Goal: Task Accomplishment & Management: Manage account settings

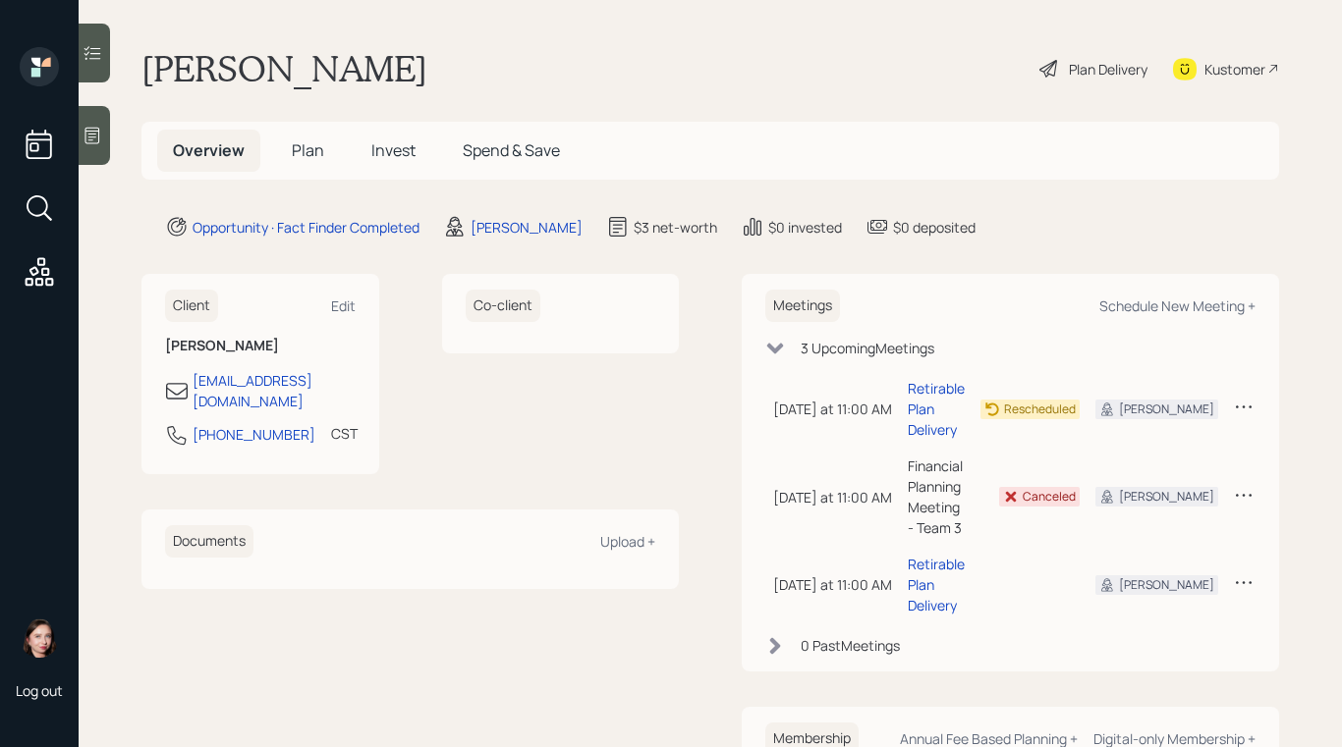
click at [1037, 63] on icon at bounding box center [1049, 69] width 24 height 24
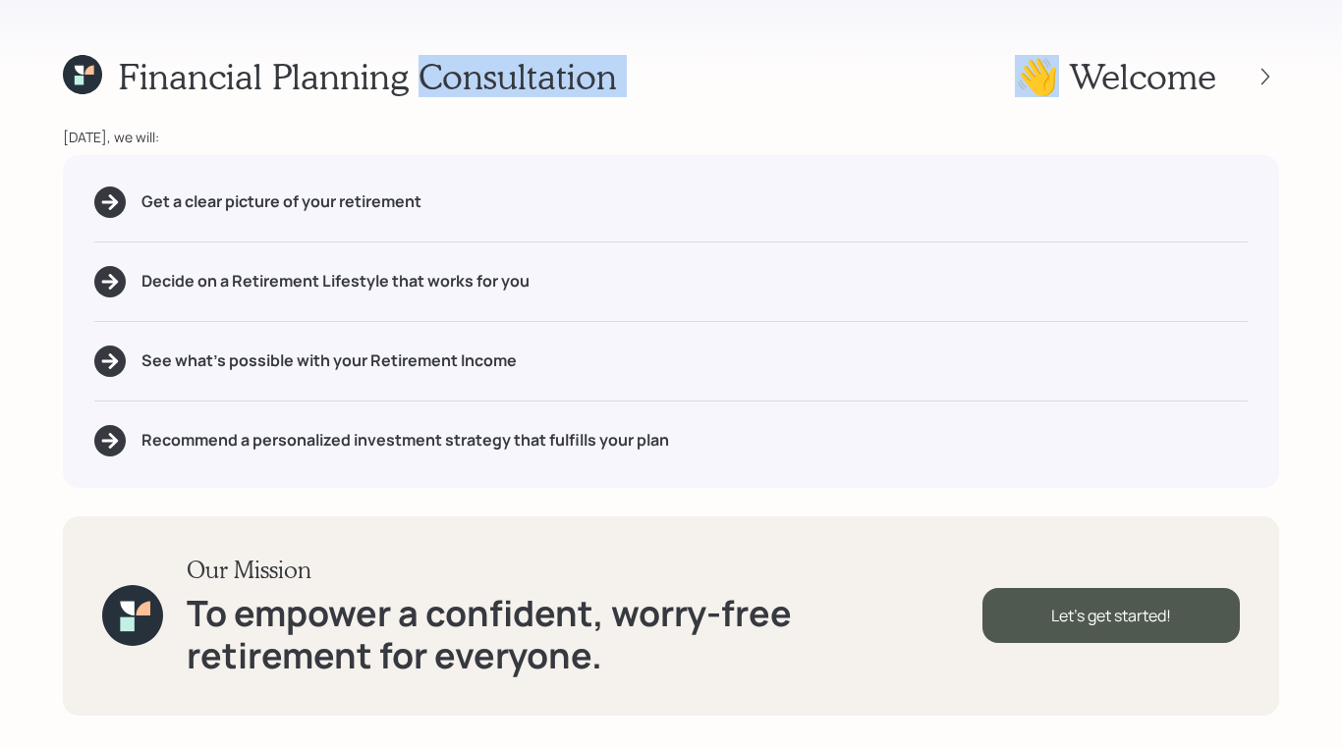
click at [1028, 63] on h1 "👋 Welcome" at bounding box center [1114, 76] width 201 height 42
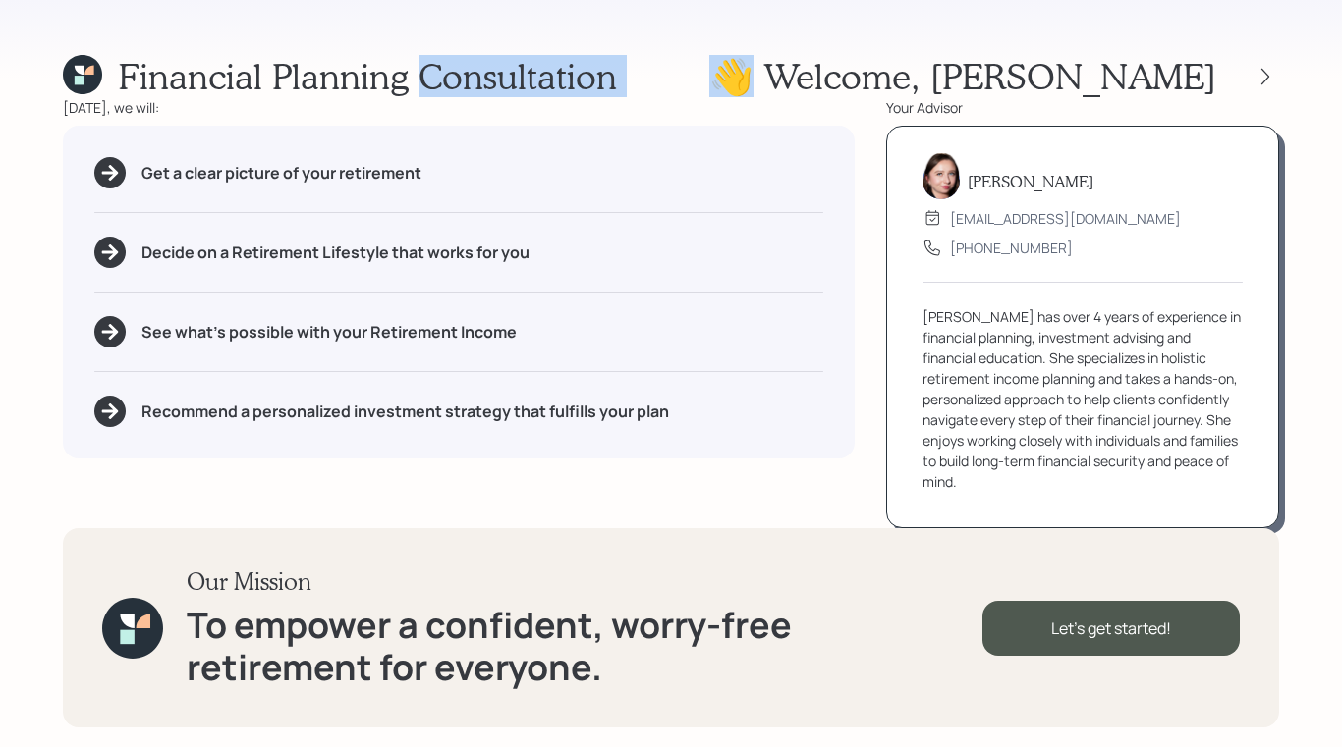
click at [744, 67] on div "Financial Planning Consultation 👋 Welcome , [PERSON_NAME]" at bounding box center [671, 76] width 1216 height 42
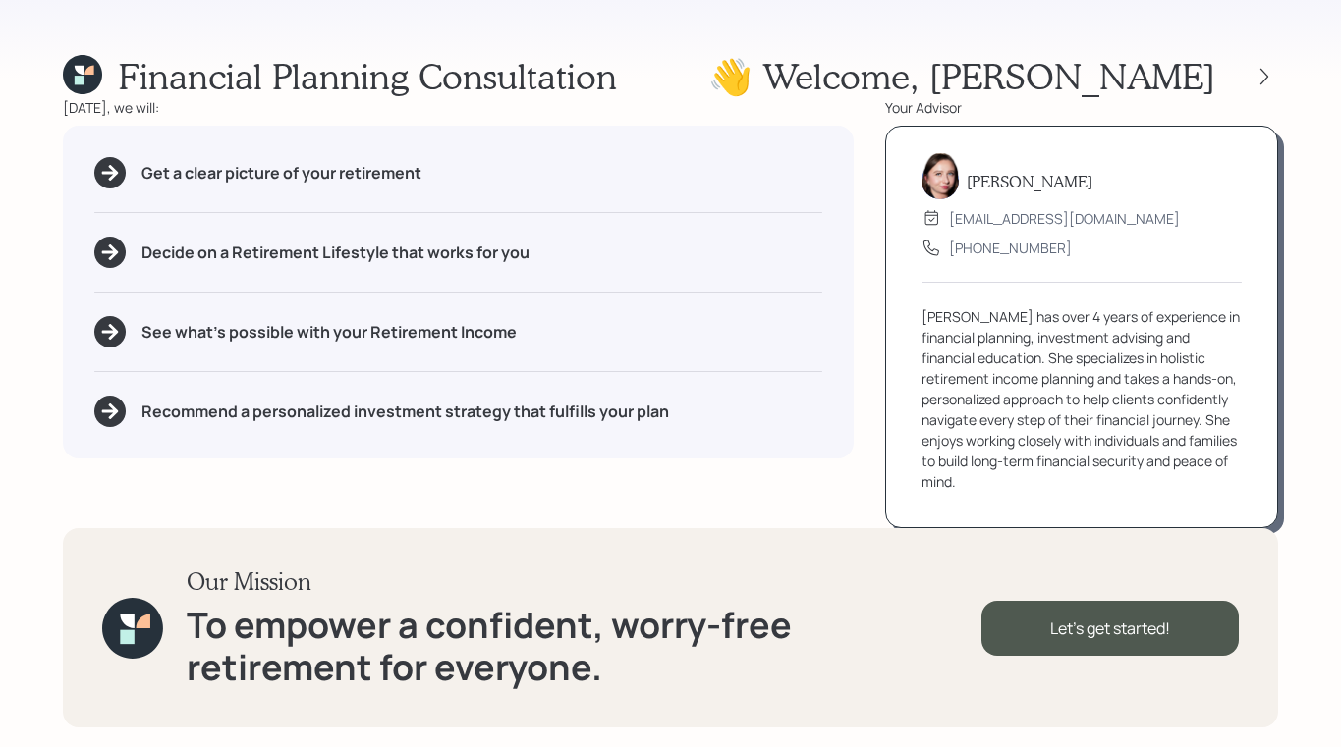
drag, startPoint x: 4, startPoint y: 188, endPoint x: -46, endPoint y: 188, distance: 50.1
click at [0, 188] on html "Financial Planning Consultation 👋 Welcome , [PERSON_NAME] [DATE], we will: Get …" at bounding box center [670, 373] width 1341 height 747
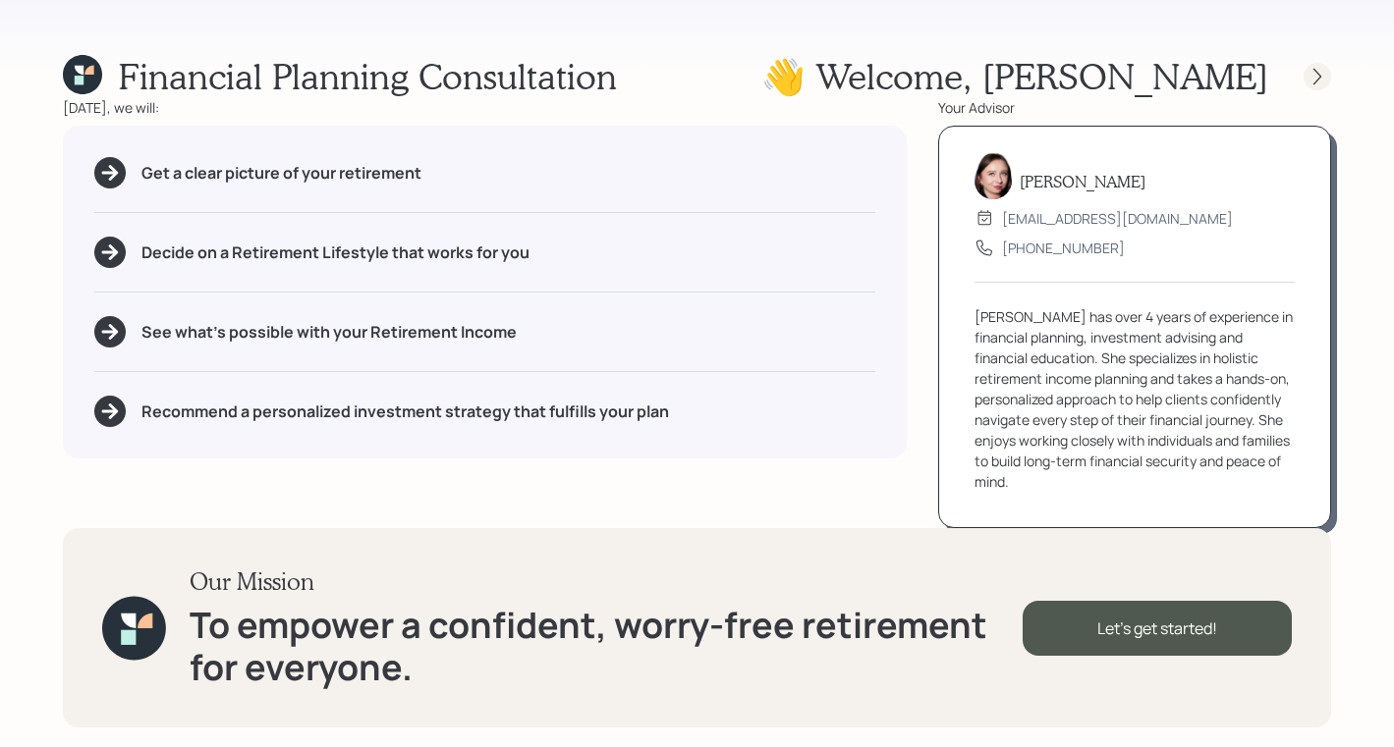
click at [1313, 74] on icon at bounding box center [1317, 77] width 20 height 20
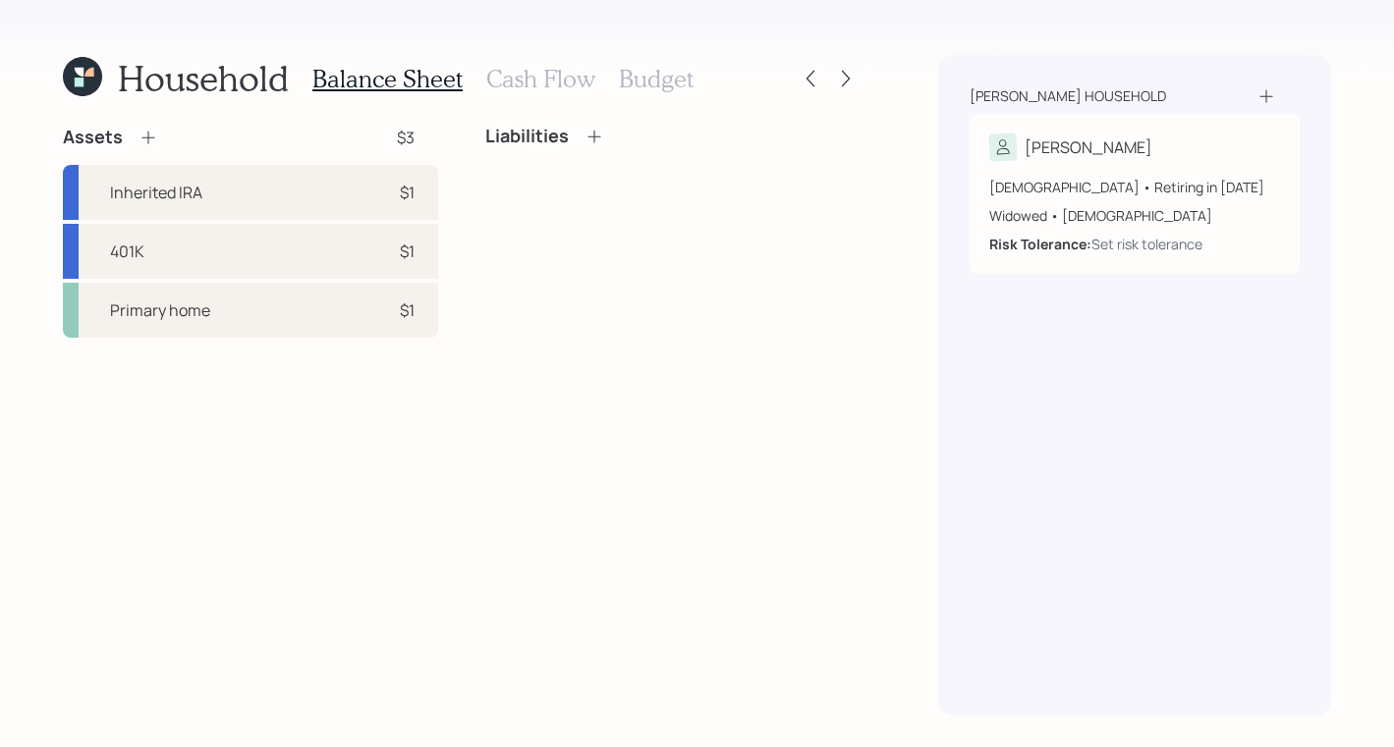
click at [87, 84] on icon at bounding box center [82, 76] width 39 height 39
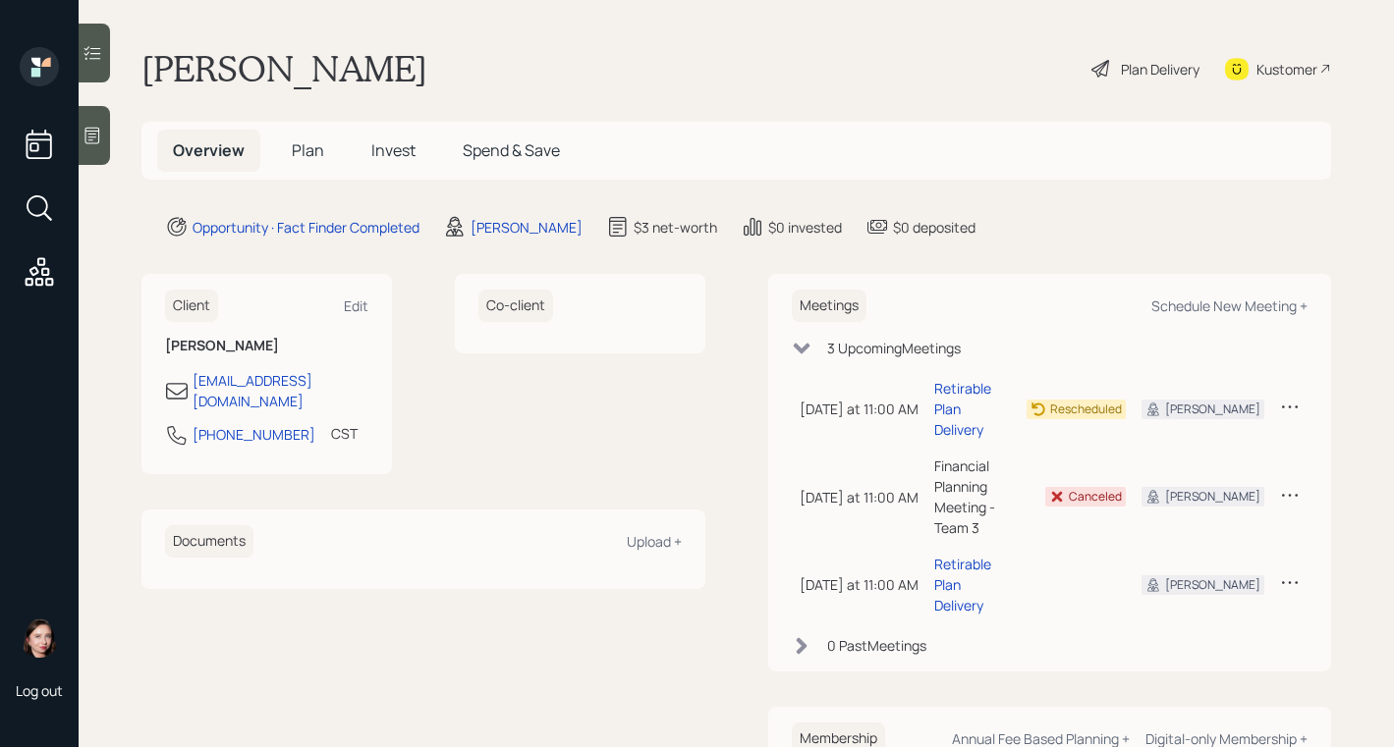
click at [1097, 58] on div "Plan Delivery" at bounding box center [1145, 68] width 112 height 43
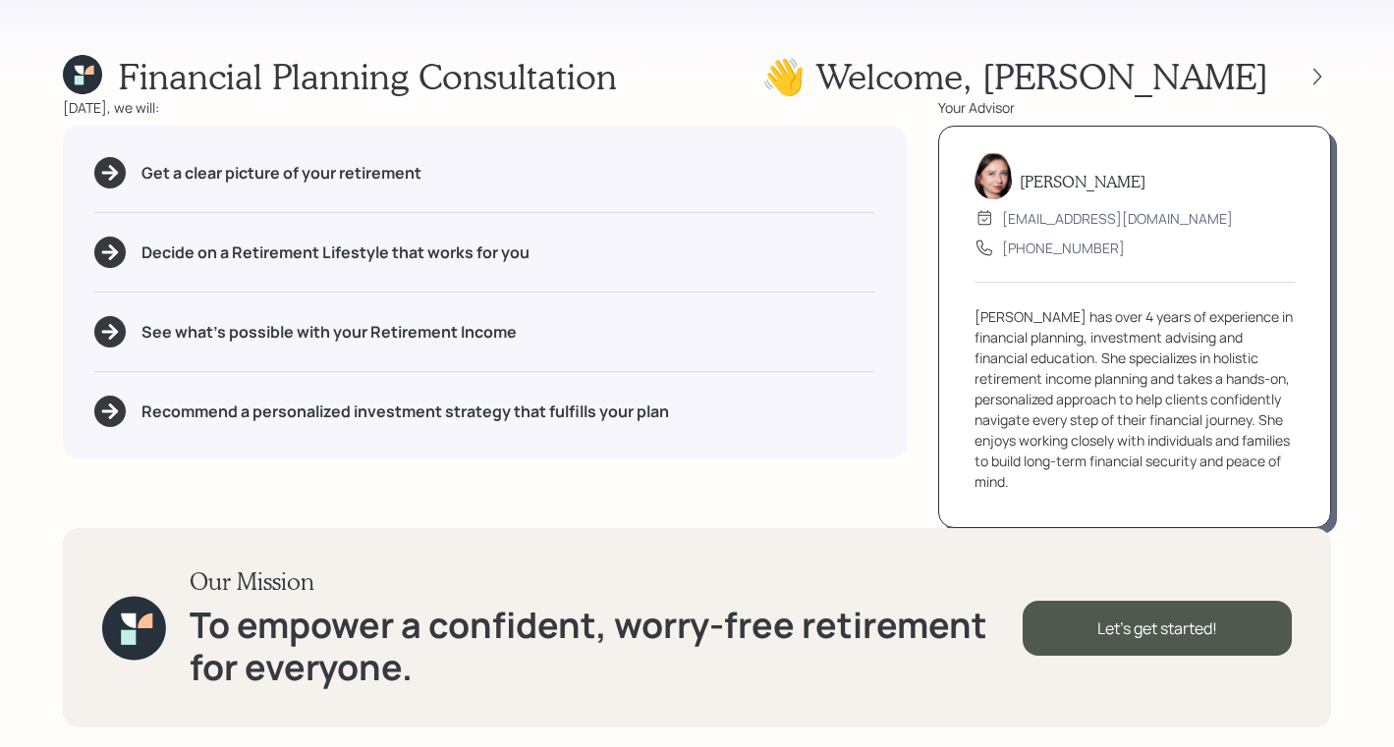
click at [897, 74] on div "Financial Planning Consultation 👋 Welcome , [PERSON_NAME]" at bounding box center [697, 76] width 1268 height 42
click at [956, 66] on div "Financial Planning Consultation 👋 Welcome , [PERSON_NAME]" at bounding box center [697, 76] width 1268 height 42
click at [1323, 79] on icon at bounding box center [1317, 77] width 20 height 20
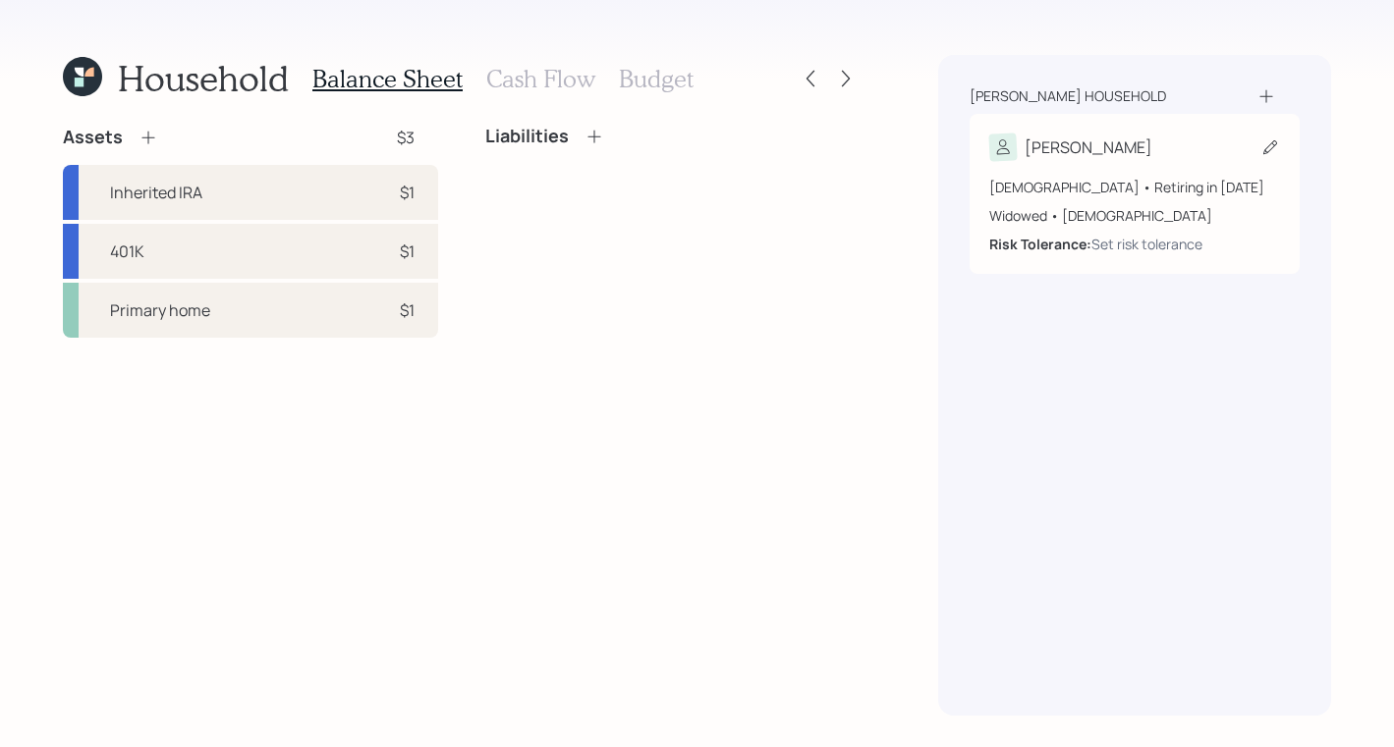
click at [1151, 181] on div "[DEMOGRAPHIC_DATA] • Retiring in [DATE]" at bounding box center [1134, 187] width 291 height 21
select select "[DEMOGRAPHIC_DATA]"
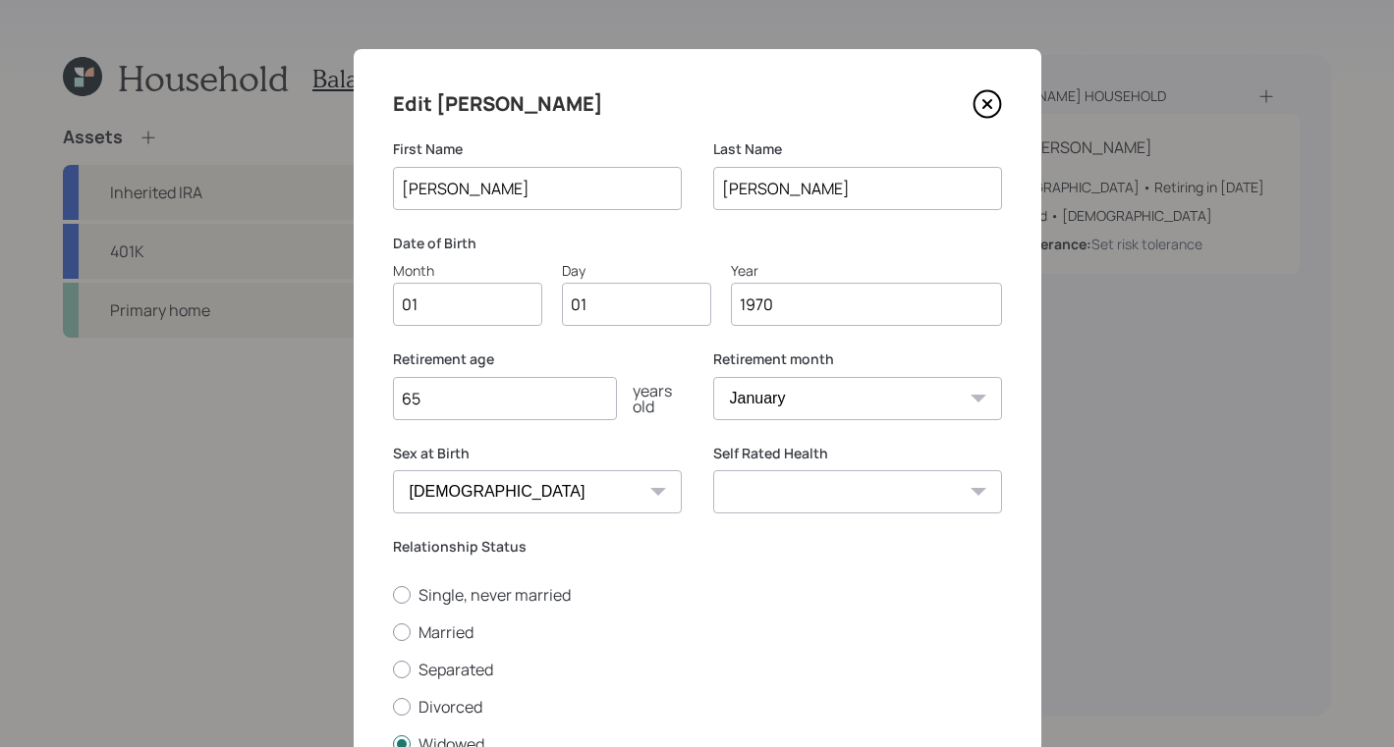
click at [438, 304] on input "01" at bounding box center [467, 304] width 149 height 43
click at [826, 283] on input "1970" at bounding box center [866, 304] width 271 height 43
click at [824, 294] on input "1970" at bounding box center [866, 304] width 271 height 43
type input "1954"
click at [513, 398] on input "65" at bounding box center [505, 398] width 224 height 43
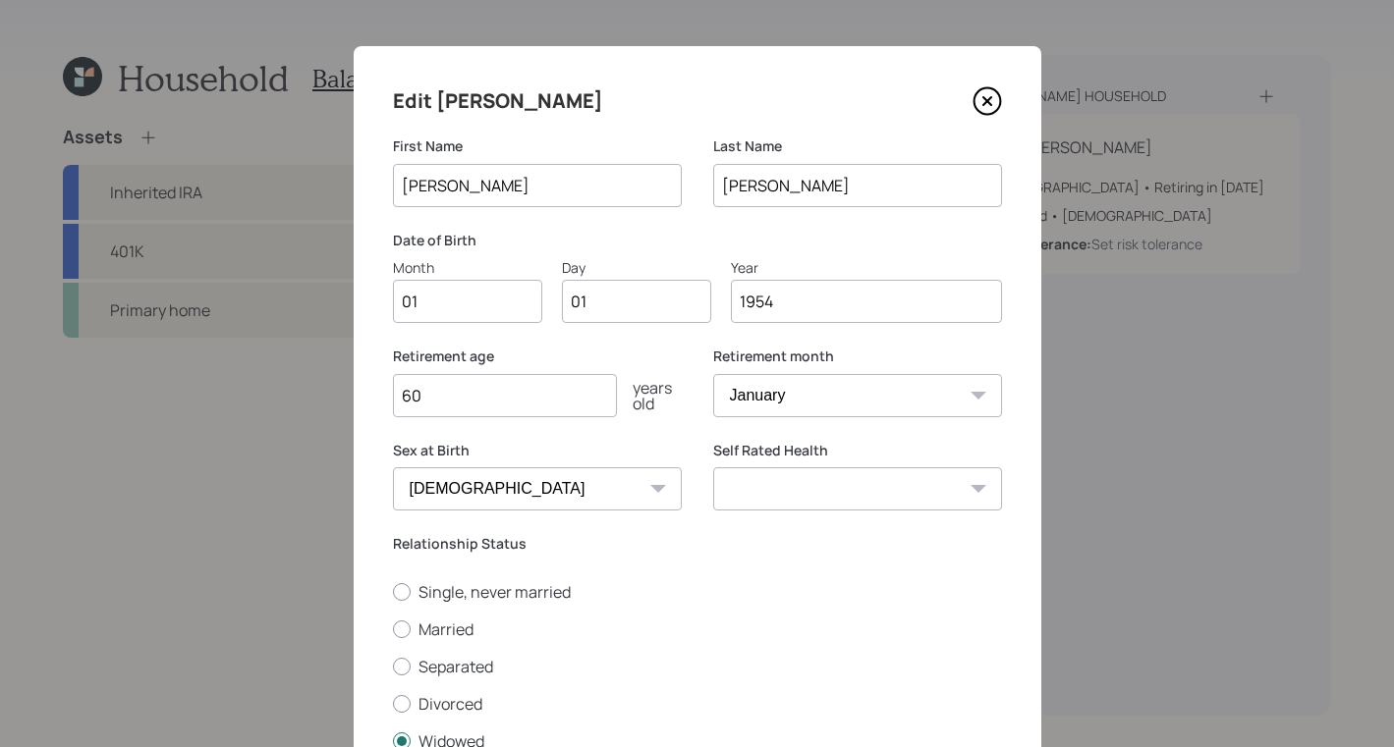
scroll to position [163, 0]
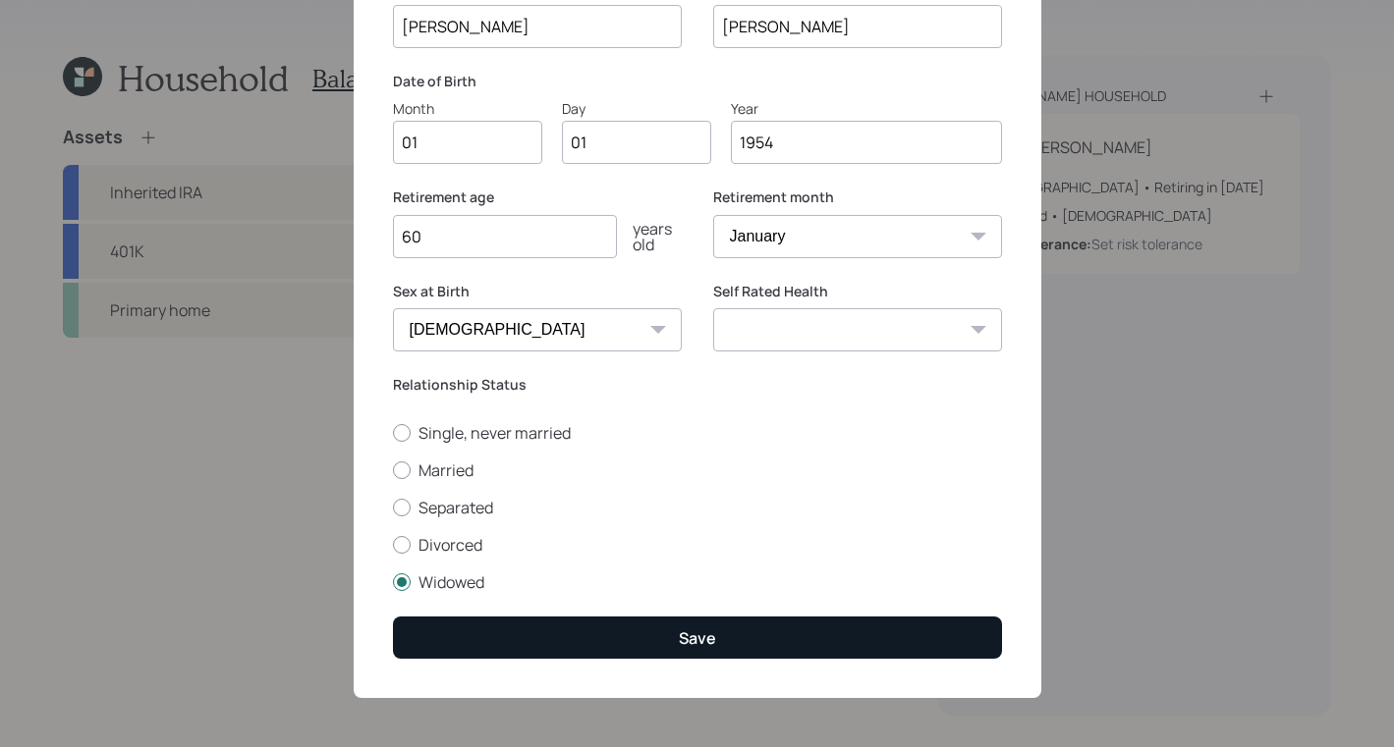
type input "60"
click at [703, 646] on div "Save" at bounding box center [697, 639] width 37 height 22
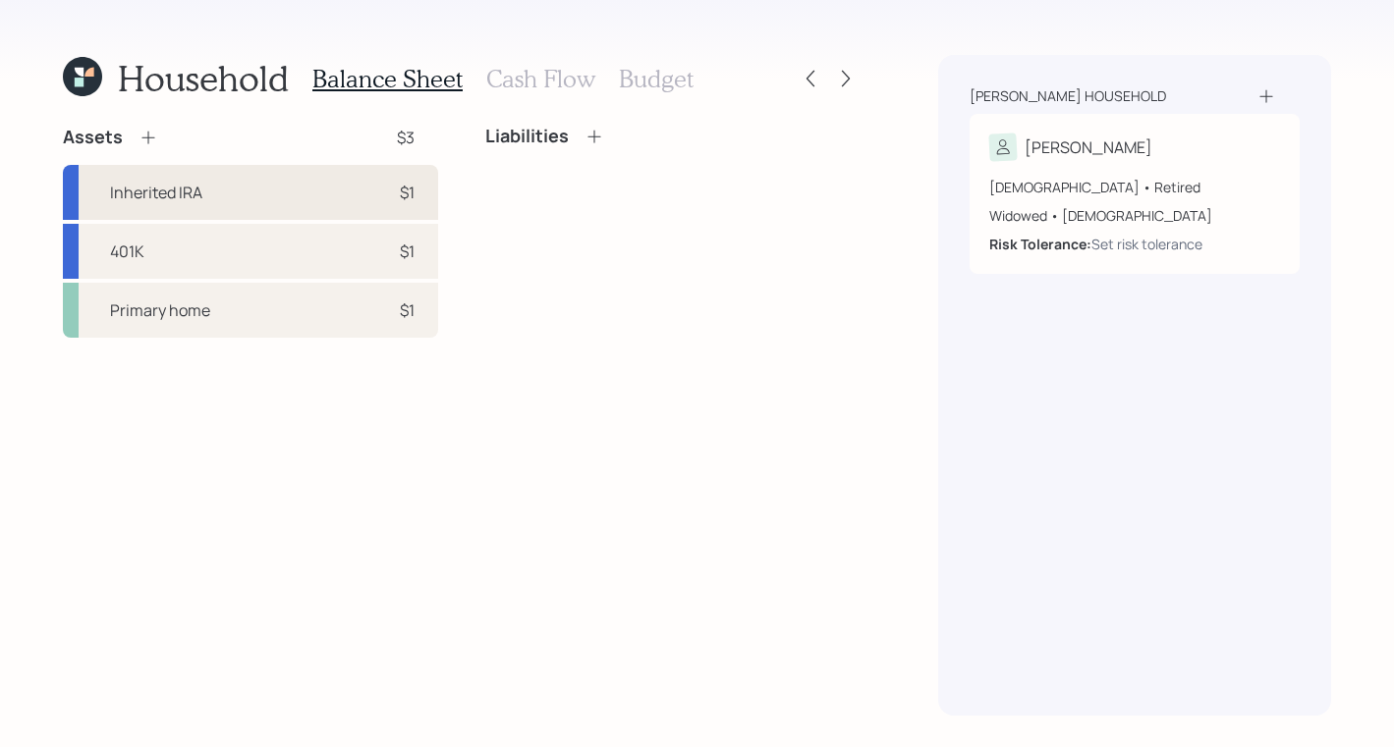
click at [239, 191] on div "Inherited IRA $1" at bounding box center [250, 192] width 375 height 55
select select "ira"
select select "balanced"
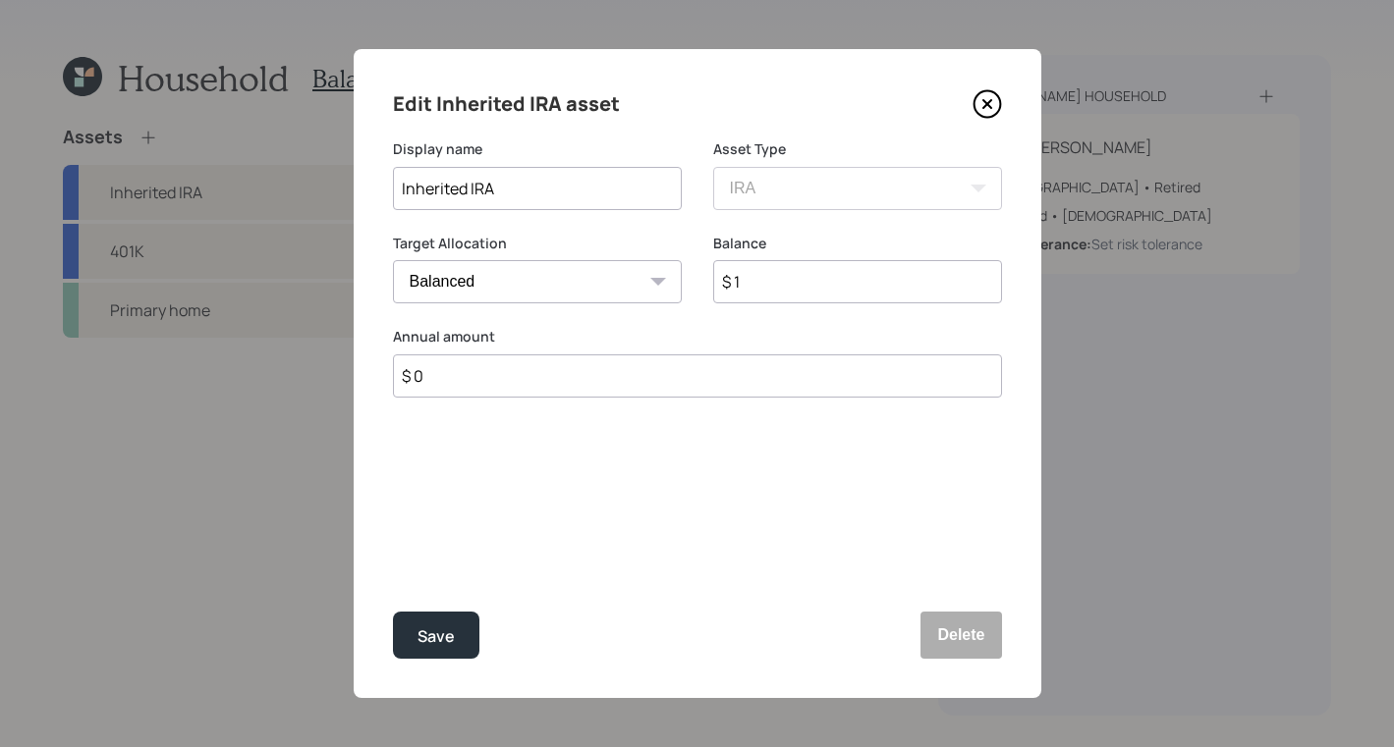
click at [795, 291] on input "$ 1" at bounding box center [857, 281] width 289 height 43
type input "$ 5,500"
click at [519, 385] on input "$ 0" at bounding box center [697, 376] width 609 height 43
click at [453, 656] on button "Save" at bounding box center [436, 635] width 86 height 47
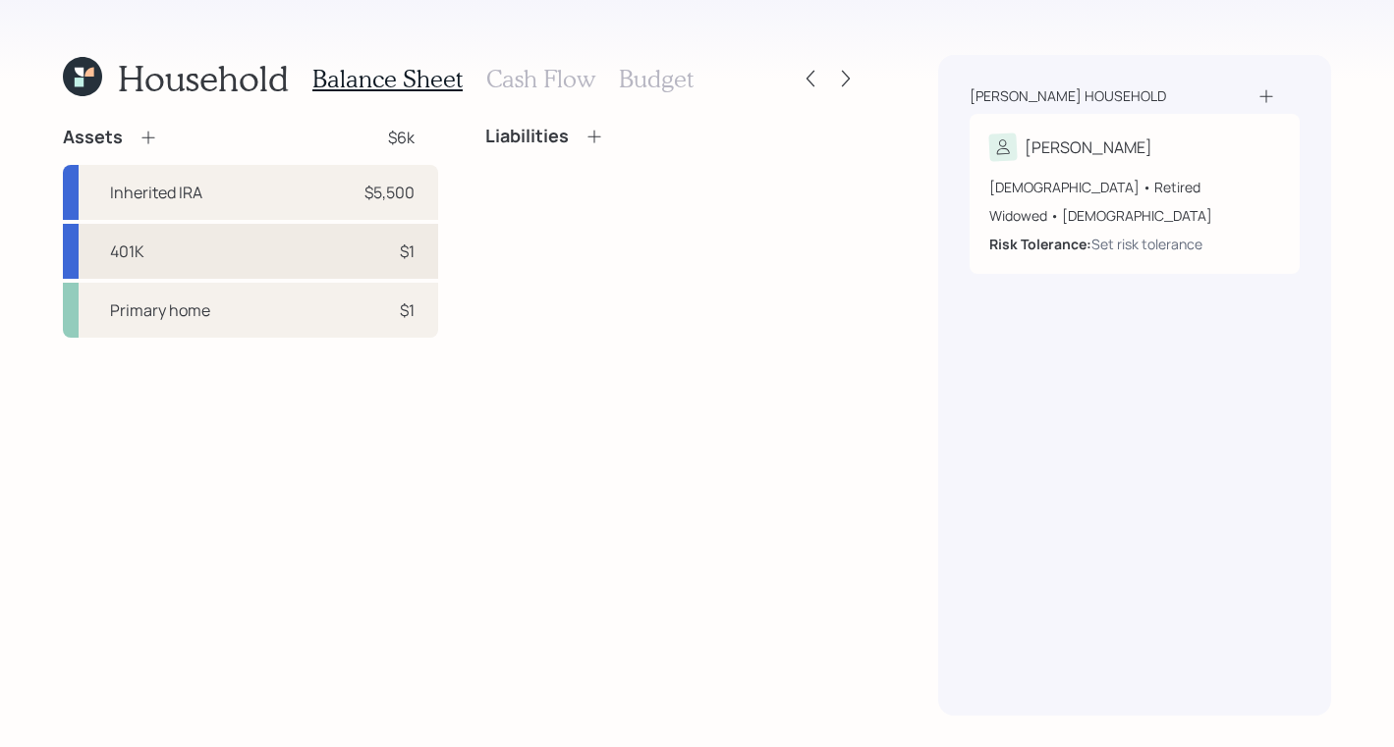
click at [323, 269] on div "401K $1" at bounding box center [250, 251] width 375 height 55
select select "company_sponsored"
select select "balanced"
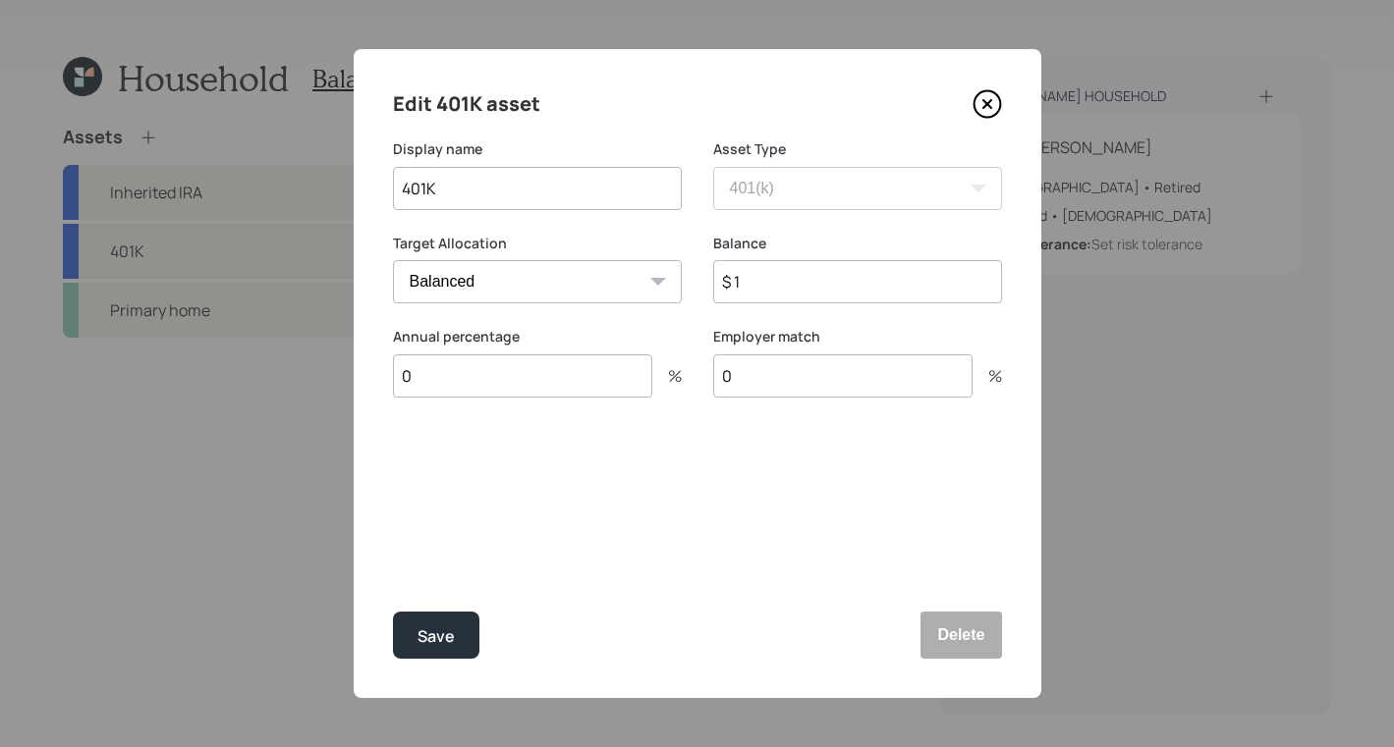
click at [856, 294] on input "$ 1" at bounding box center [857, 281] width 289 height 43
type input "$ 153,000"
click at [441, 644] on div "Save" at bounding box center [435, 637] width 37 height 27
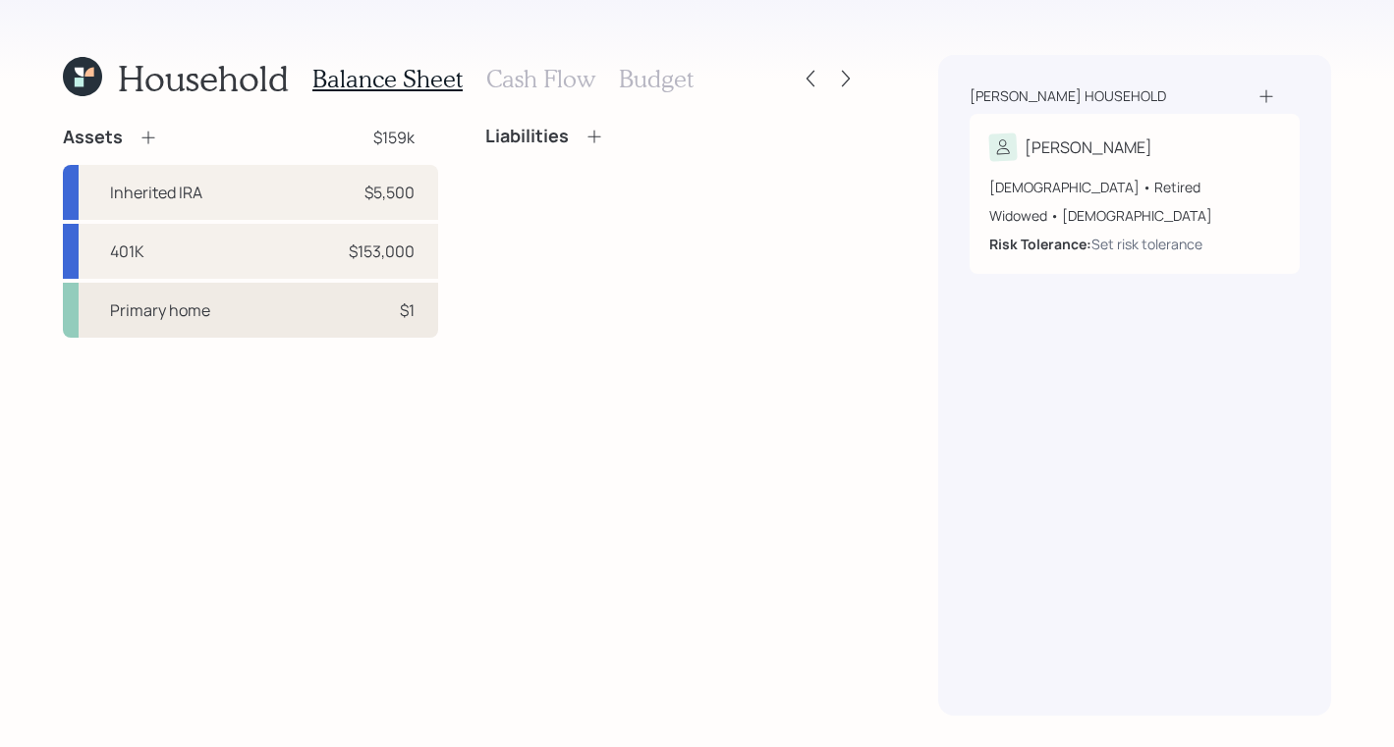
click at [327, 298] on div "Primary home $1" at bounding box center [250, 310] width 375 height 55
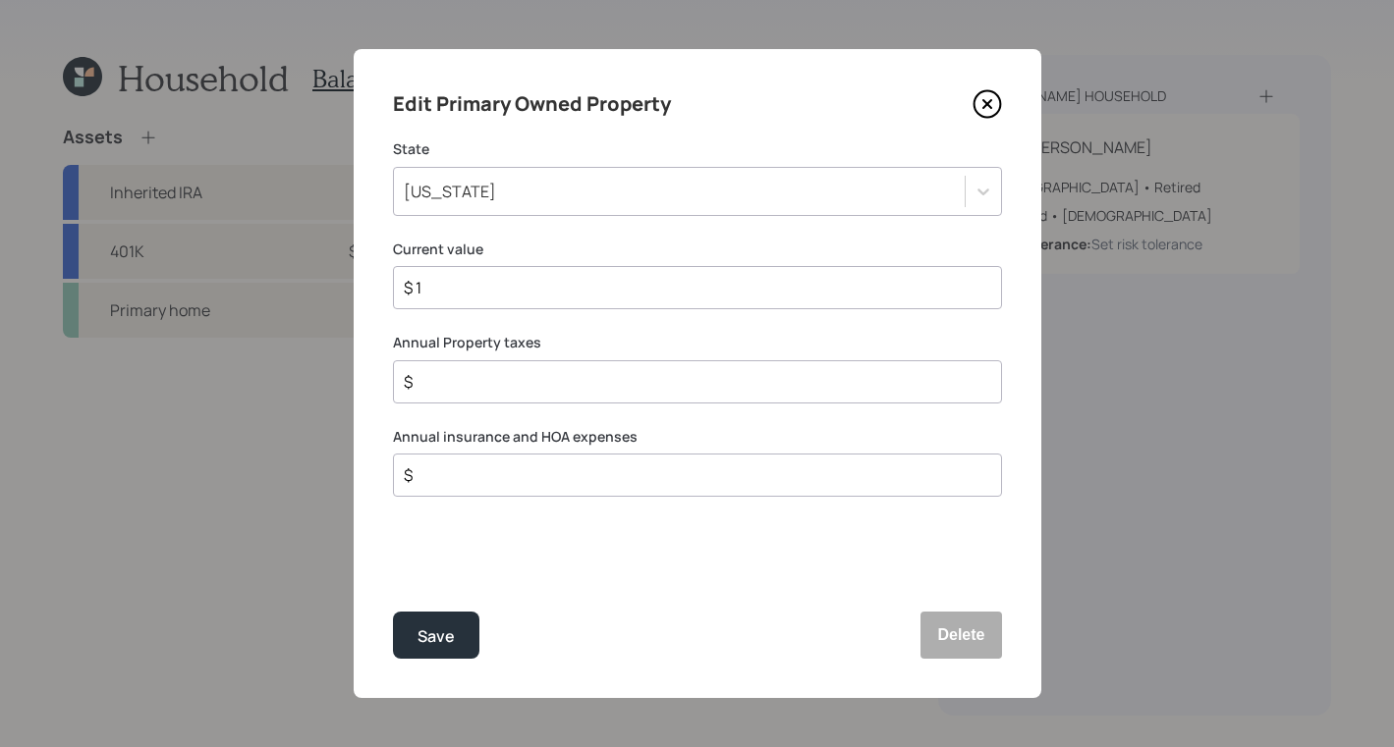
click at [629, 296] on input "$ 1" at bounding box center [689, 288] width 575 height 24
type input "$ 150,000"
click at [472, 372] on input "$" at bounding box center [689, 382] width 575 height 24
type input "$ 1,800"
click at [547, 461] on div "$" at bounding box center [697, 475] width 609 height 43
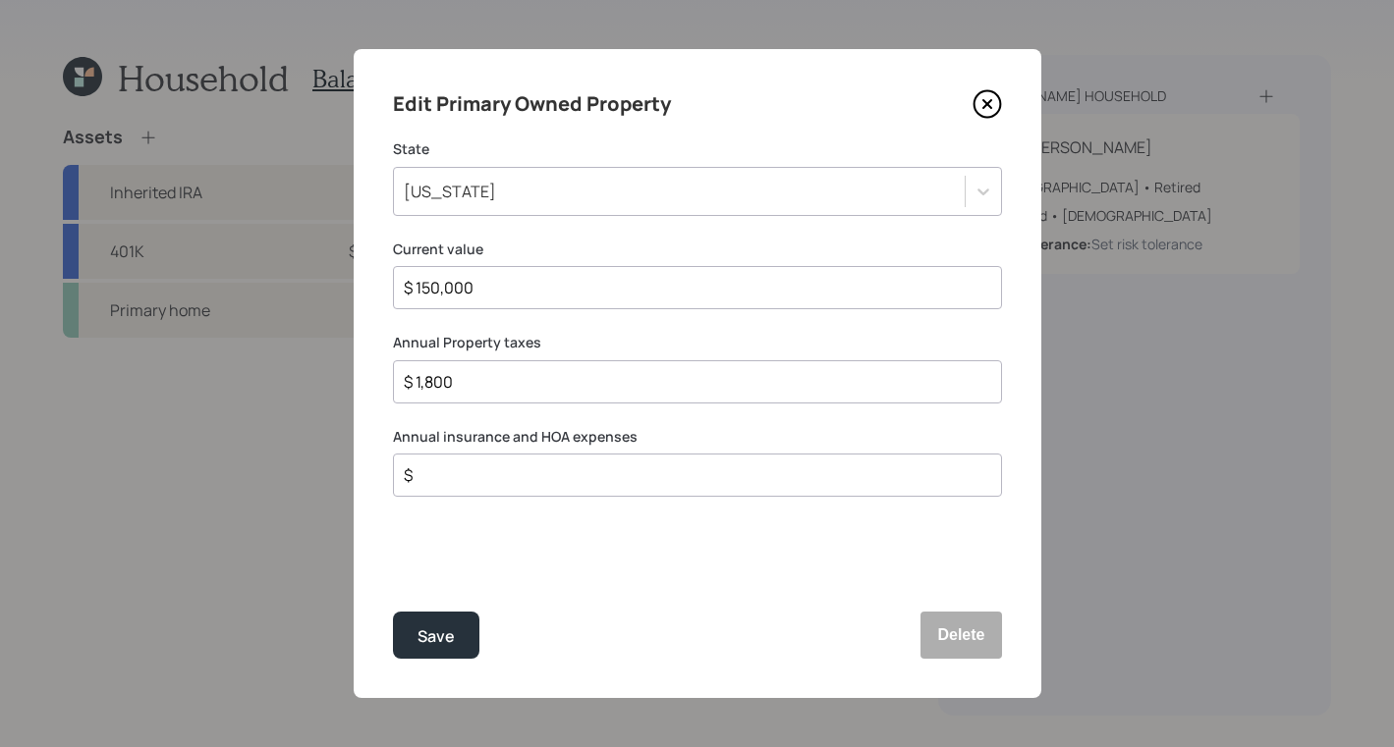
click at [548, 469] on input "$" at bounding box center [689, 476] width 575 height 24
type input "$ 2,000"
click at [430, 649] on button "Save" at bounding box center [436, 635] width 86 height 47
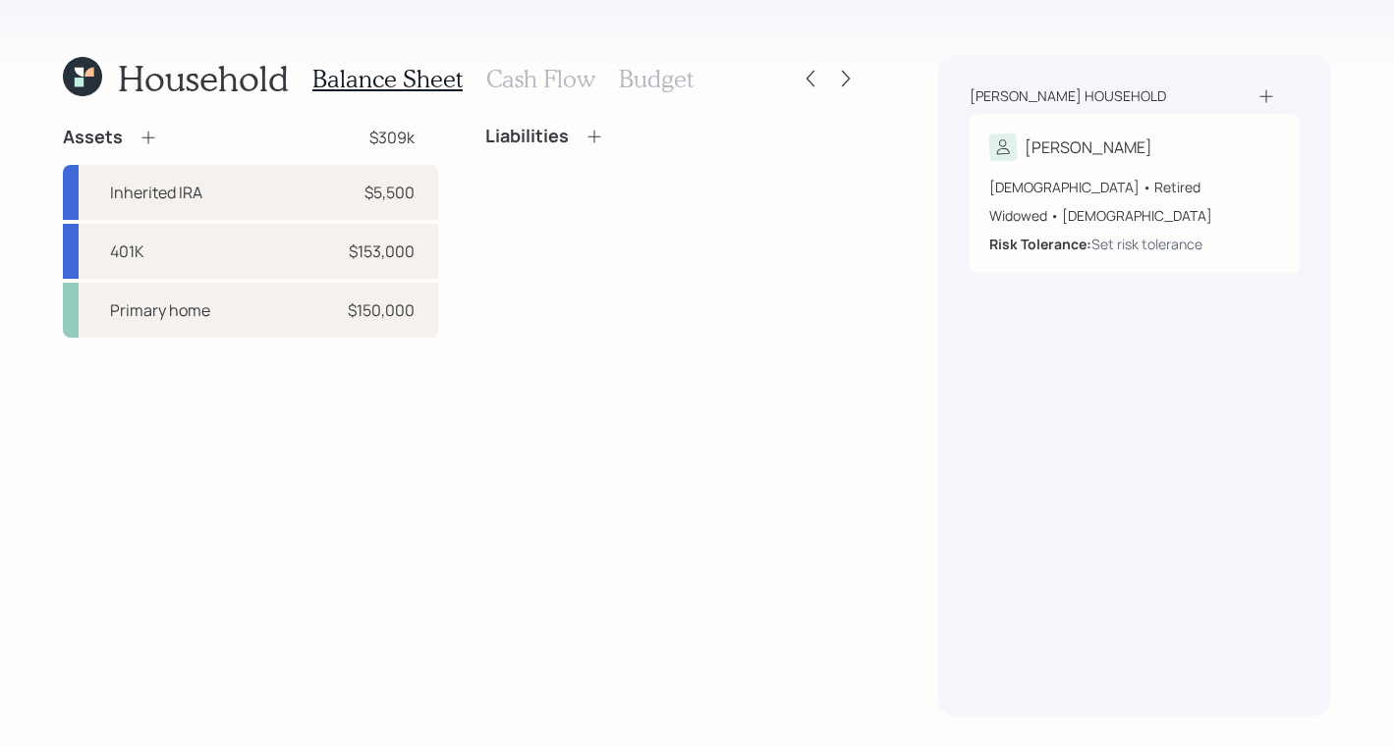
click at [154, 138] on icon at bounding box center [148, 138] width 20 height 20
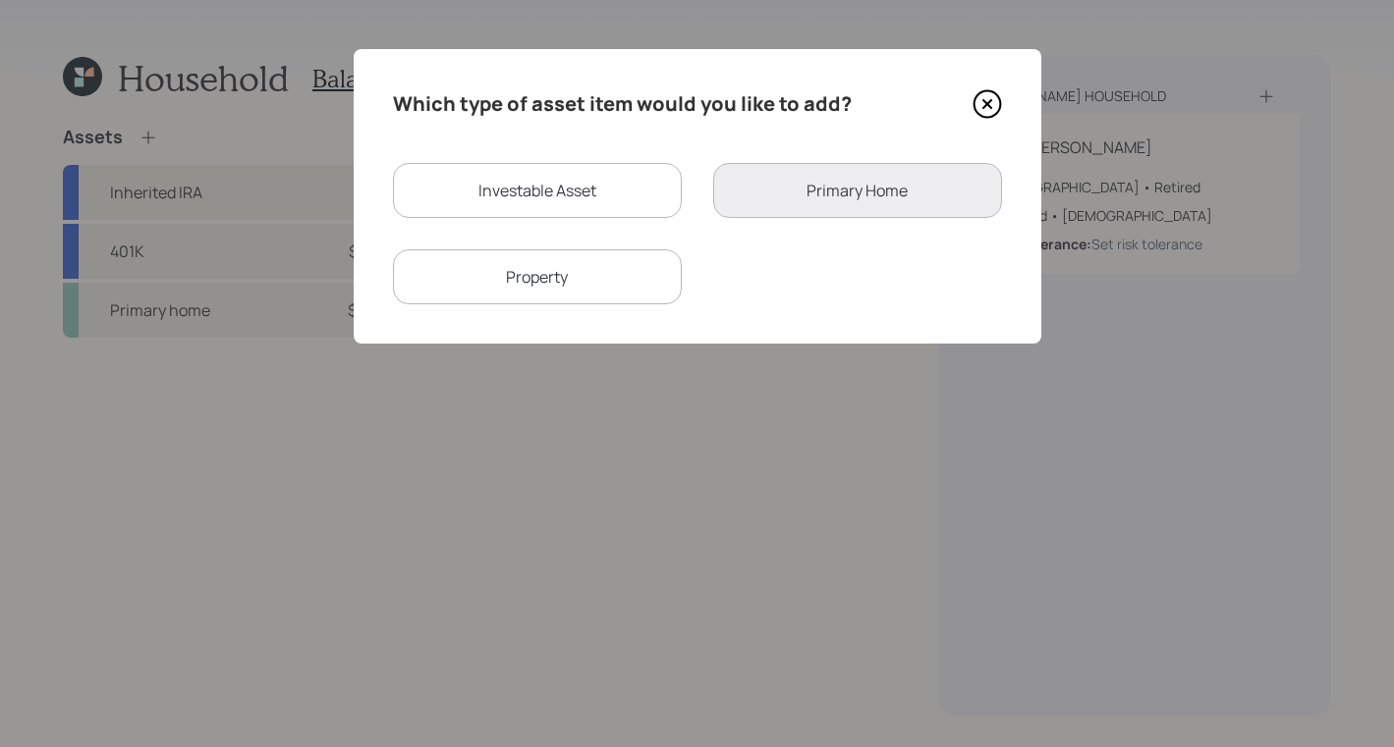
click at [575, 198] on div "Investable Asset" at bounding box center [537, 190] width 289 height 55
select select "taxable"
select select "balanced"
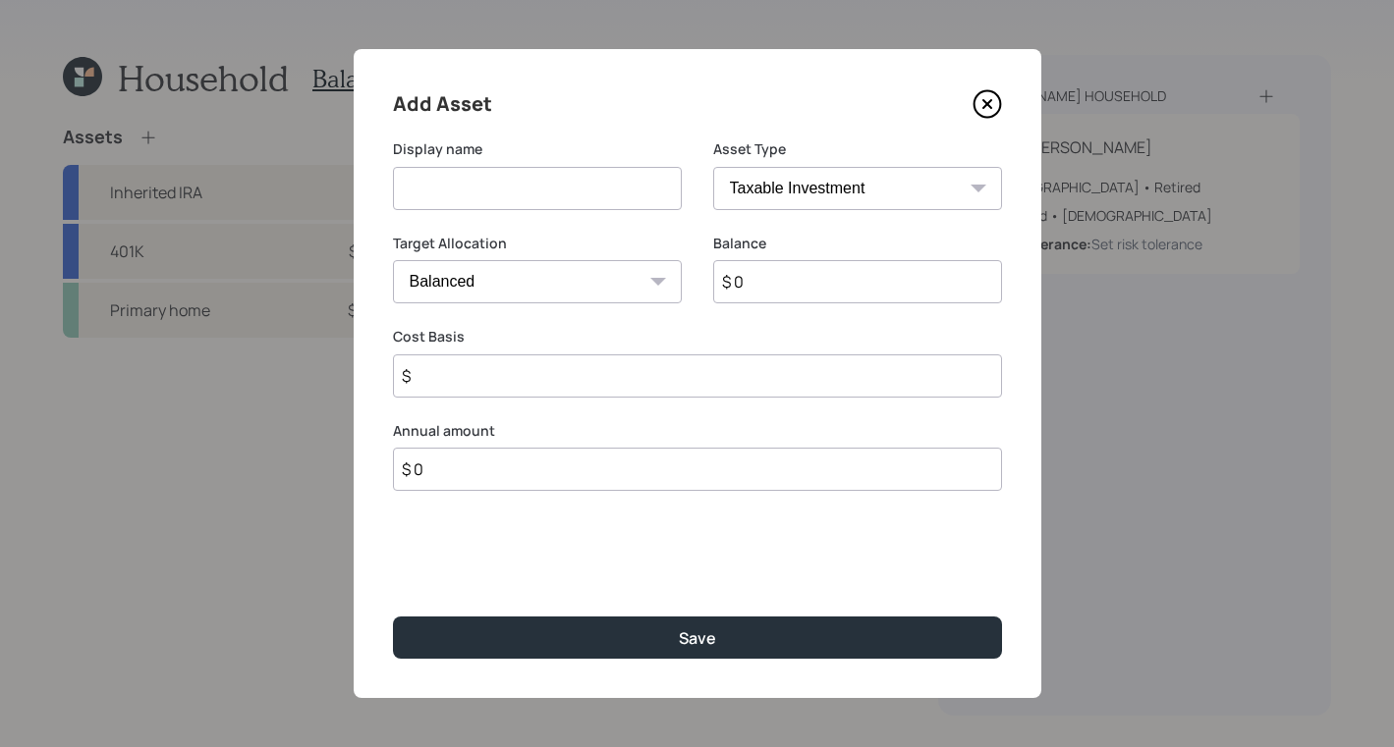
click at [590, 196] on input at bounding box center [537, 188] width 289 height 43
type input "checking/savings"
click at [918, 188] on select "SEP [PERSON_NAME] IRA 401(k) [PERSON_NAME] 401(k) 403(b) [PERSON_NAME] 403(b) 4…" at bounding box center [857, 188] width 289 height 43
select select "cash"
click at [713, 167] on select "SEP [PERSON_NAME] IRA 401(k) [PERSON_NAME] 401(k) 403(b) [PERSON_NAME] 403(b) 4…" at bounding box center [857, 188] width 289 height 43
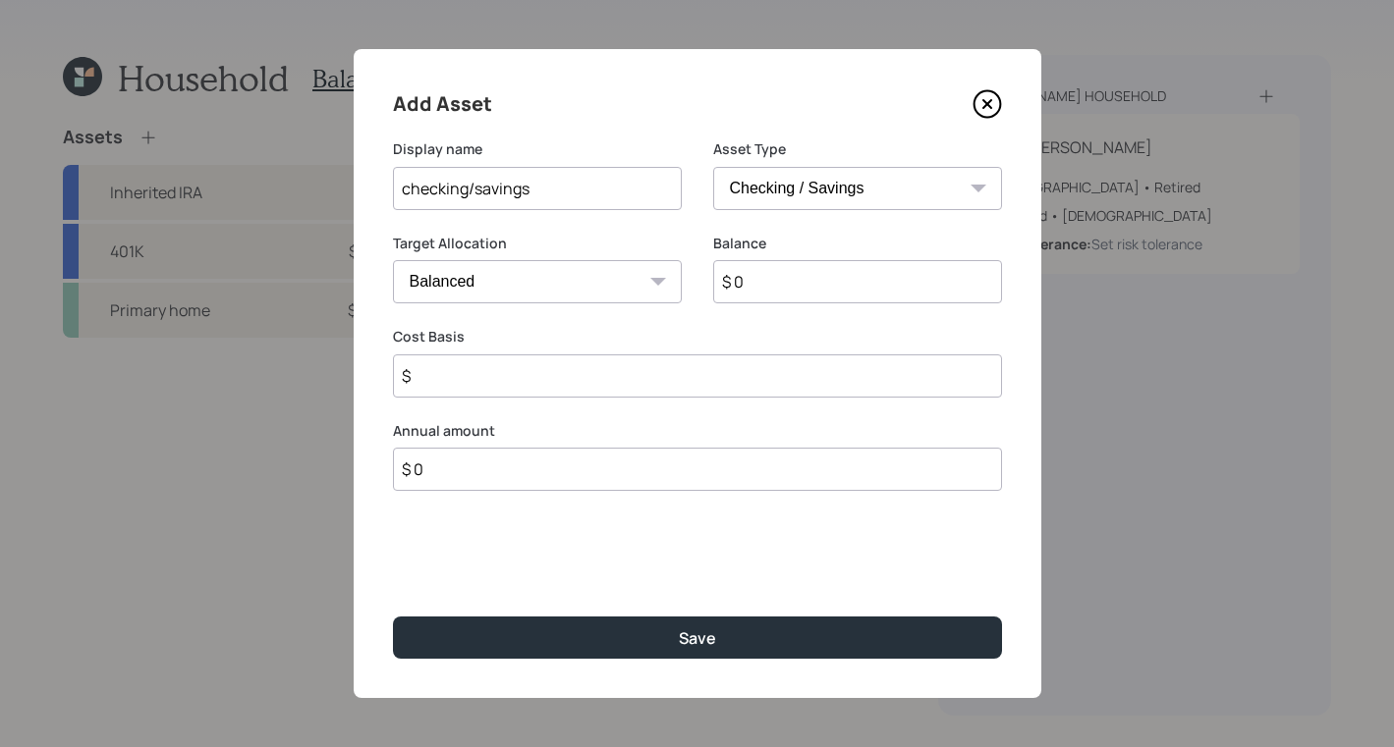
type input "$"
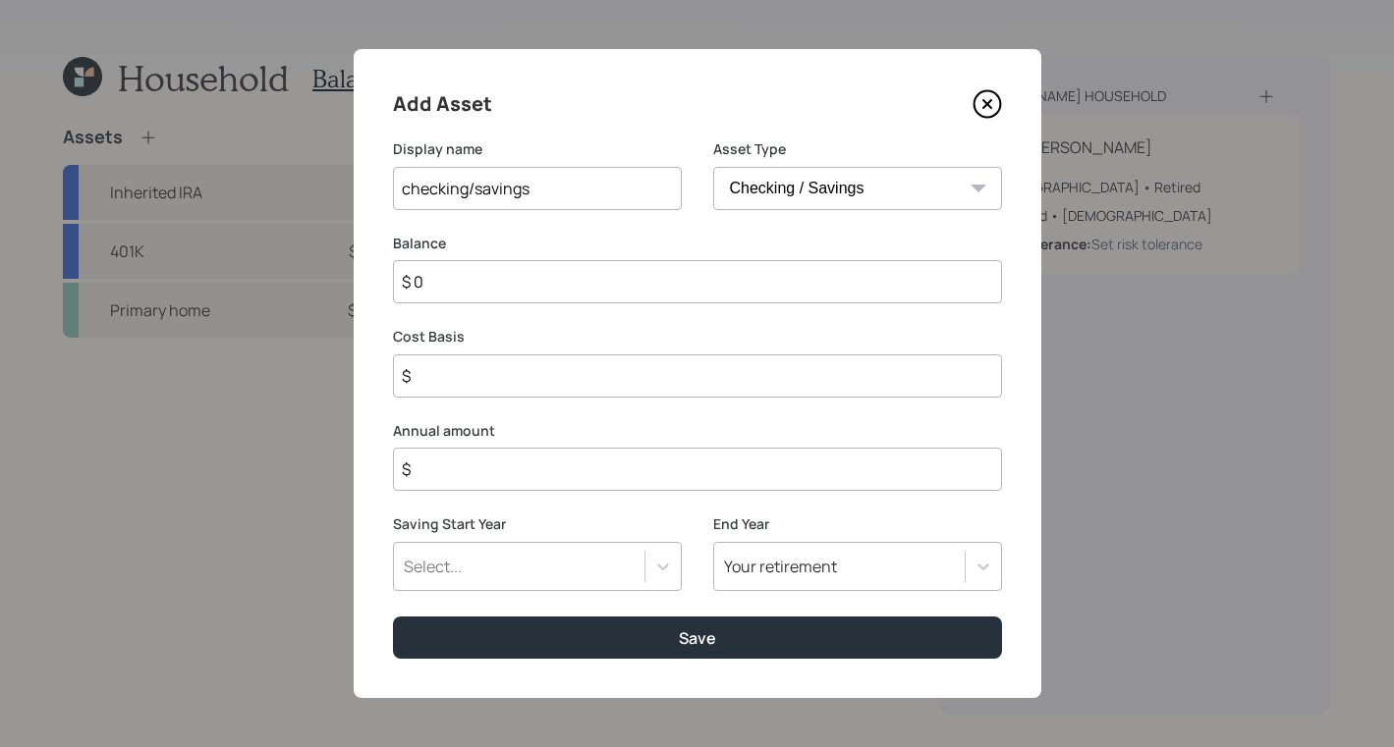
drag, startPoint x: 631, startPoint y: 294, endPoint x: 641, endPoint y: 296, distance: 10.0
click at [631, 295] on input "$ 0" at bounding box center [697, 281] width 609 height 43
type input "$"
type input "$ 3"
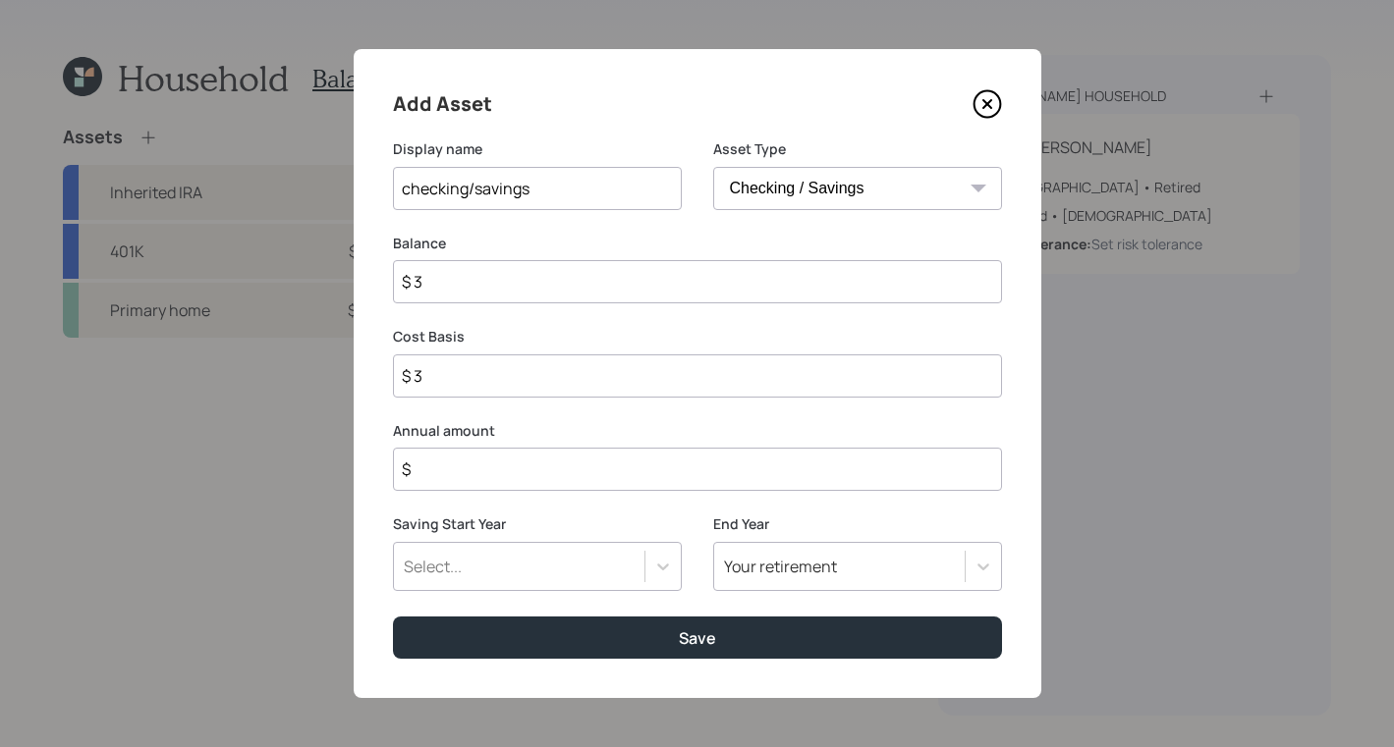
type input "$ 30"
type input "$ 300"
type input "$ 3,000"
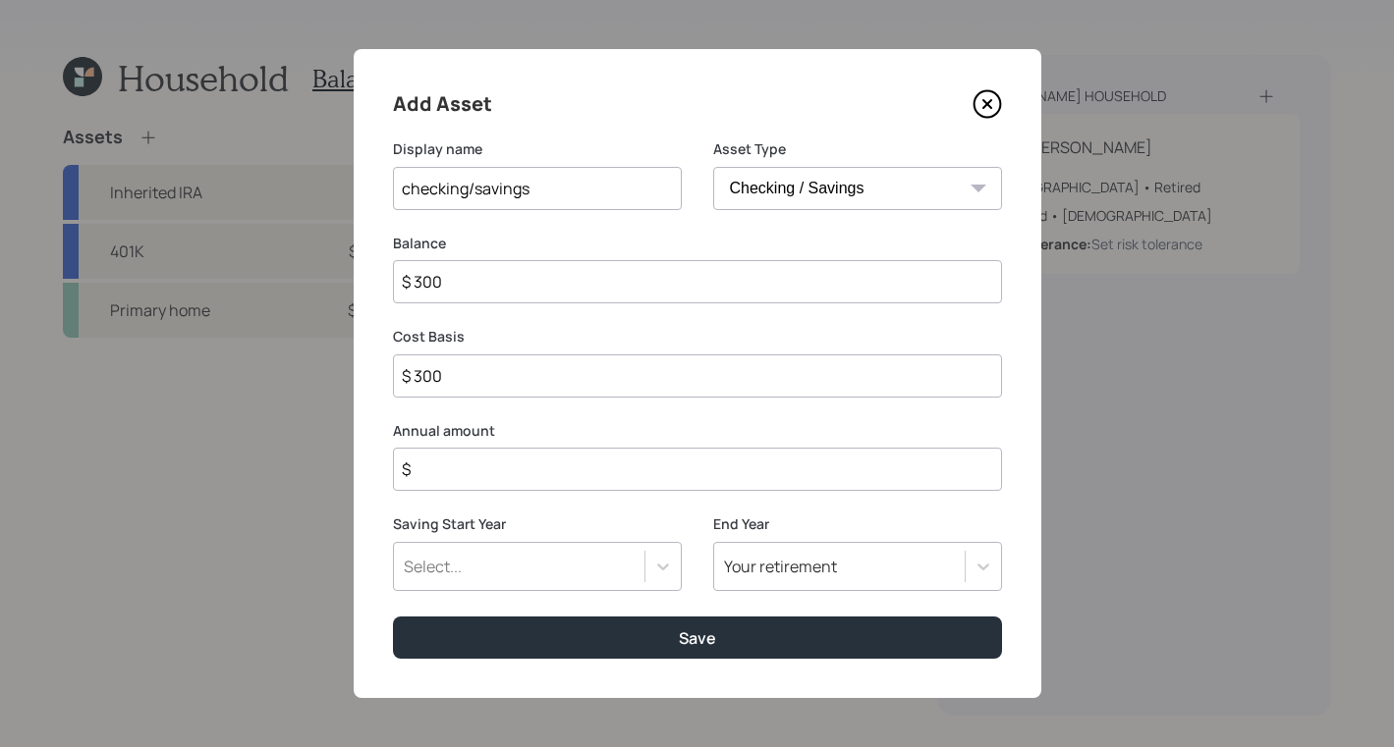
type input "$ 3,000"
type input "$ 30,000"
click at [532, 491] on input "$" at bounding box center [697, 469] width 609 height 43
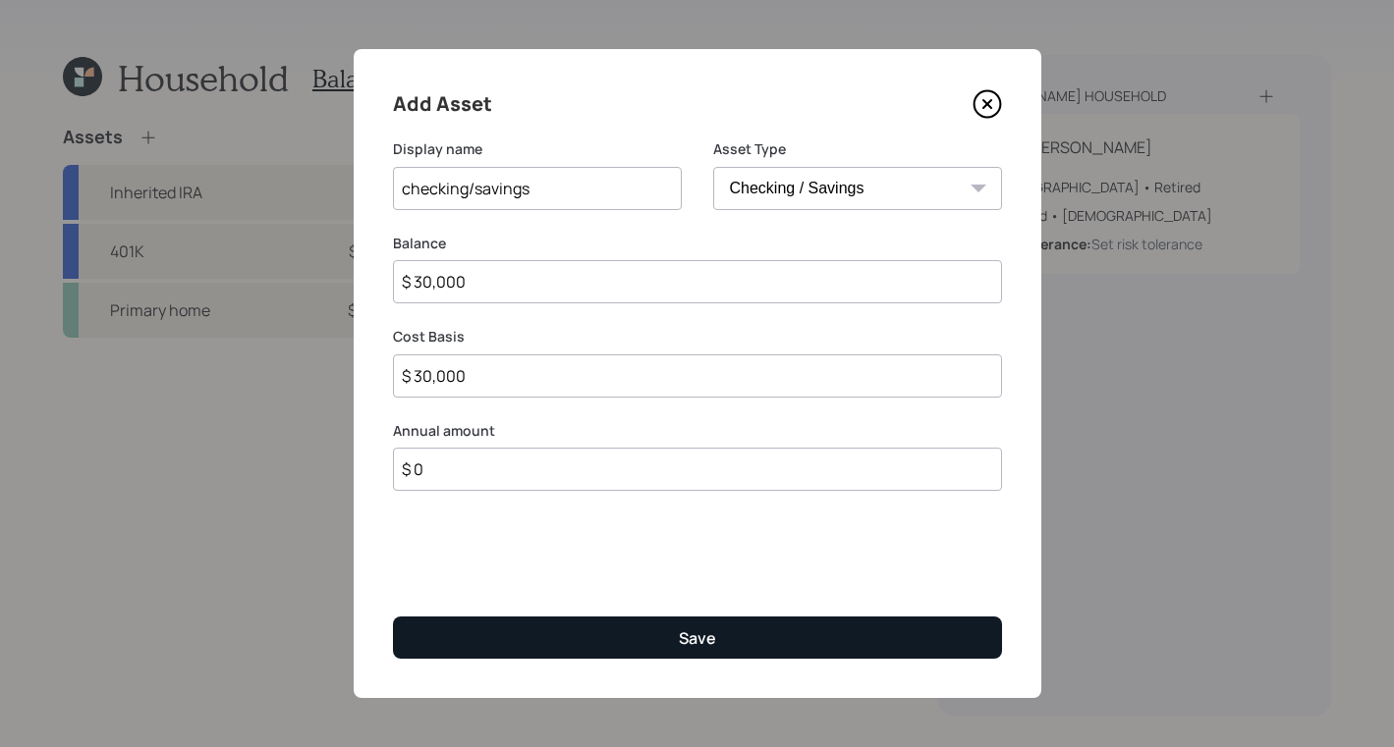
type input "$ 0"
click at [678, 642] on button "Save" at bounding box center [697, 638] width 609 height 42
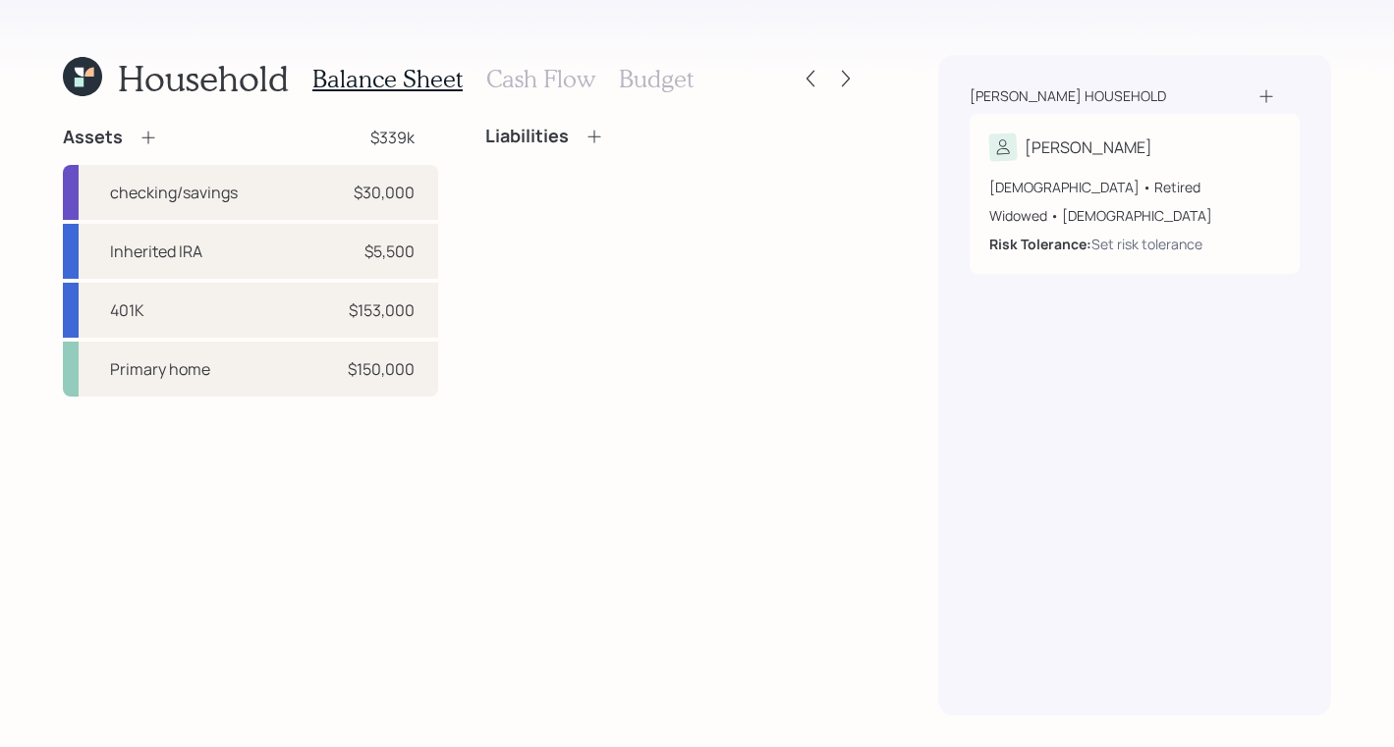
click at [148, 145] on icon at bounding box center [148, 138] width 20 height 20
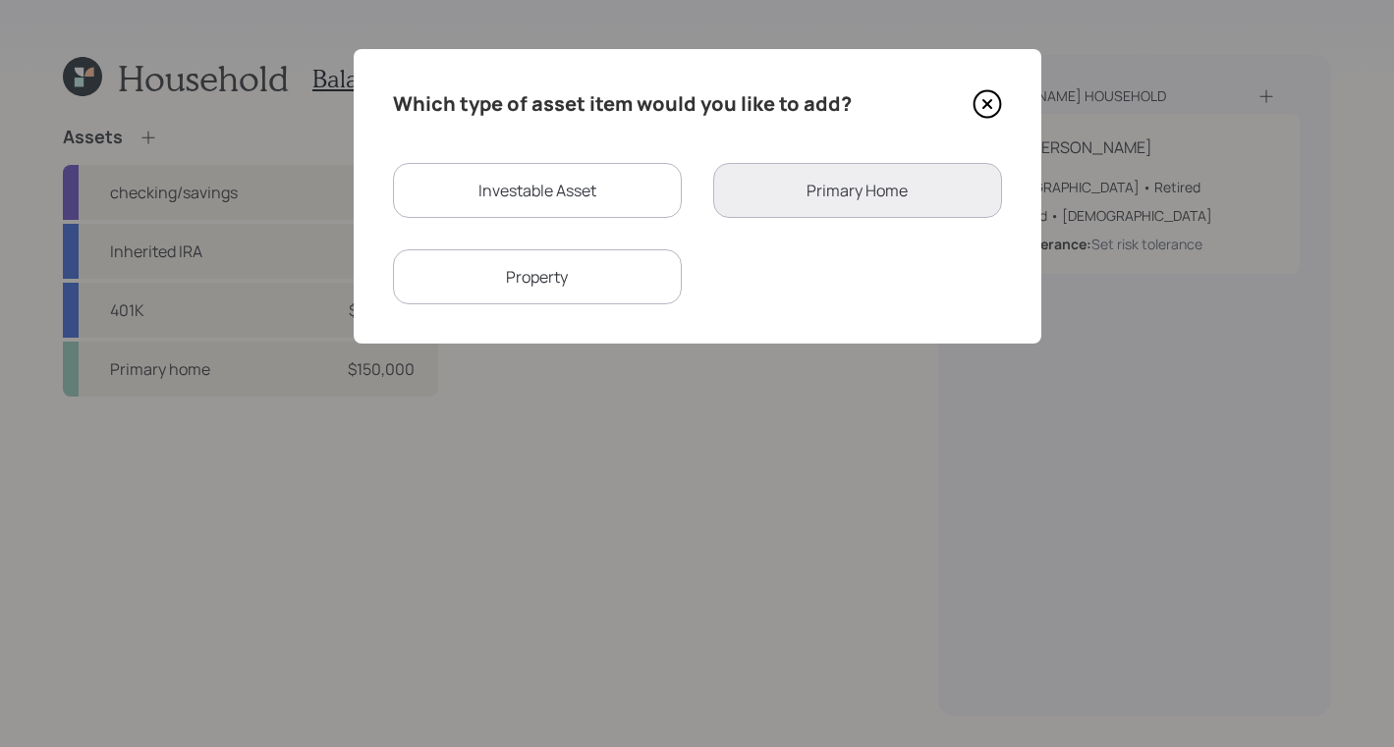
click at [572, 179] on div "Investable Asset" at bounding box center [537, 190] width 289 height 55
select select "taxable"
select select "balanced"
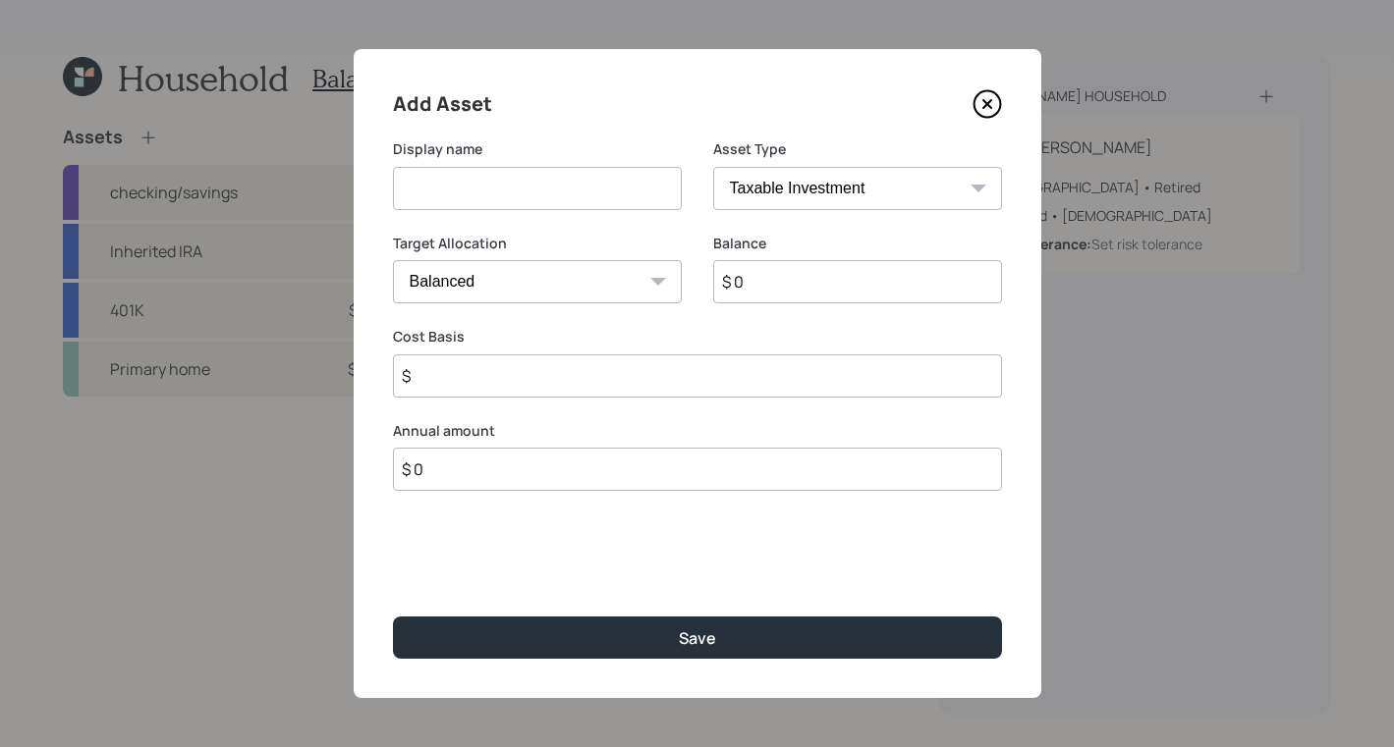
click at [604, 181] on input at bounding box center [537, 188] width 289 height 43
type input "CD"
click at [897, 196] on select "SEP [PERSON_NAME] IRA 401(k) [PERSON_NAME] 401(k) 403(b) [PERSON_NAME] 403(b) 4…" at bounding box center [857, 188] width 289 height 43
click at [713, 167] on select "SEP [PERSON_NAME] IRA 401(k) [PERSON_NAME] 401(k) 403(b) [PERSON_NAME] 403(b) 4…" at bounding box center [857, 188] width 289 height 43
click at [578, 285] on select "Cash Conservative Balanced Aggressive" at bounding box center [537, 281] width 289 height 43
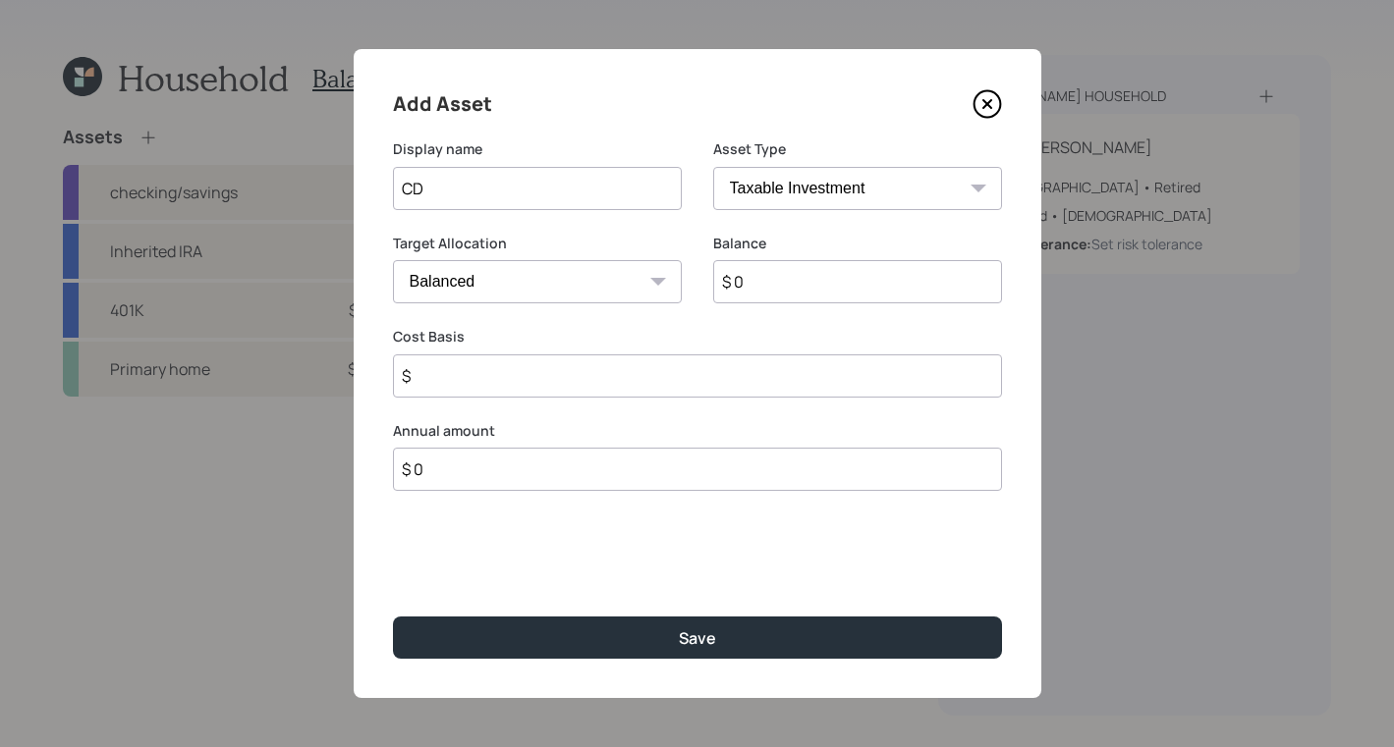
select select "uninvested"
click at [393, 260] on select "Cash Conservative Balanced Aggressive" at bounding box center [537, 281] width 289 height 43
click at [794, 288] on input "$ 0" at bounding box center [857, 281] width 289 height 43
type input "$ 1"
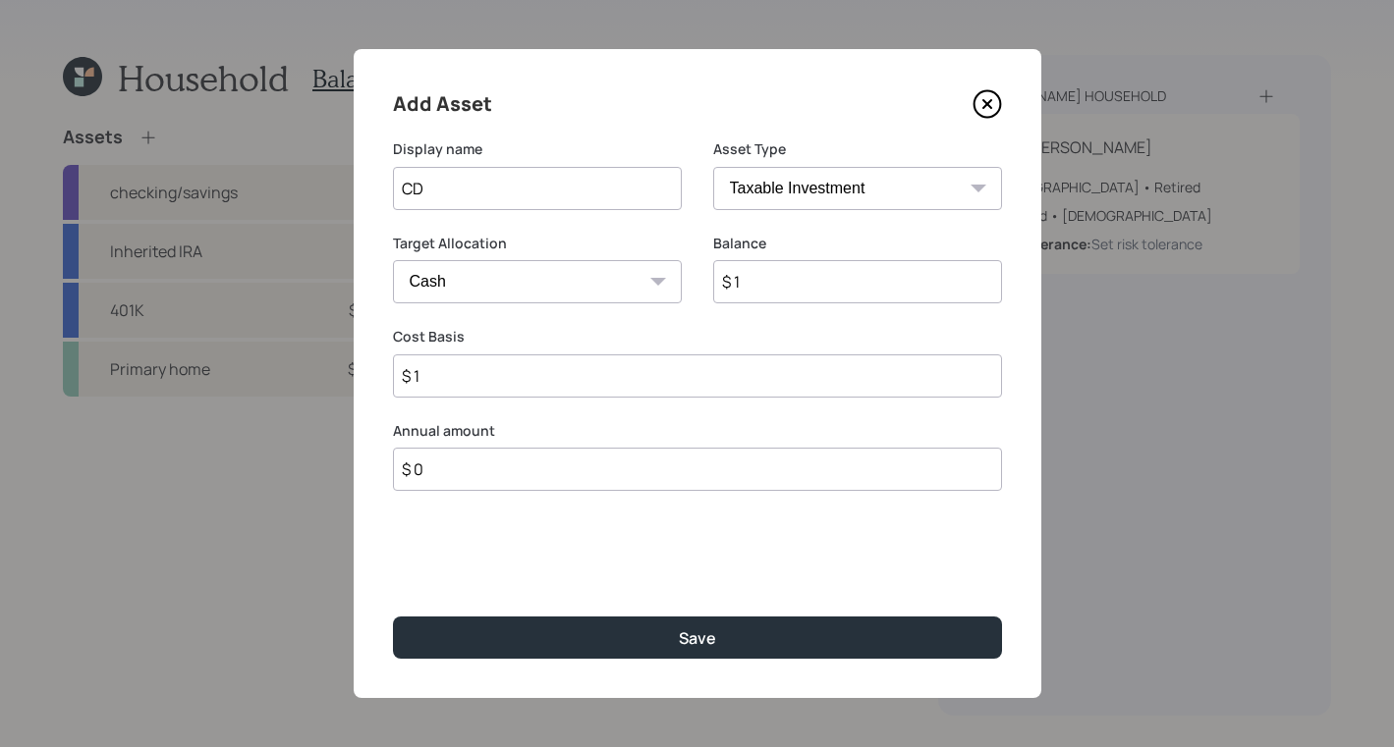
type input "$ 10"
type input "$ 100"
type input "$ 1,000"
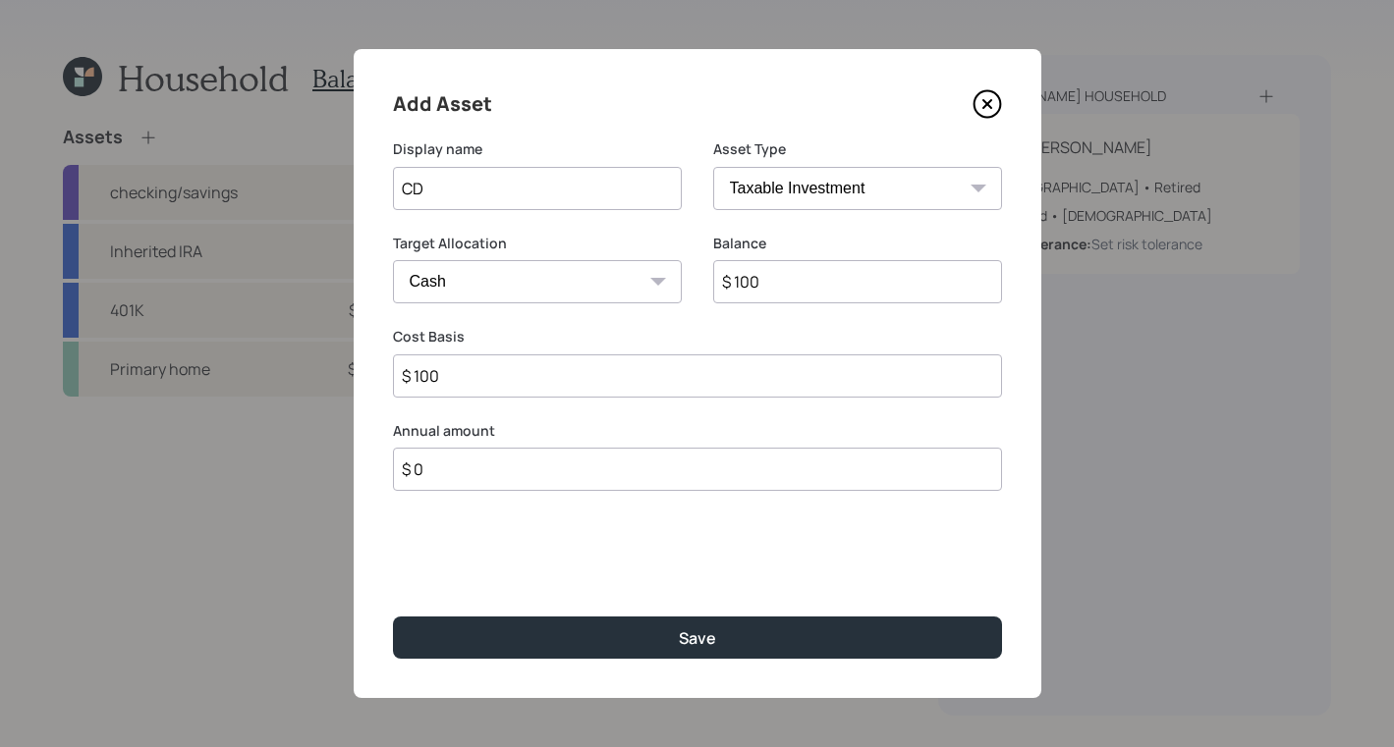
type input "$ 1,000"
type input "$ 10,000"
click at [590, 450] on input "$ 0" at bounding box center [697, 469] width 609 height 43
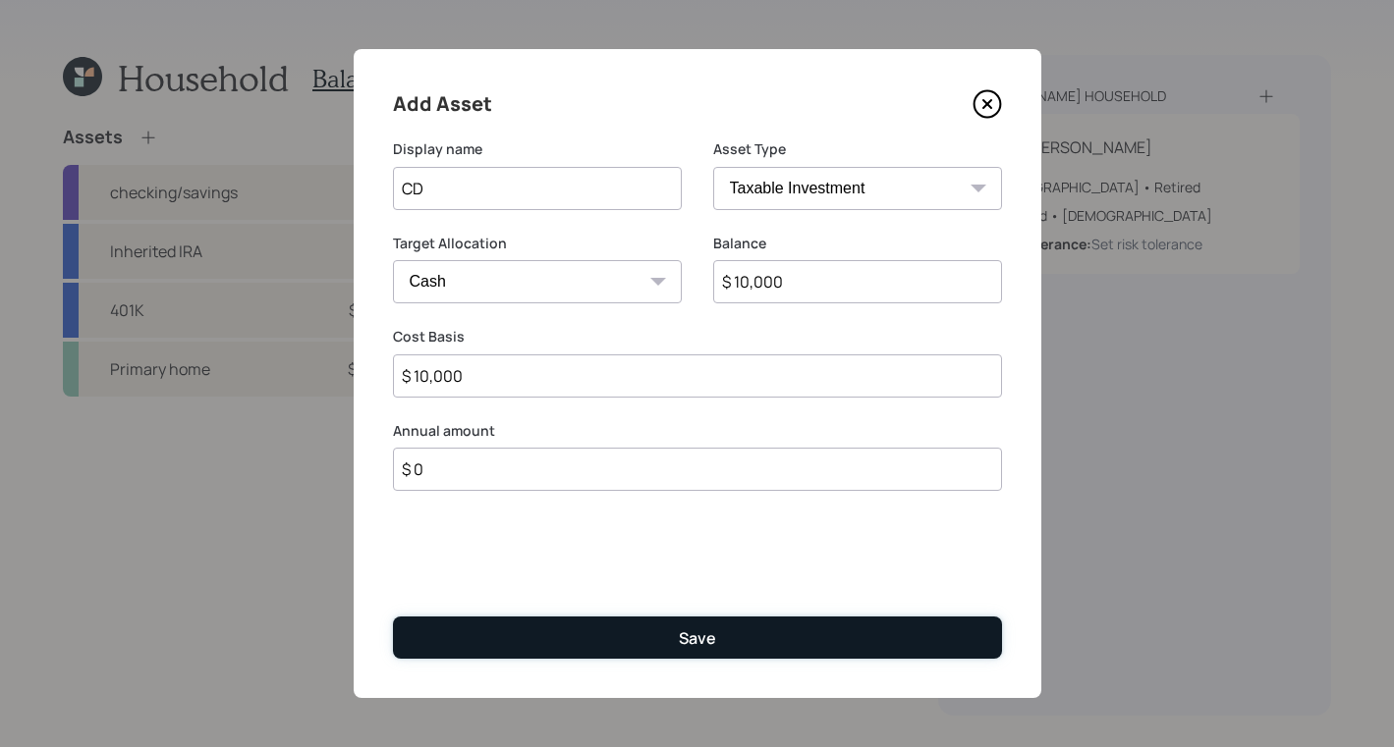
click at [598, 636] on button "Save" at bounding box center [697, 638] width 609 height 42
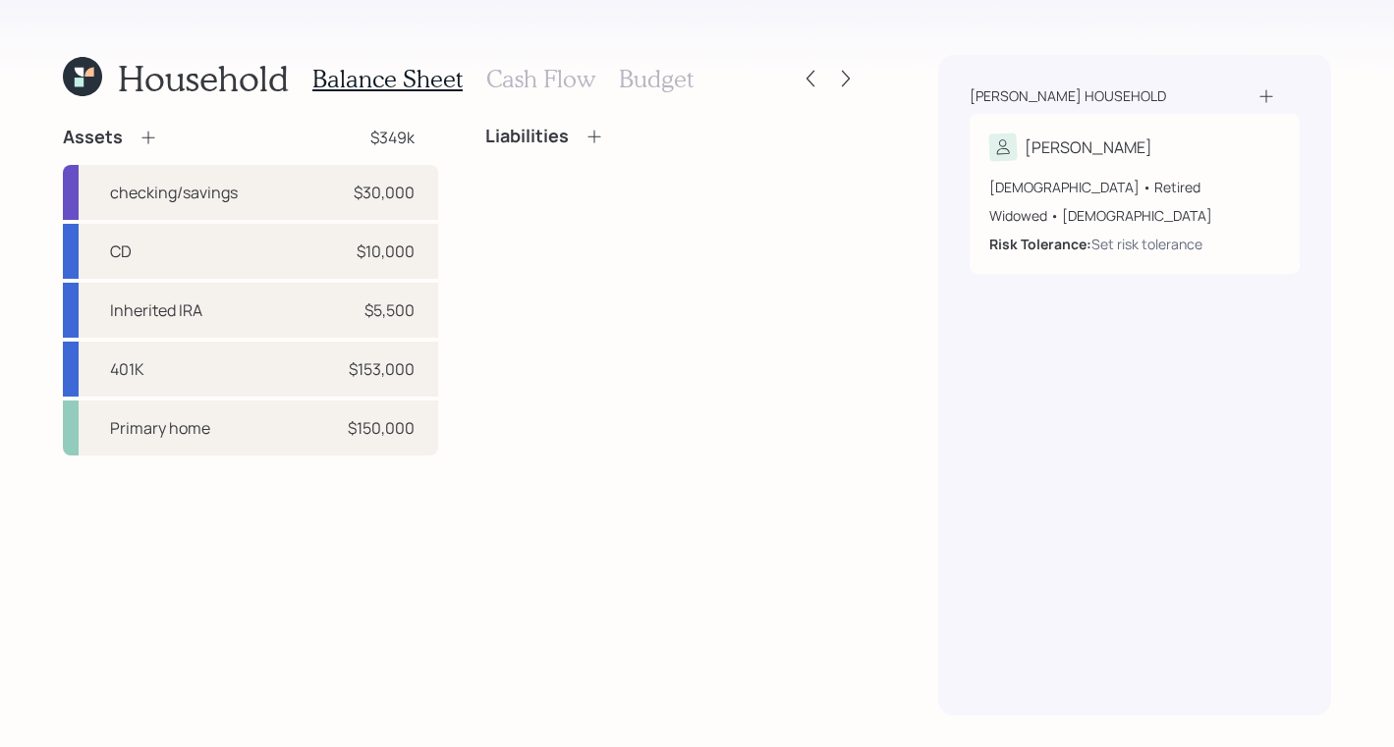
click at [536, 84] on h3 "Cash Flow" at bounding box center [540, 79] width 109 height 28
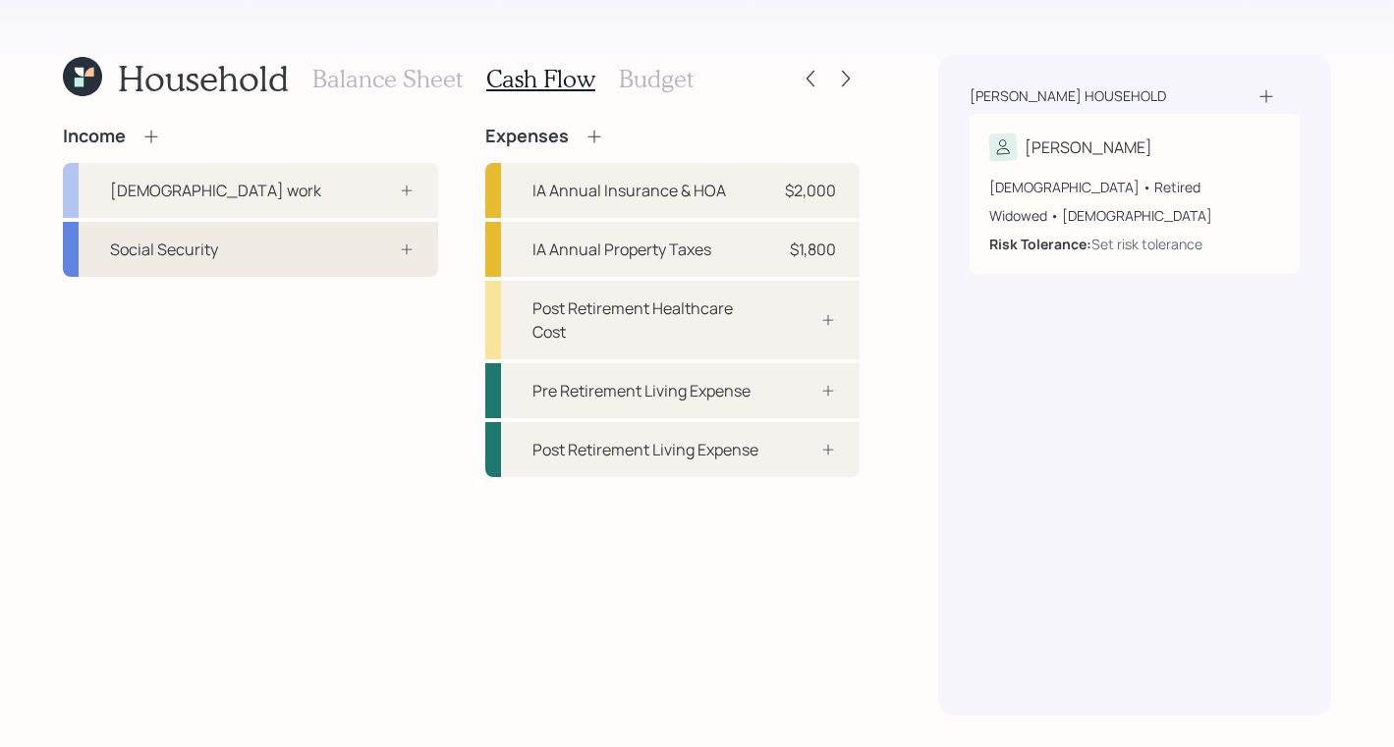
click at [258, 258] on div "Social Security" at bounding box center [250, 249] width 375 height 55
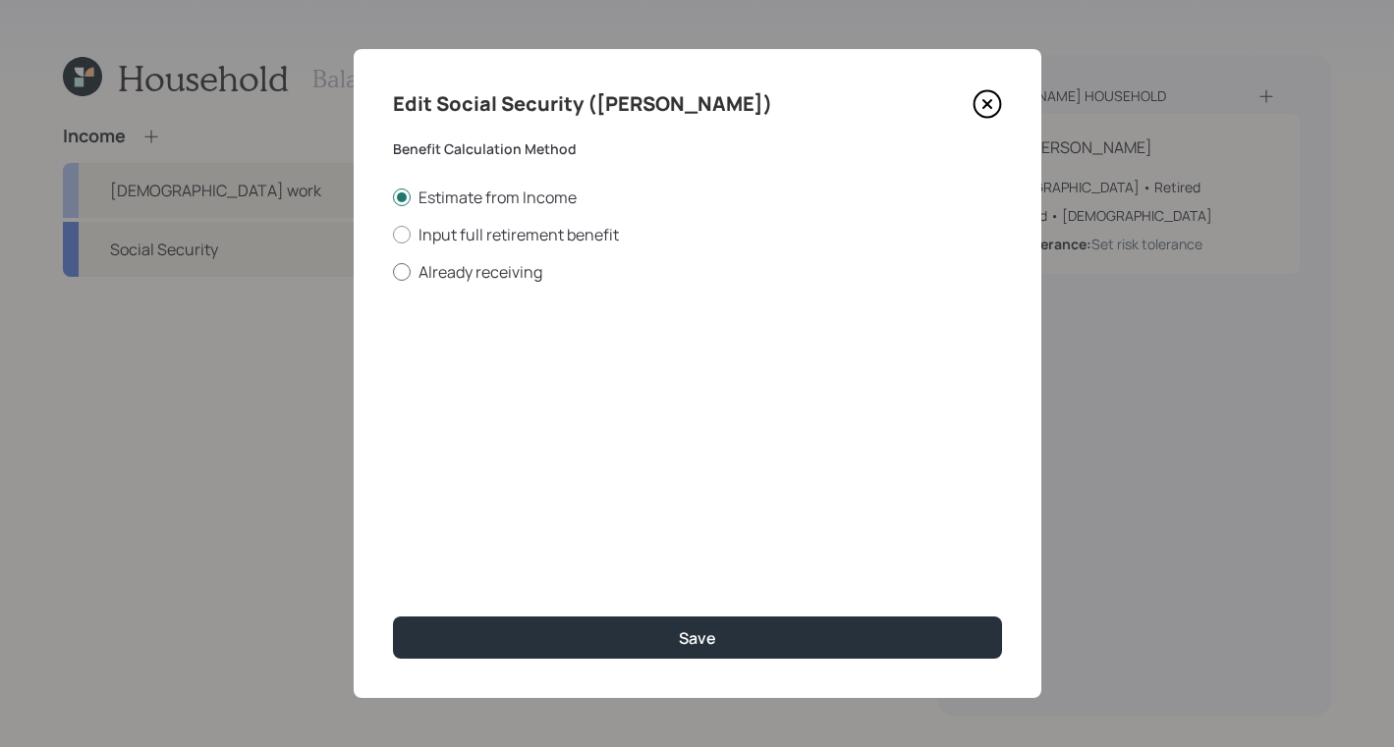
click at [401, 274] on div at bounding box center [402, 272] width 18 height 18
click at [393, 272] on input "Already receiving" at bounding box center [392, 271] width 1 height 1
radio input "true"
click at [587, 371] on input "$" at bounding box center [697, 354] width 609 height 43
type input "$ 3,900"
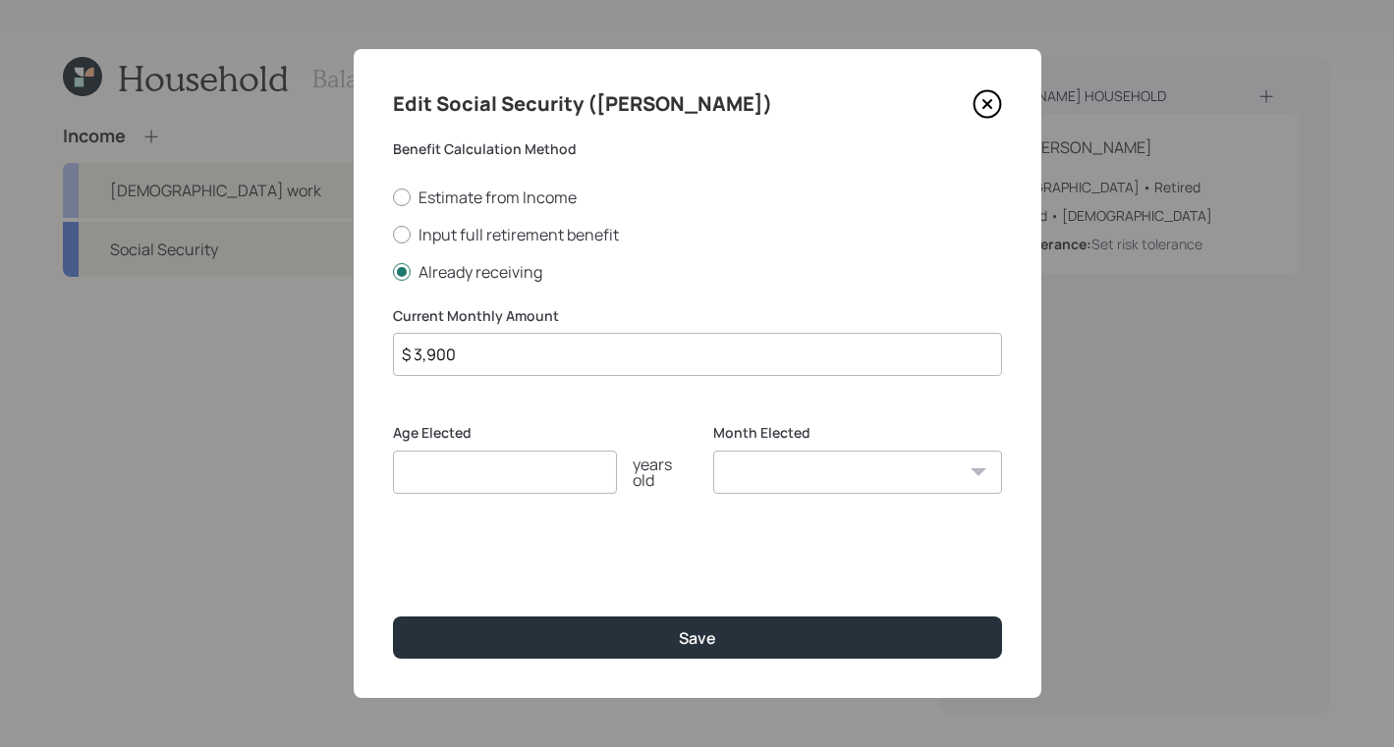
click at [504, 465] on input "number" at bounding box center [505, 472] width 224 height 43
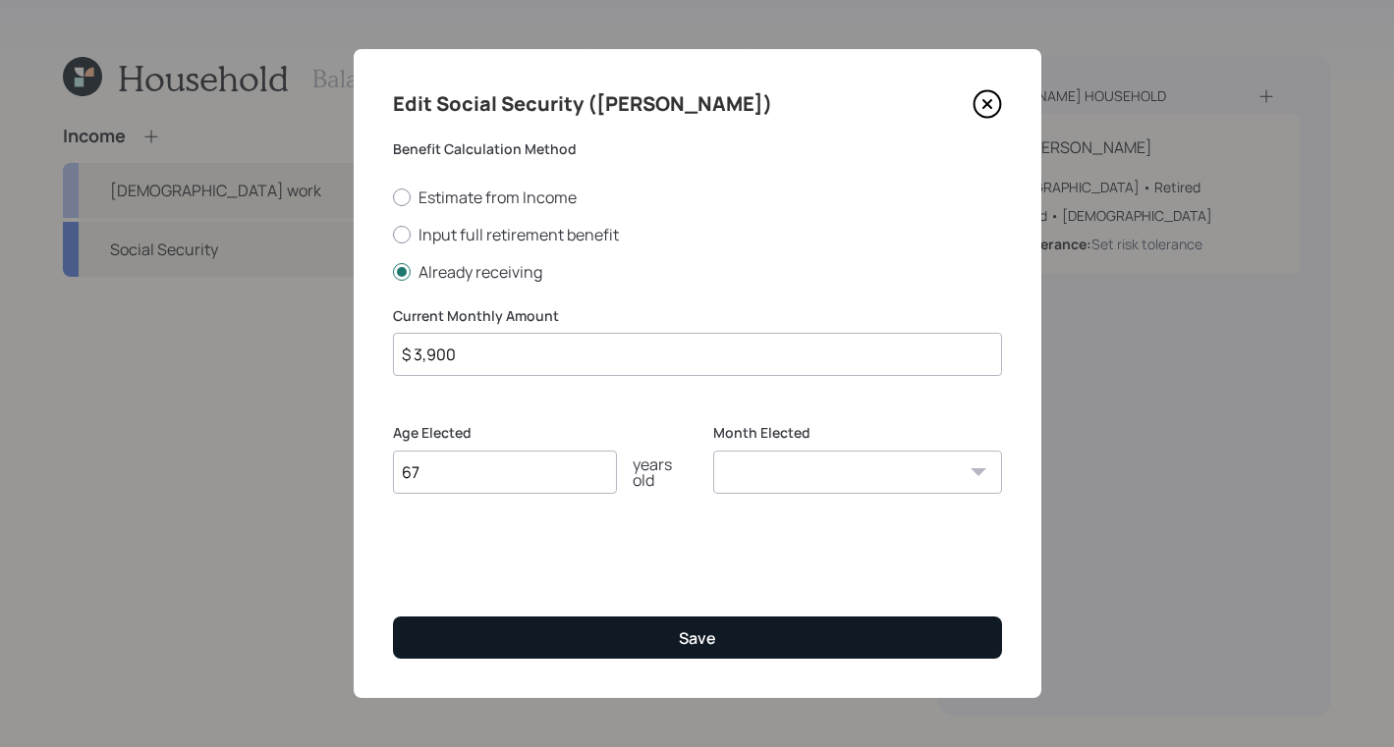
type input "67"
click at [768, 644] on button "Save" at bounding box center [697, 638] width 609 height 42
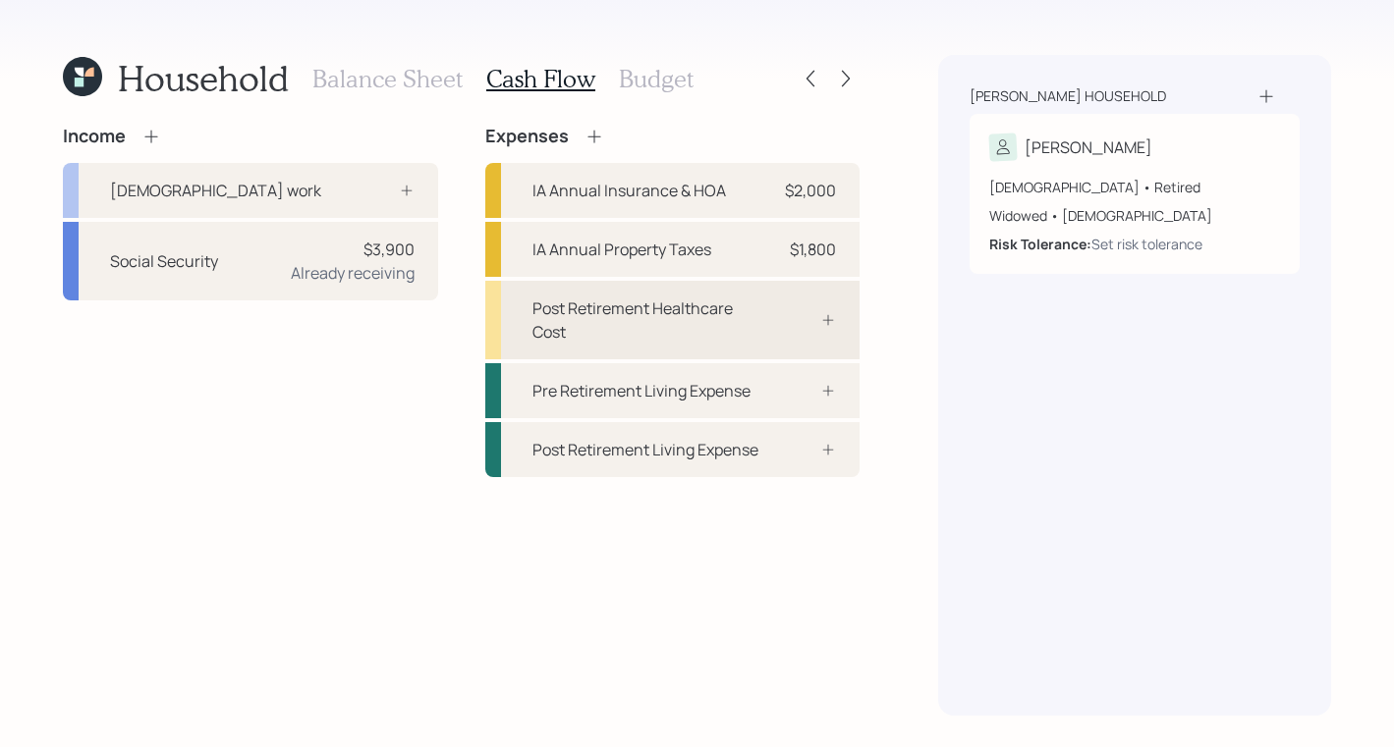
drag, startPoint x: 685, startPoint y: 301, endPoint x: 704, endPoint y: 313, distance: 23.4
click at [685, 301] on div "Post Retirement Healthcare Cost" at bounding box center [647, 320] width 230 height 47
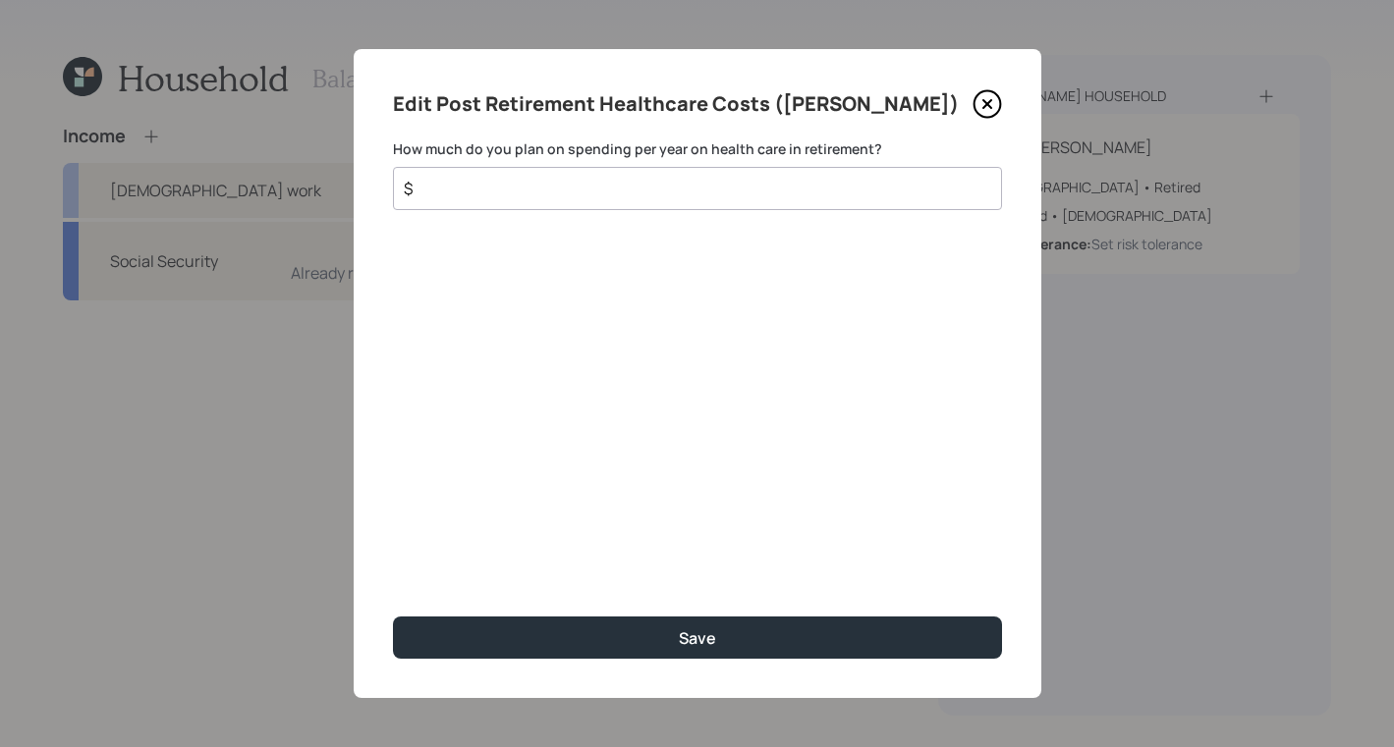
drag, startPoint x: 460, startPoint y: 192, endPoint x: 501, endPoint y: 170, distance: 47.0
click at [461, 192] on input "$" at bounding box center [689, 189] width 575 height 24
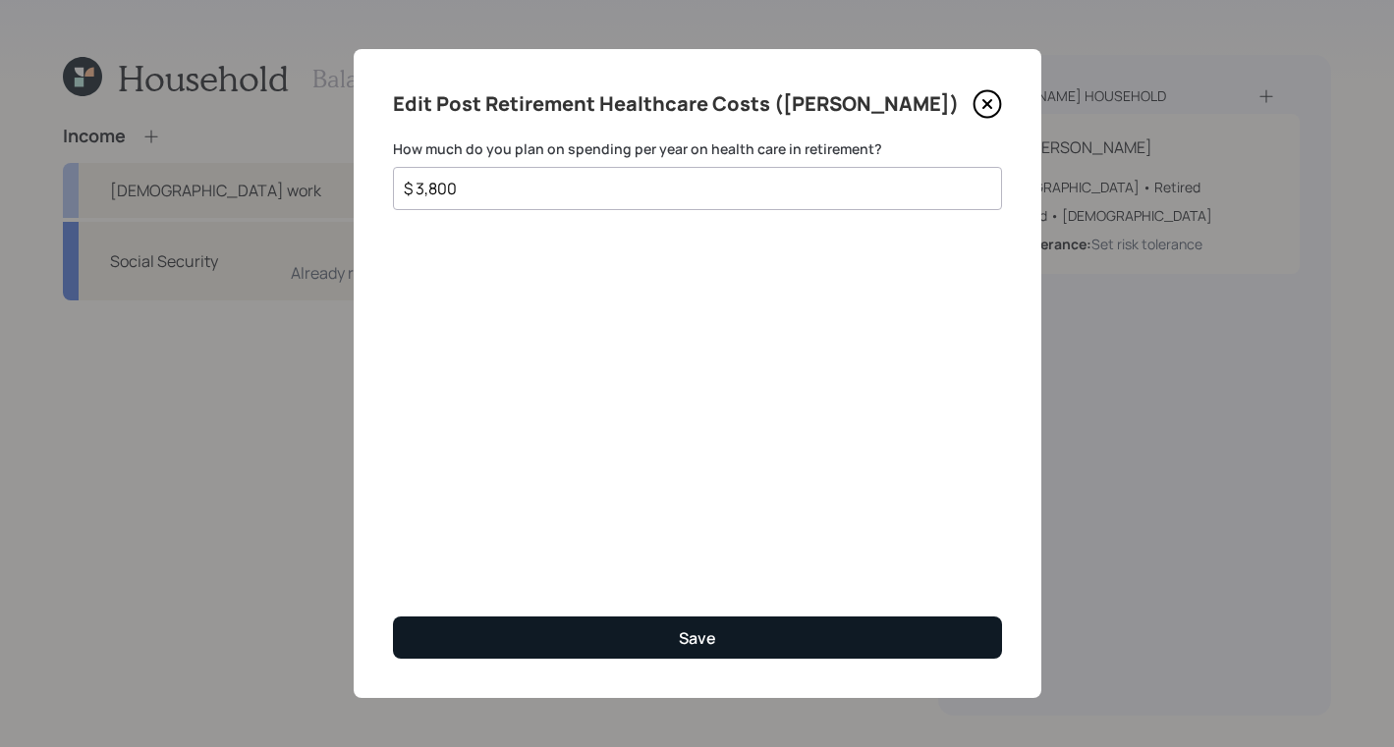
type input "$ 3,800"
click at [757, 658] on button "Save" at bounding box center [697, 638] width 609 height 42
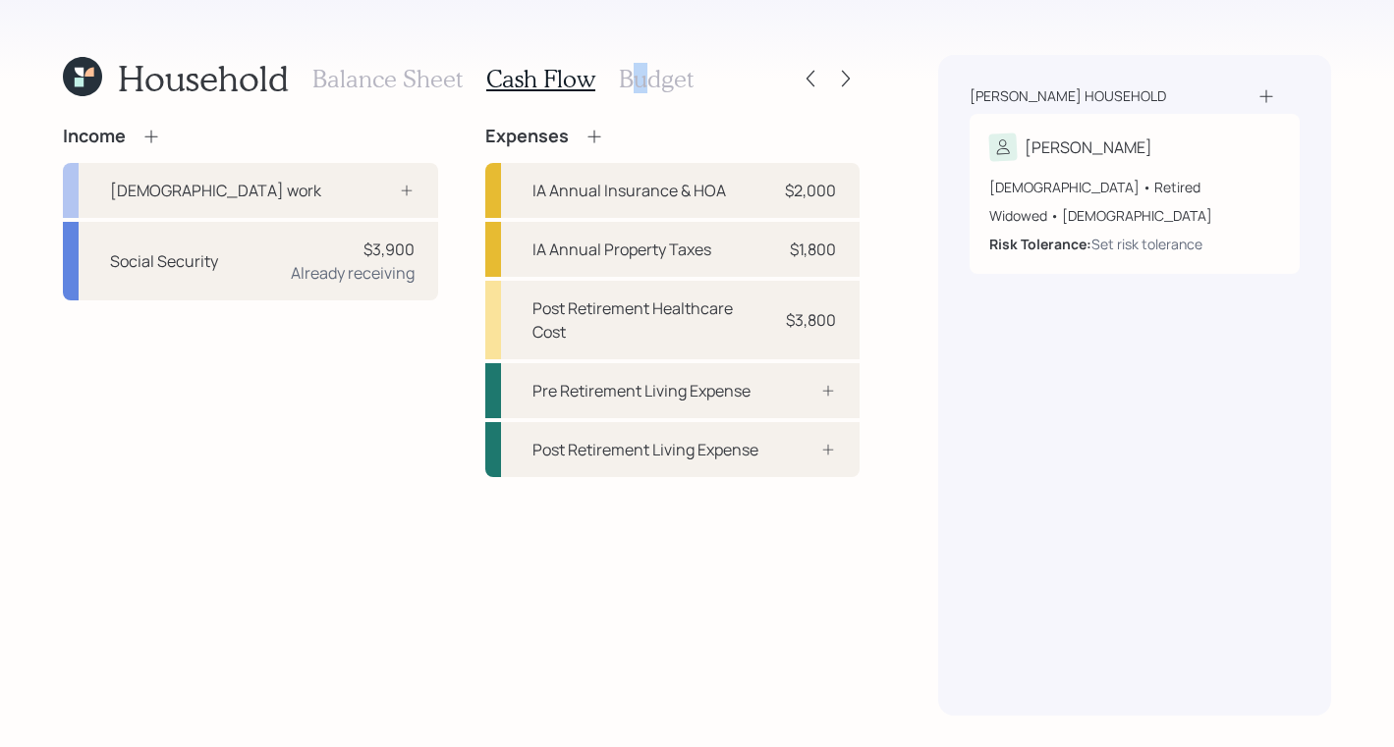
click at [636, 83] on h3 "Budget" at bounding box center [656, 79] width 75 height 28
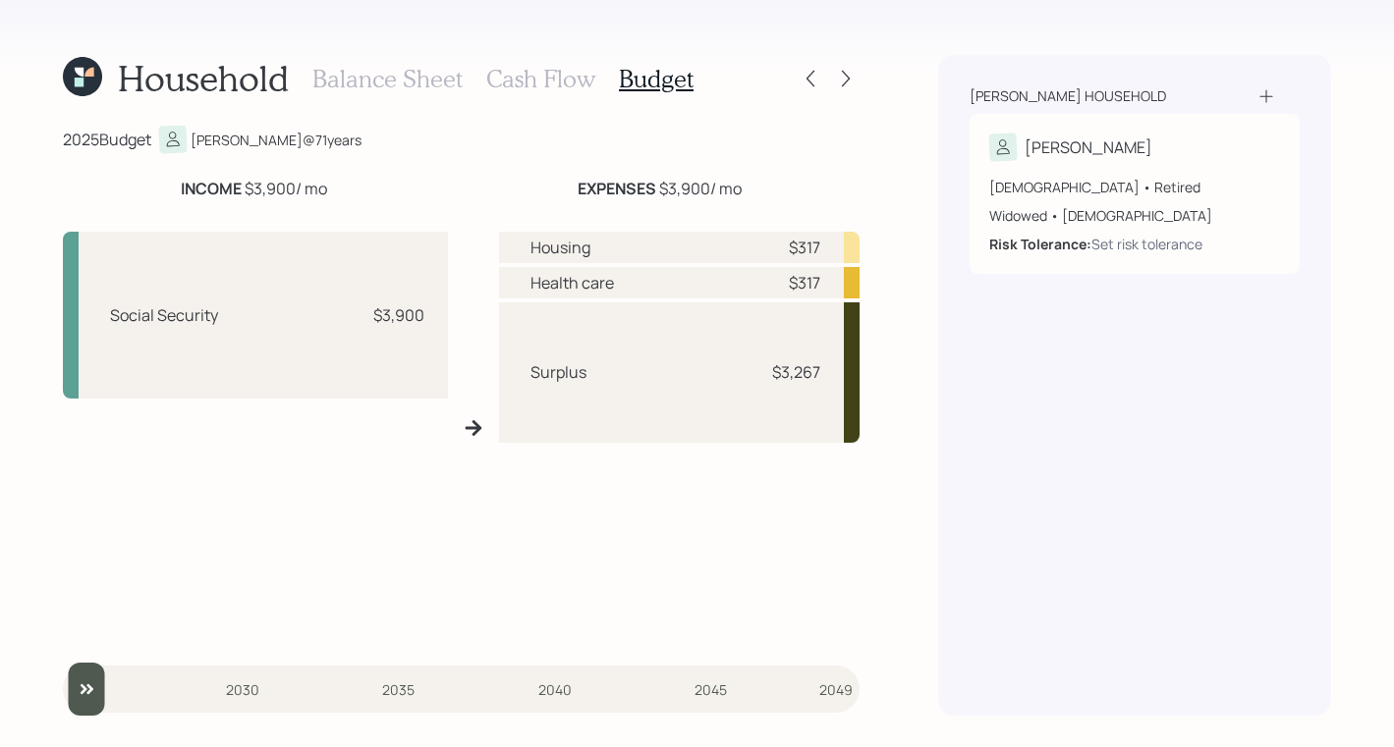
click at [756, 151] on div "2025 Budget [PERSON_NAME] @ 71 years" at bounding box center [461, 139] width 796 height 27
click at [531, 88] on h3 "Cash Flow" at bounding box center [540, 79] width 109 height 28
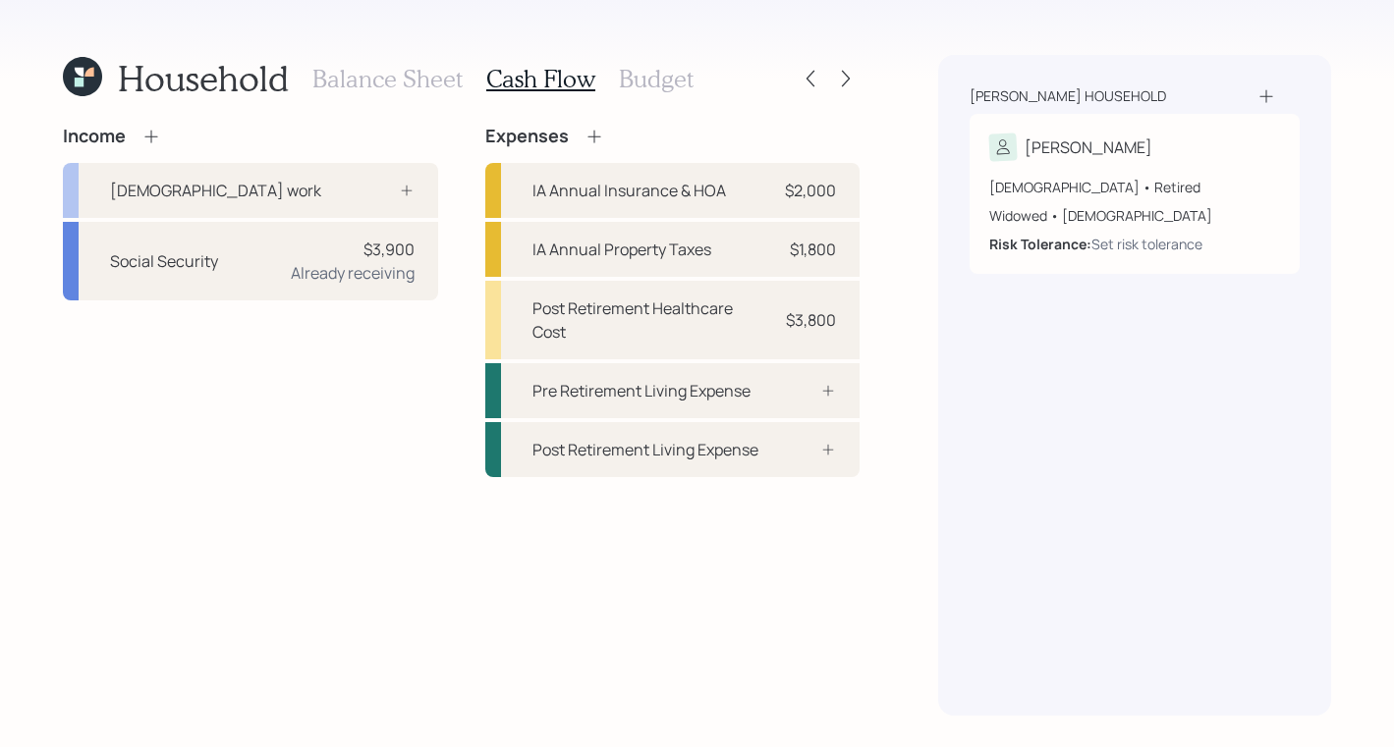
click at [629, 85] on h3 "Budget" at bounding box center [656, 79] width 75 height 28
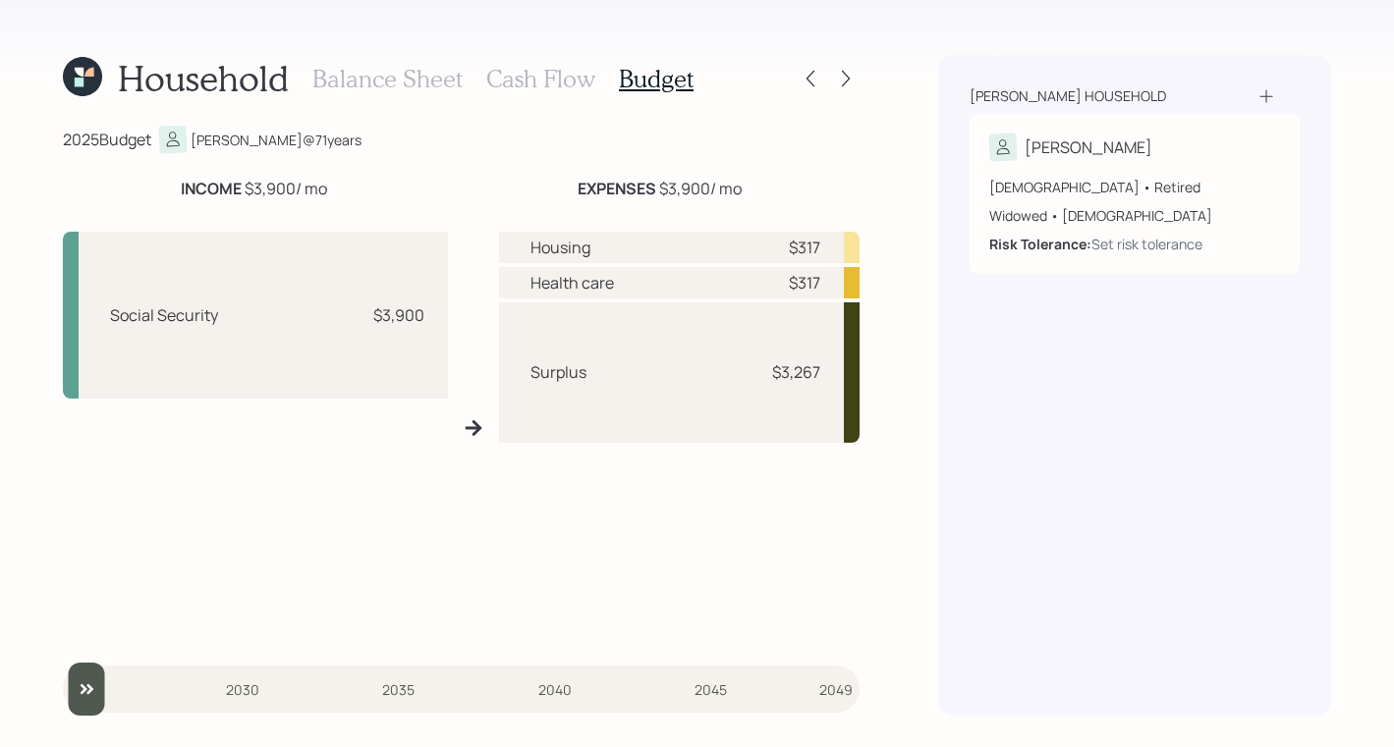
click at [510, 100] on div "Balance Sheet Cash Flow Budget" at bounding box center [502, 78] width 381 height 47
click at [570, 98] on div "Balance Sheet Cash Flow Budget" at bounding box center [502, 78] width 381 height 47
click at [567, 91] on h3 "Cash Flow" at bounding box center [540, 79] width 109 height 28
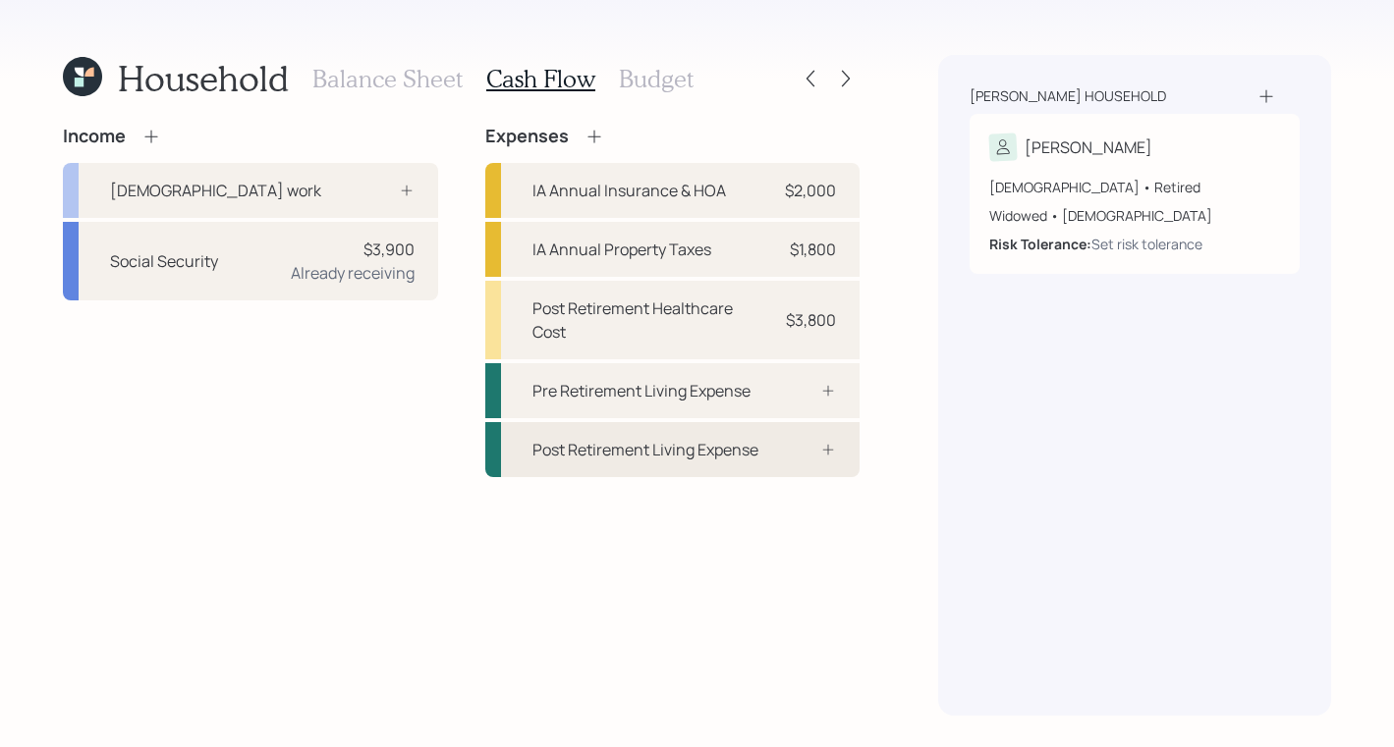
click at [702, 438] on div "Post Retirement Living Expense" at bounding box center [645, 450] width 226 height 24
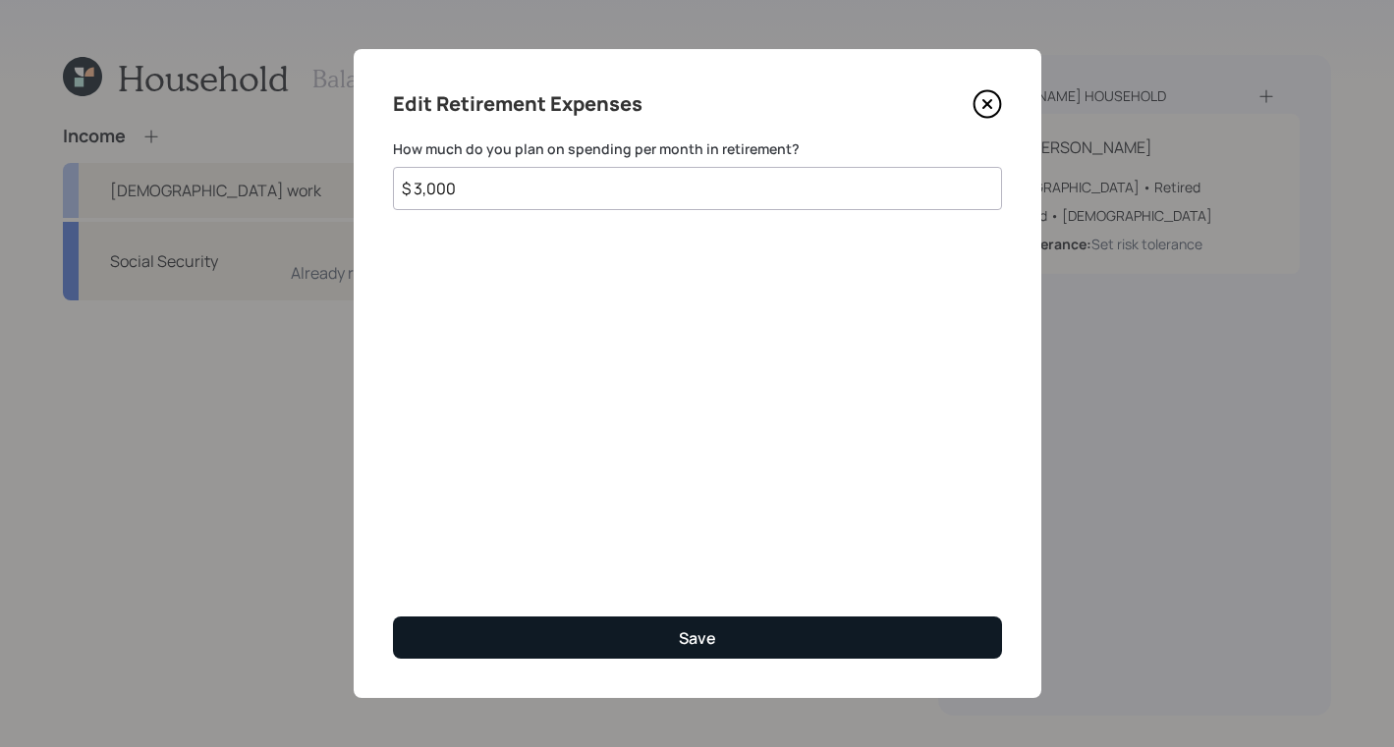
type input "$ 3,000"
drag, startPoint x: 762, startPoint y: 643, endPoint x: 753, endPoint y: 632, distance: 14.0
click at [763, 641] on button "Save" at bounding box center [697, 638] width 609 height 42
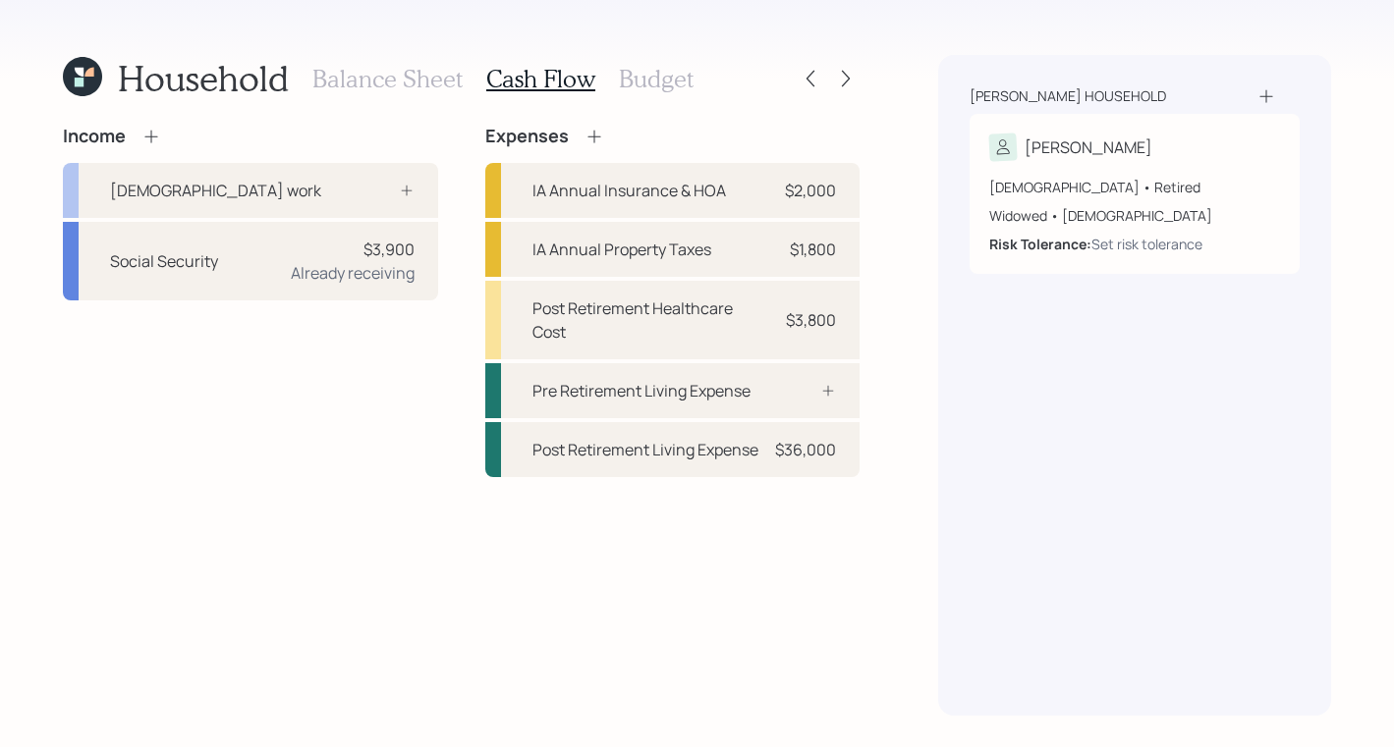
click at [629, 95] on div "Balance Sheet Cash Flow Budget" at bounding box center [502, 78] width 381 height 47
click at [657, 75] on h3 "Budget" at bounding box center [656, 79] width 75 height 28
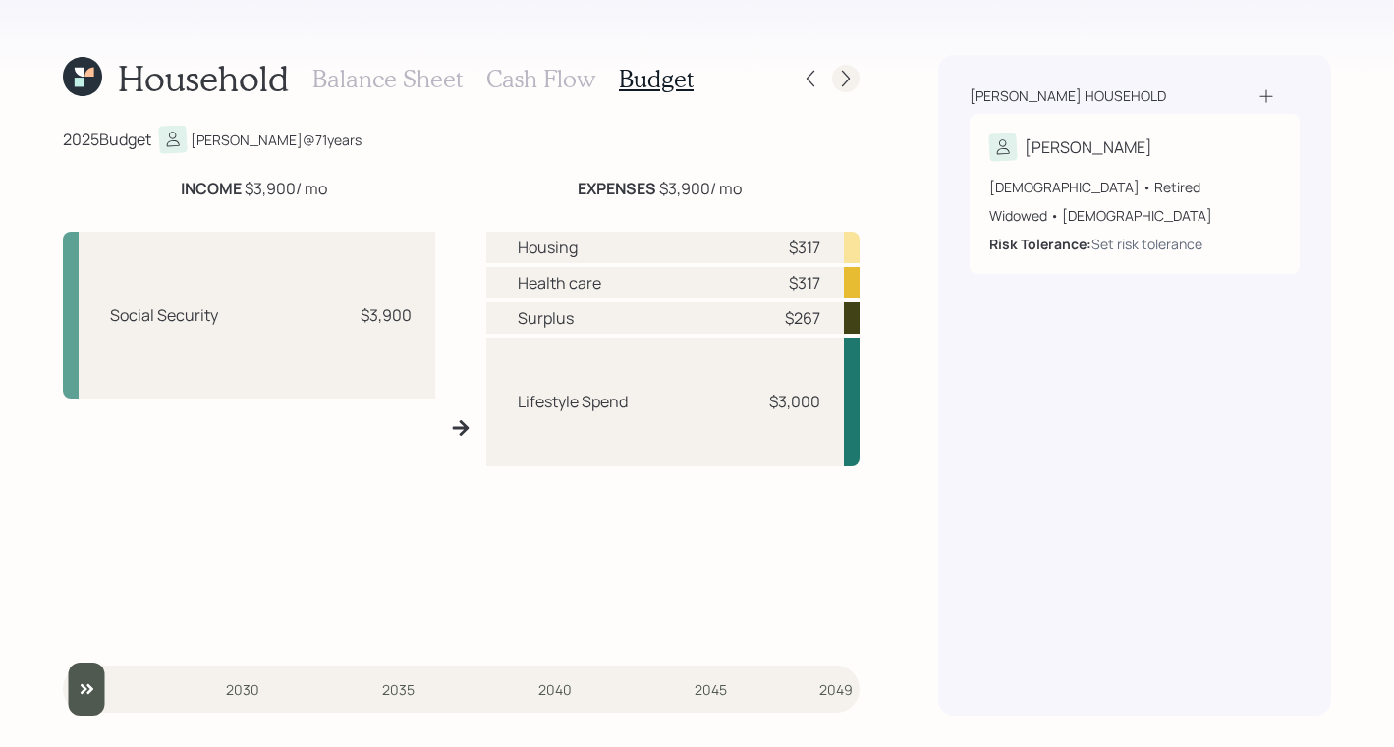
click at [852, 78] on icon at bounding box center [846, 79] width 20 height 20
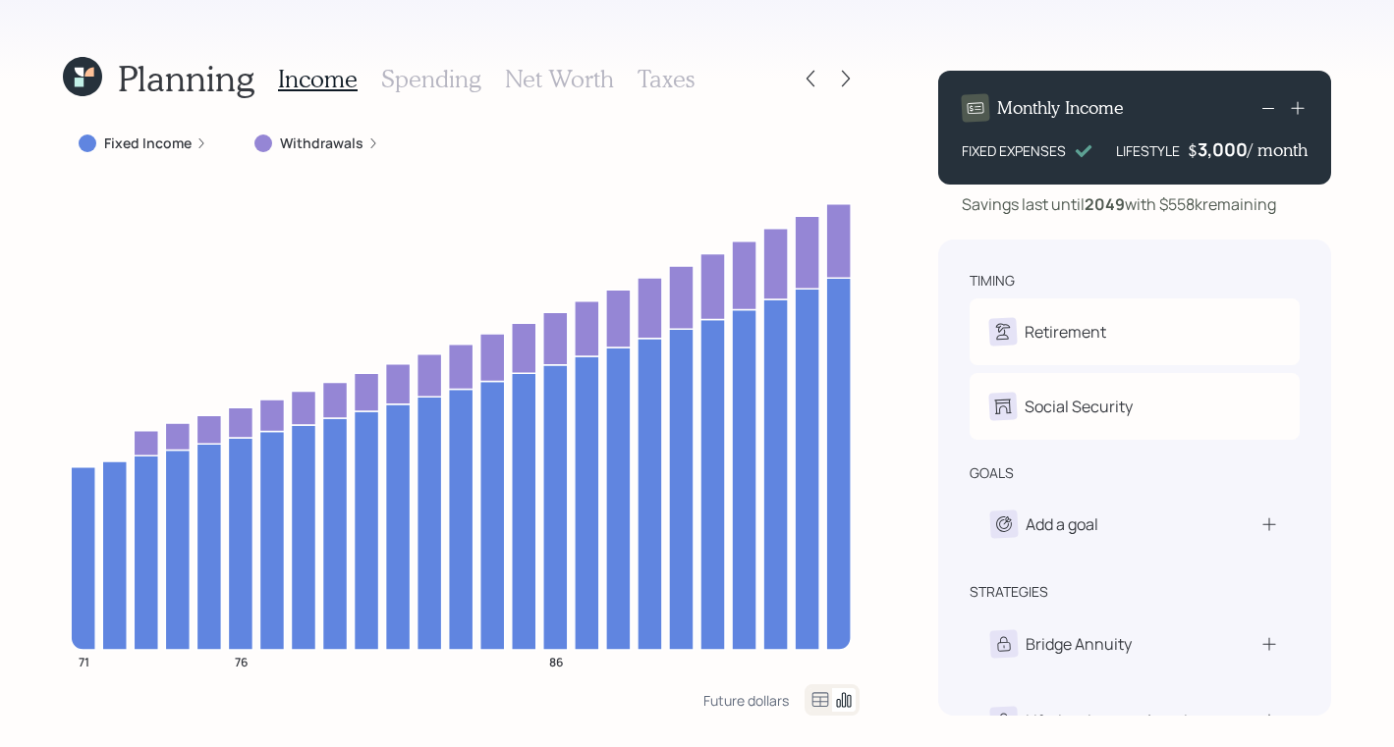
click at [195, 139] on icon at bounding box center [201, 143] width 12 height 12
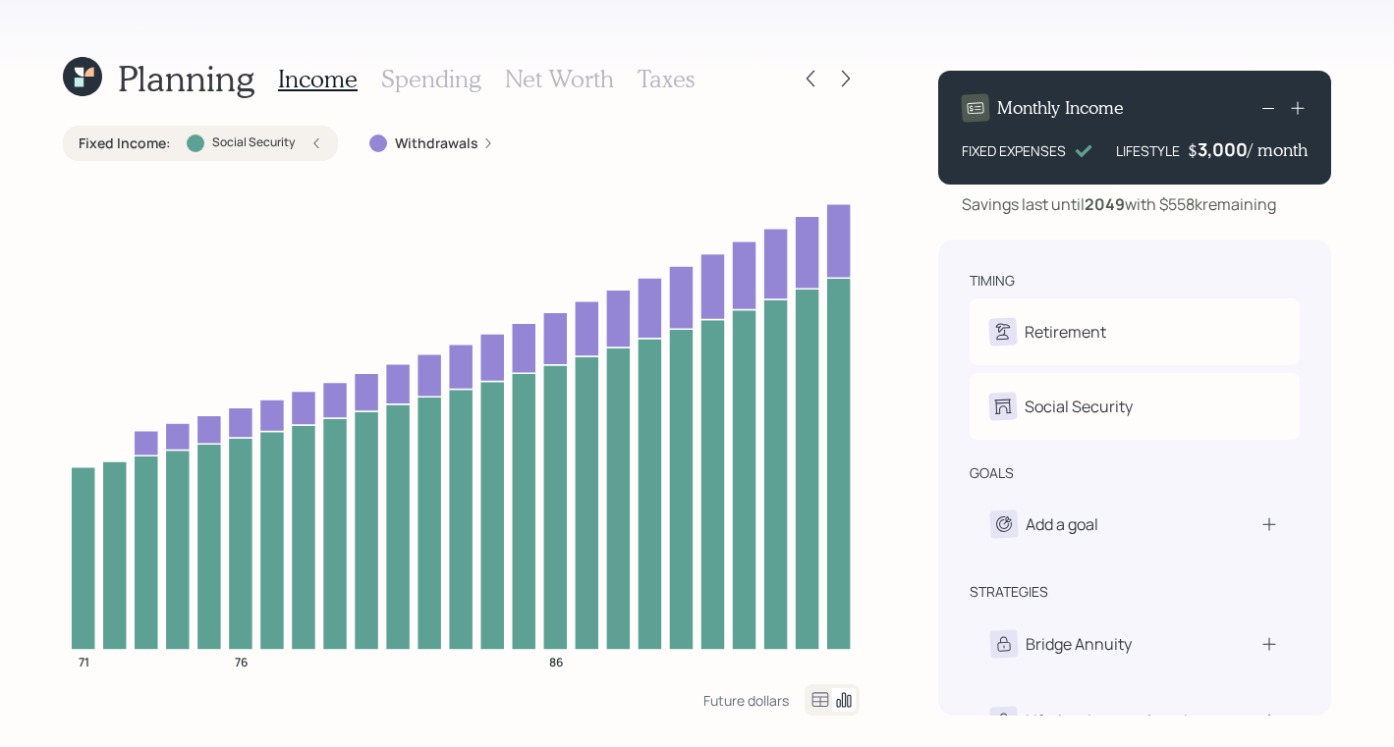
click at [464, 145] on label "Withdrawals" at bounding box center [436, 144] width 83 height 20
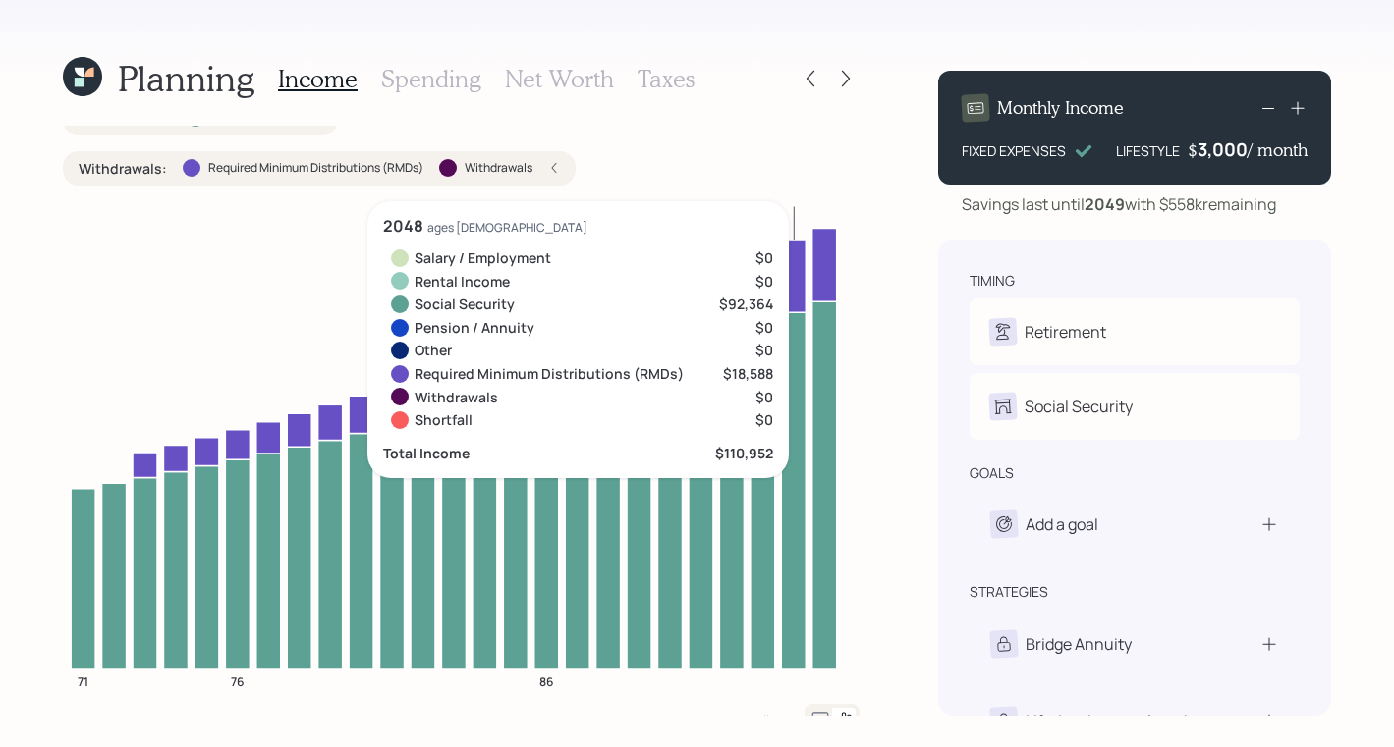
scroll to position [45, 0]
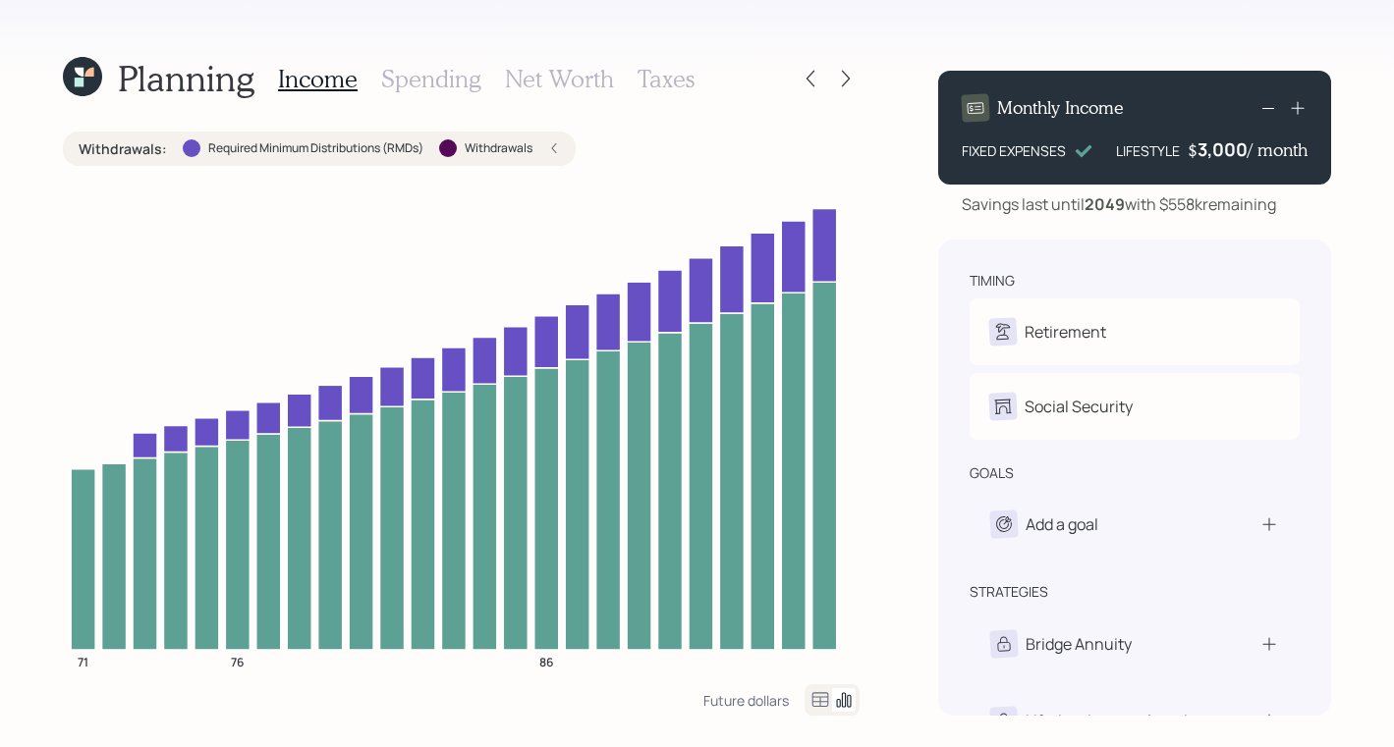
click at [560, 148] on icon at bounding box center [554, 148] width 12 height 12
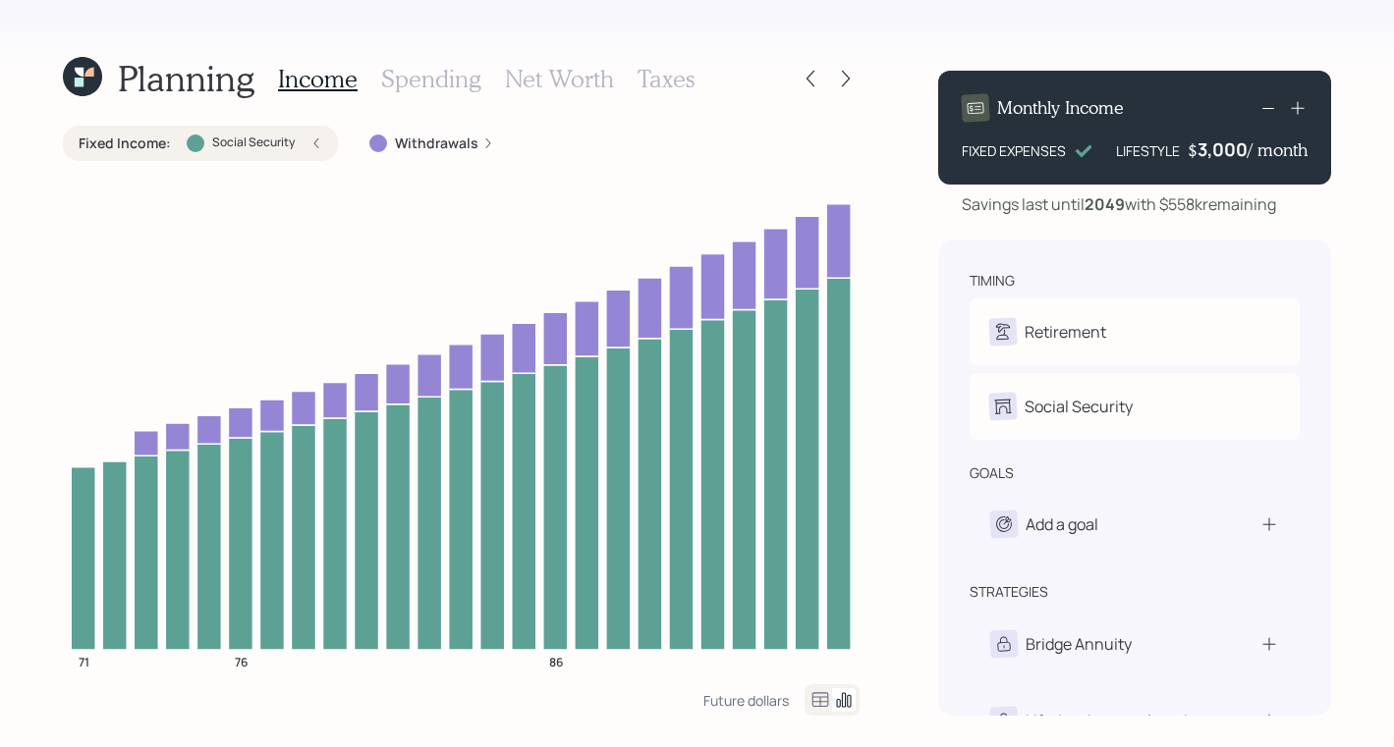
scroll to position [0, 0]
click at [317, 150] on div "Fixed Income : Social Security" at bounding box center [201, 144] width 244 height 20
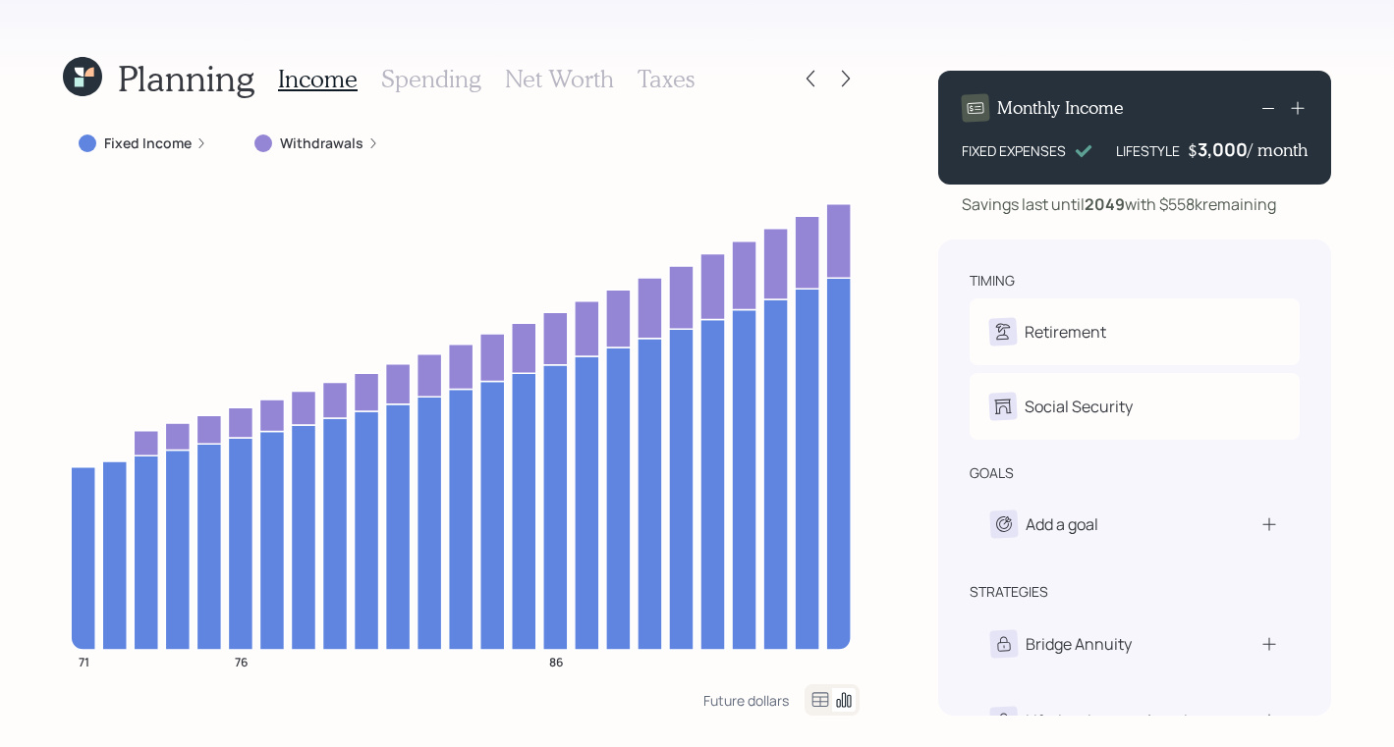
click at [200, 145] on icon at bounding box center [201, 143] width 12 height 12
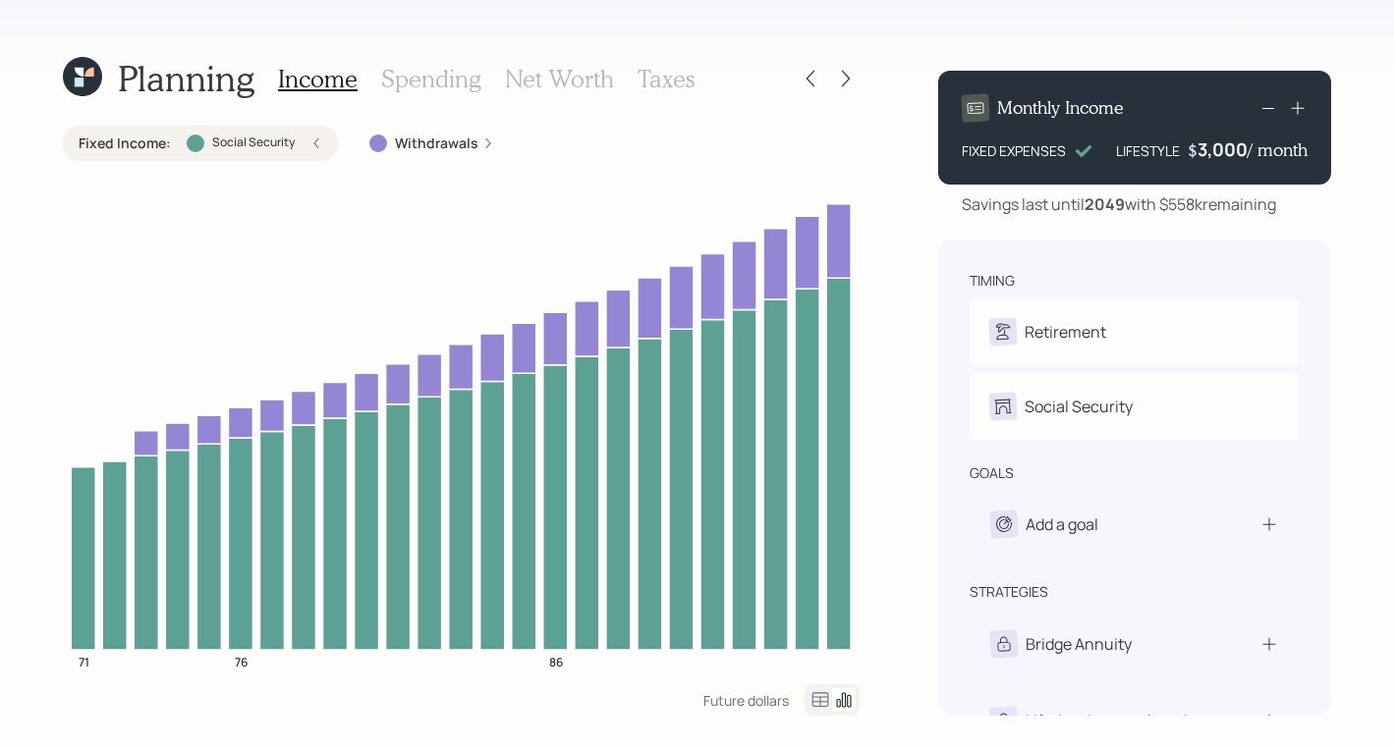
click at [440, 141] on label "Withdrawals" at bounding box center [436, 144] width 83 height 20
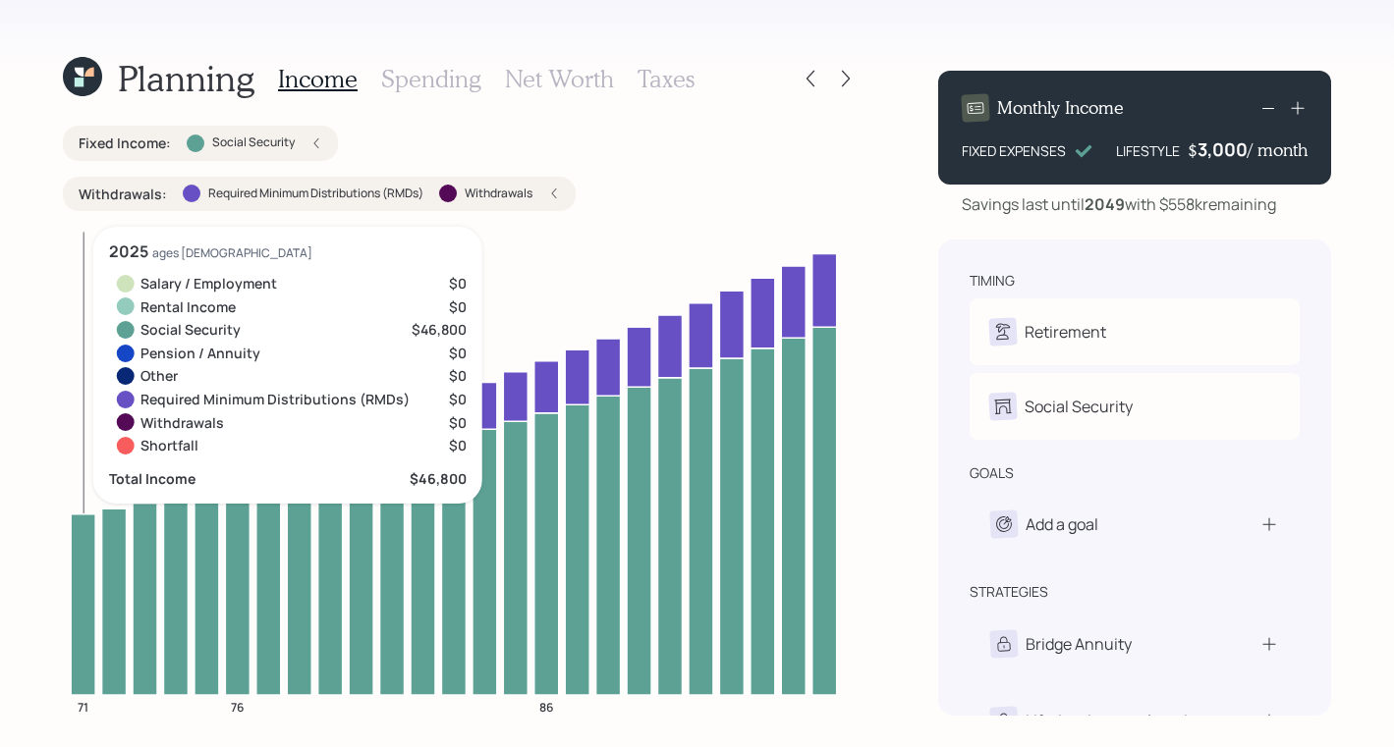
click at [77, 332] on icon "71 76 86" at bounding box center [454, 478] width 782 height 503
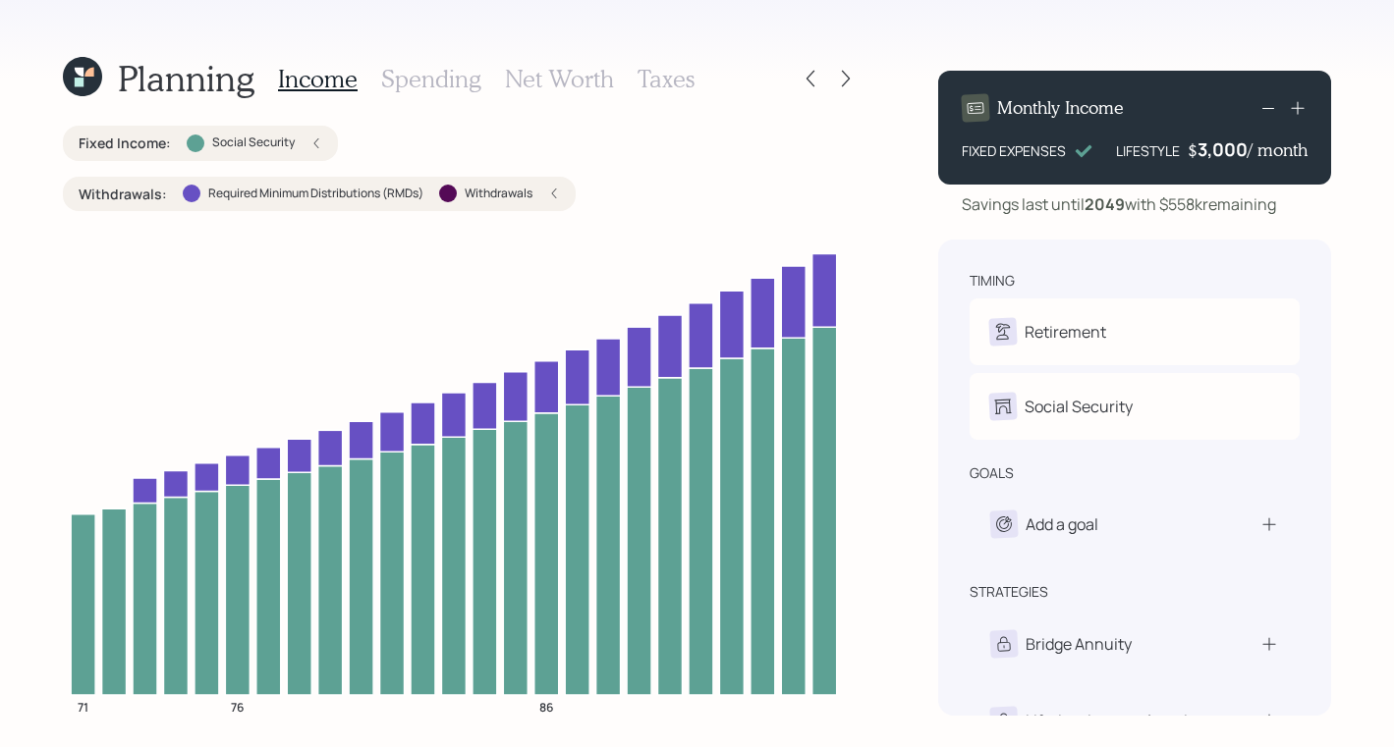
drag, startPoint x: 906, startPoint y: 80, endPoint x: 922, endPoint y: 71, distance: 18.0
click at [910, 77] on div "Planning Income Spending Net Worth Taxes Fixed Income : Social Security Withdra…" at bounding box center [697, 373] width 1394 height 747
click at [806, 88] on div at bounding box center [809, 78] width 27 height 27
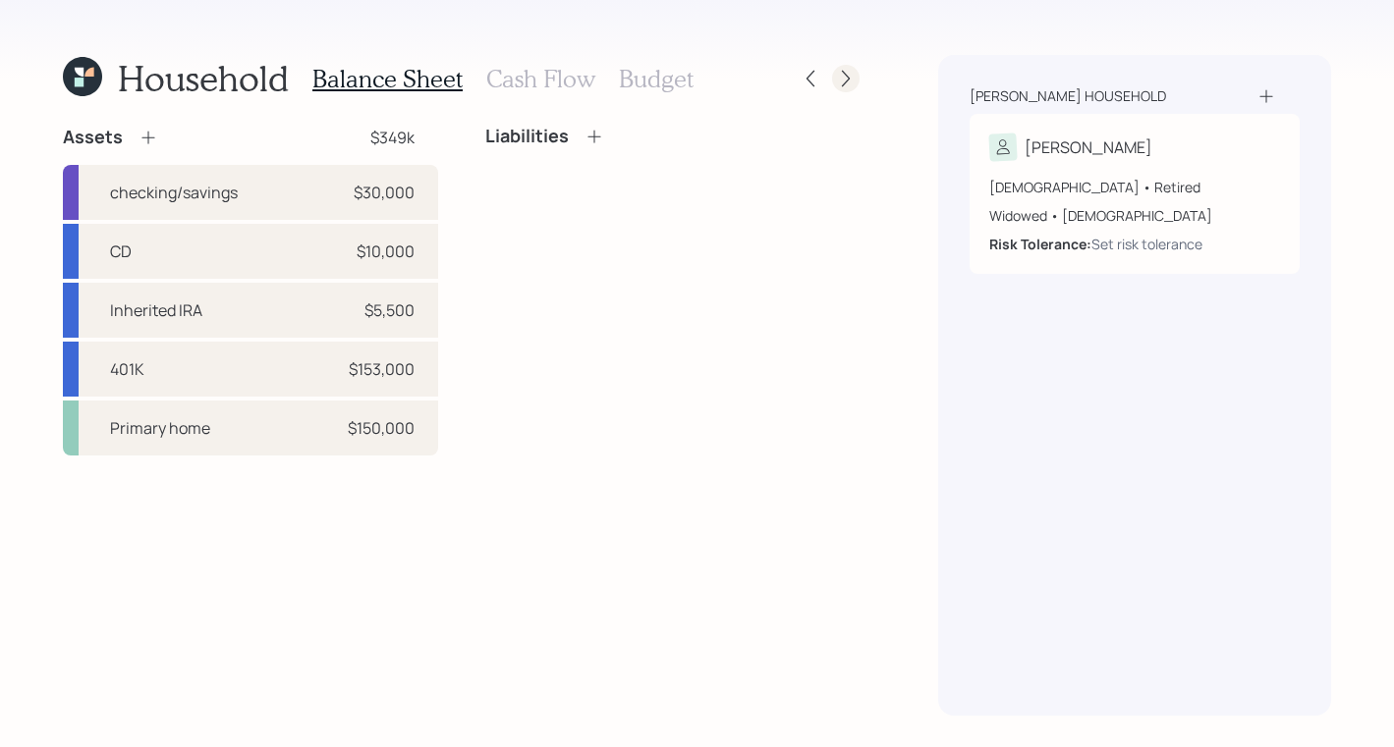
click at [841, 74] on icon at bounding box center [846, 79] width 20 height 20
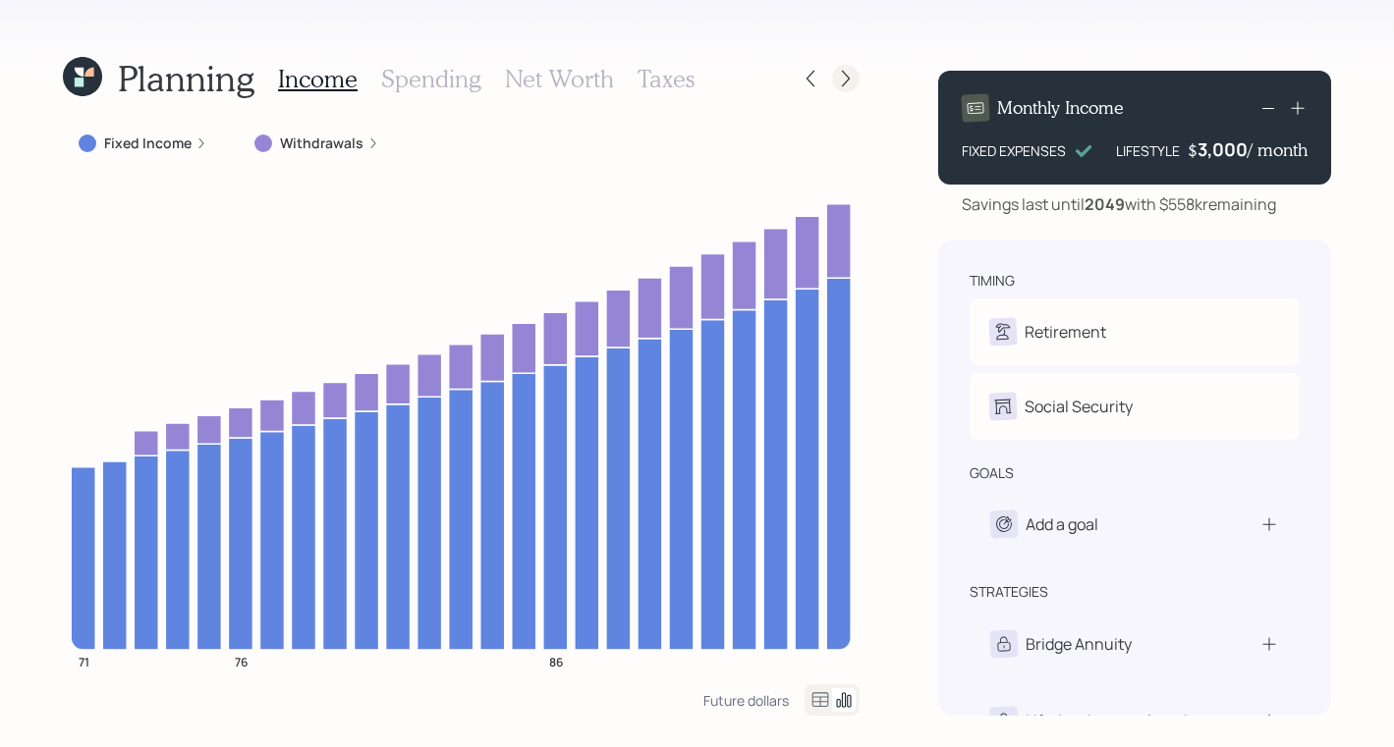
click at [836, 73] on icon at bounding box center [846, 79] width 20 height 20
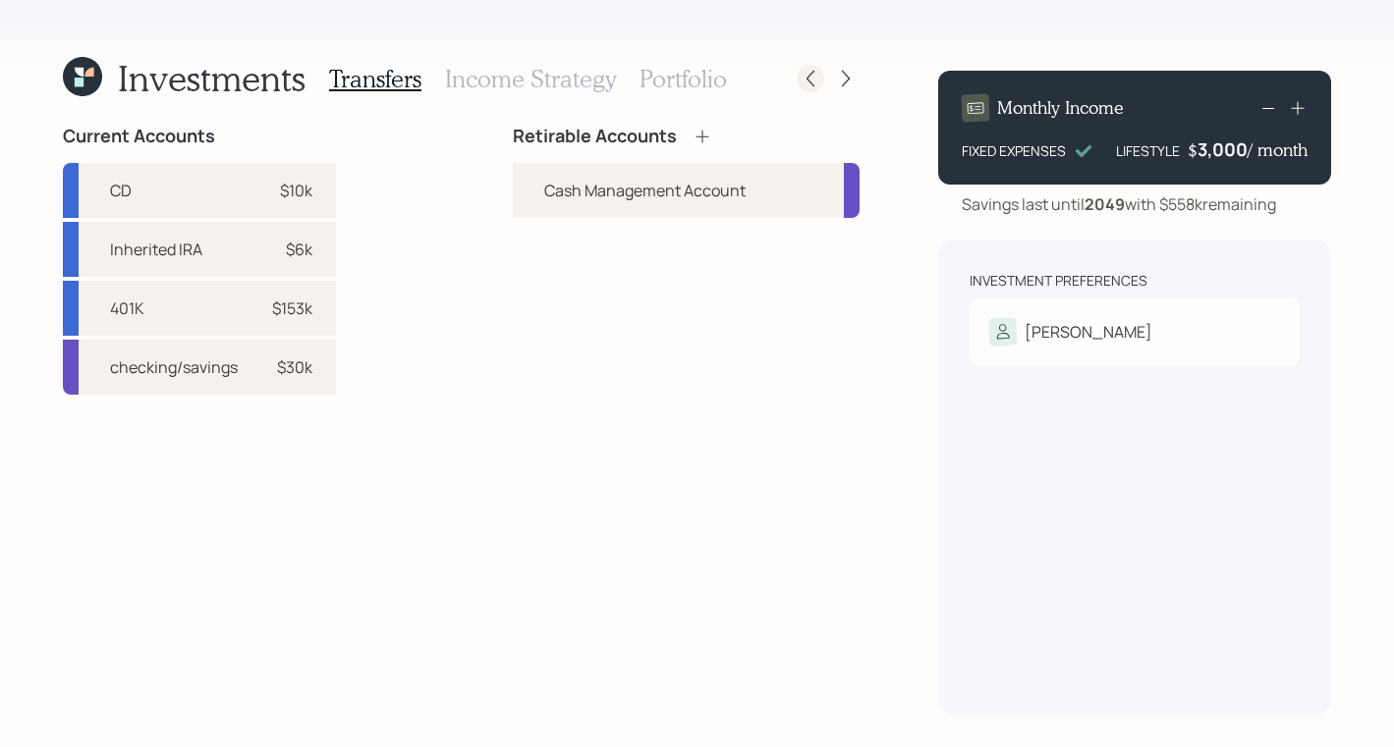
click at [812, 84] on icon at bounding box center [810, 79] width 8 height 17
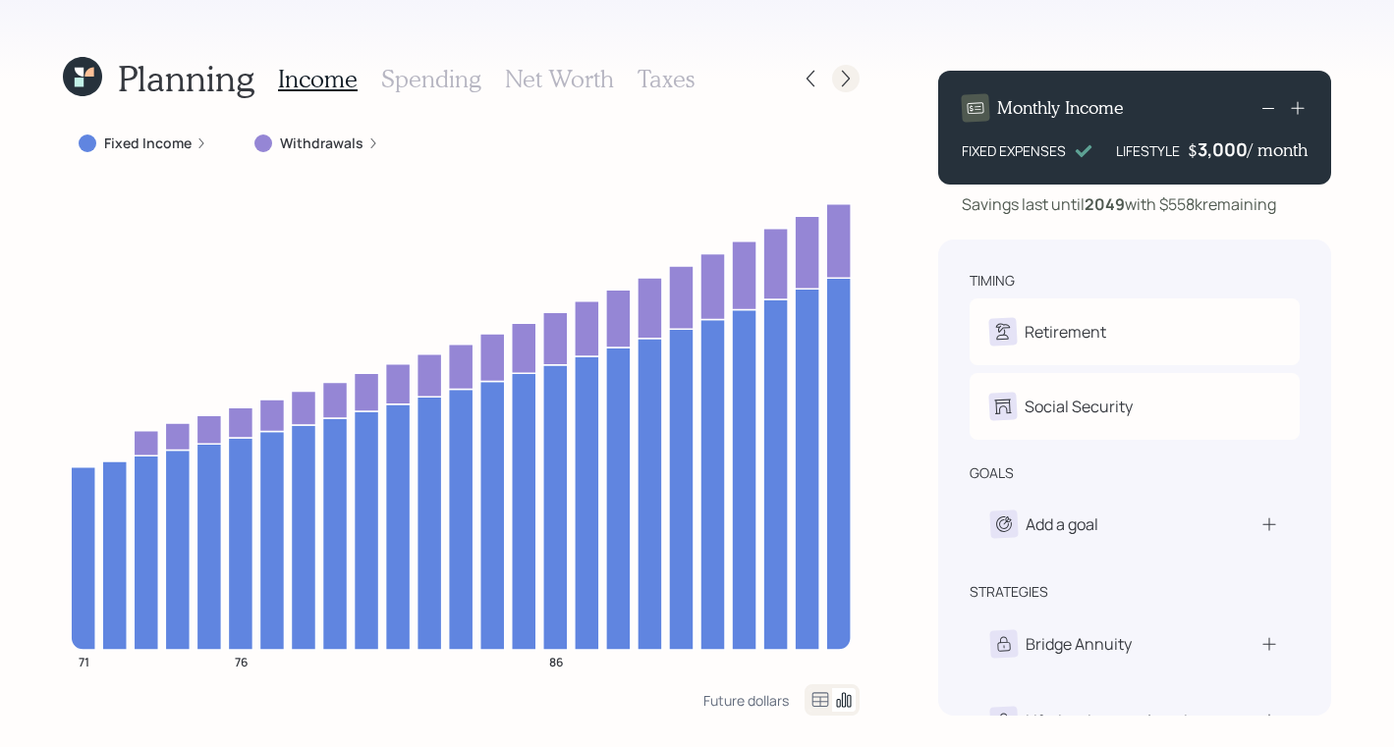
click at [854, 80] on icon at bounding box center [846, 79] width 20 height 20
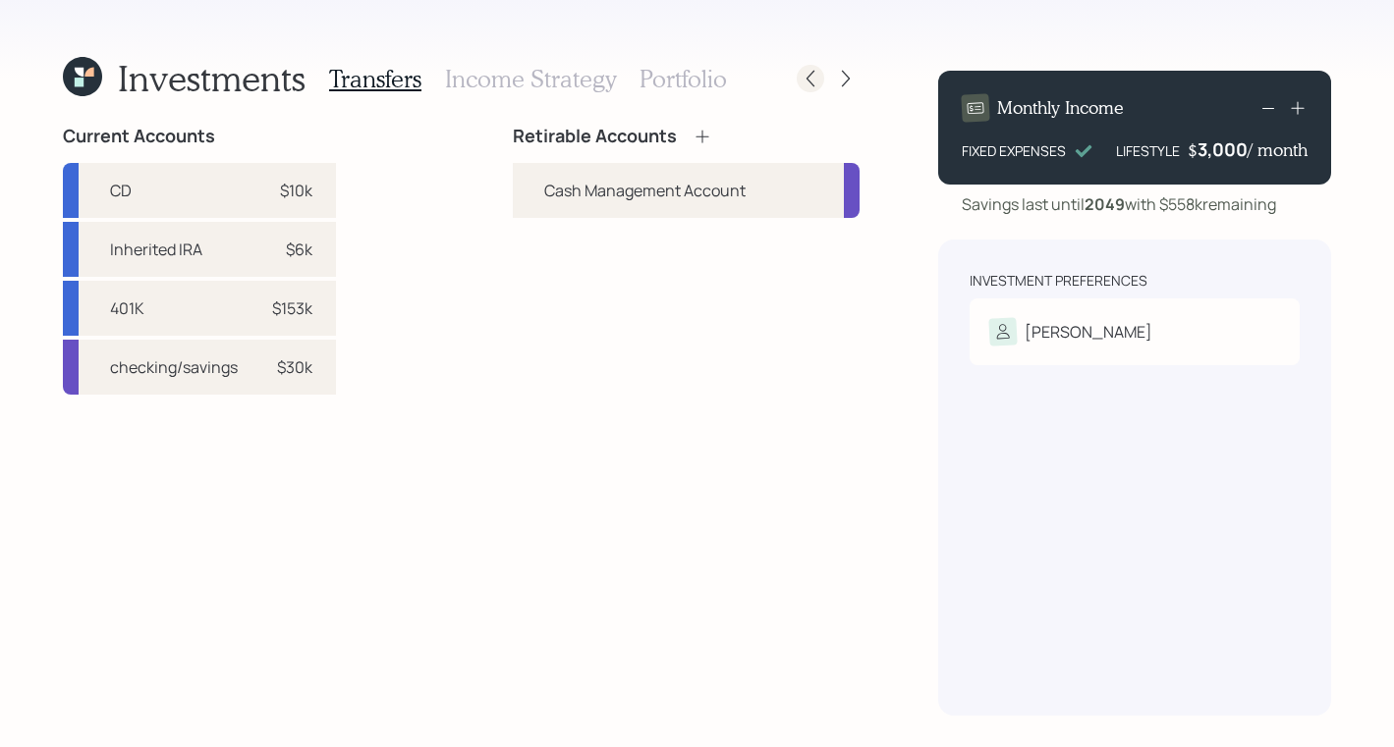
click at [817, 67] on div at bounding box center [809, 78] width 27 height 27
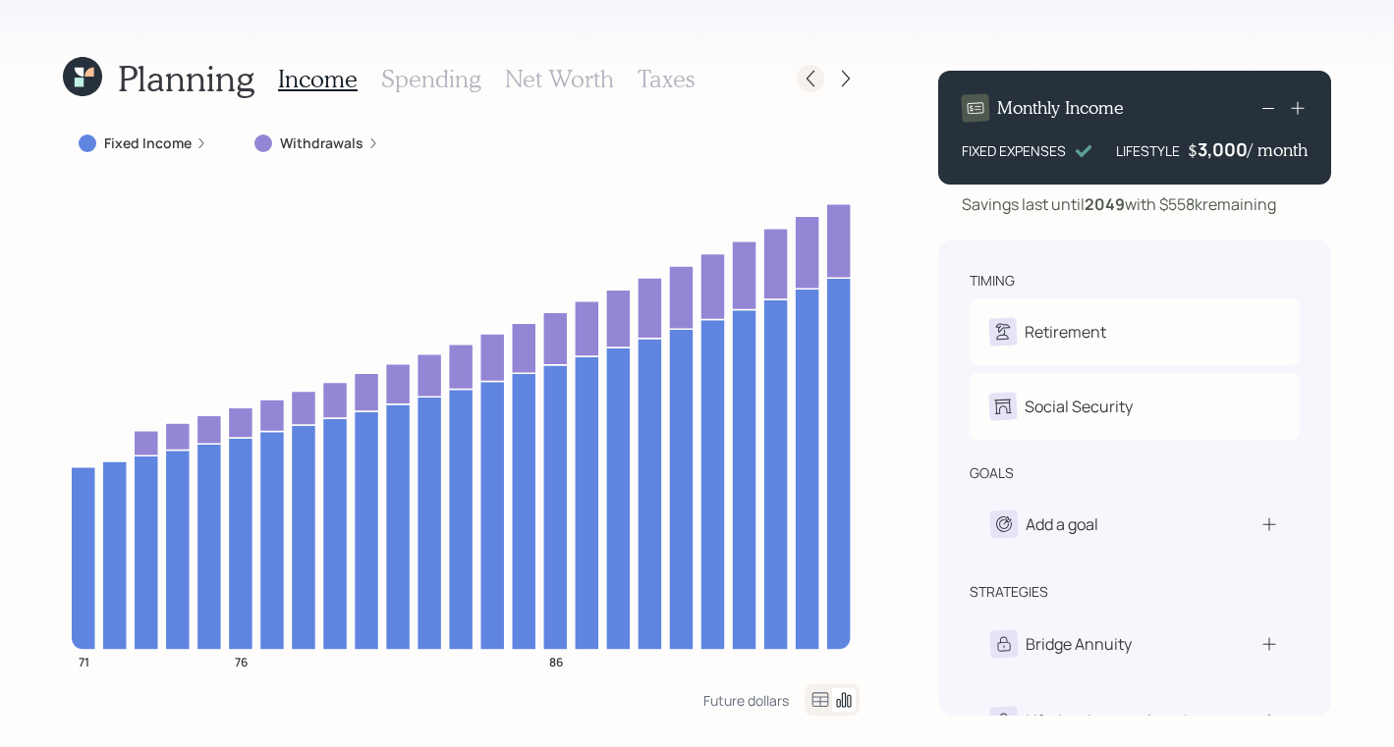
click at [800, 76] on icon at bounding box center [810, 79] width 20 height 20
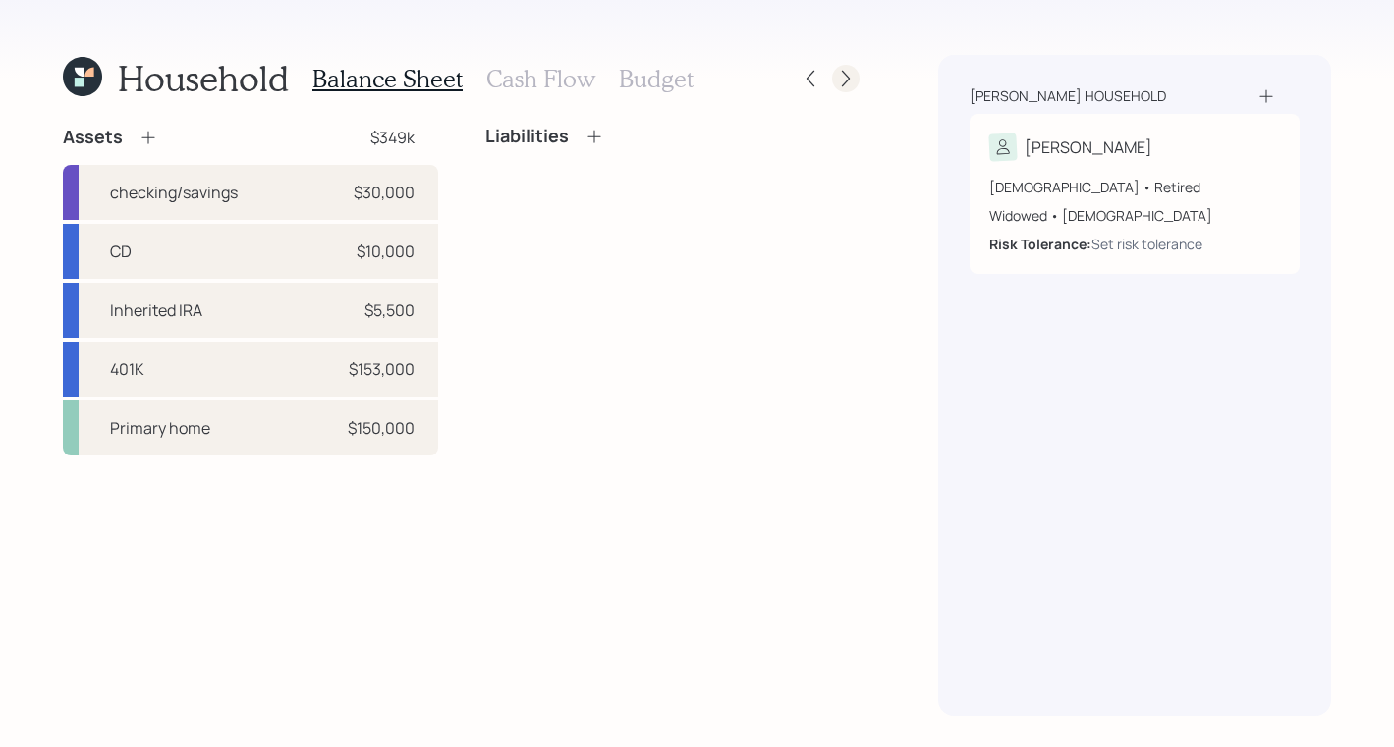
click at [841, 77] on icon at bounding box center [846, 79] width 20 height 20
